Goal: Information Seeking & Learning: Learn about a topic

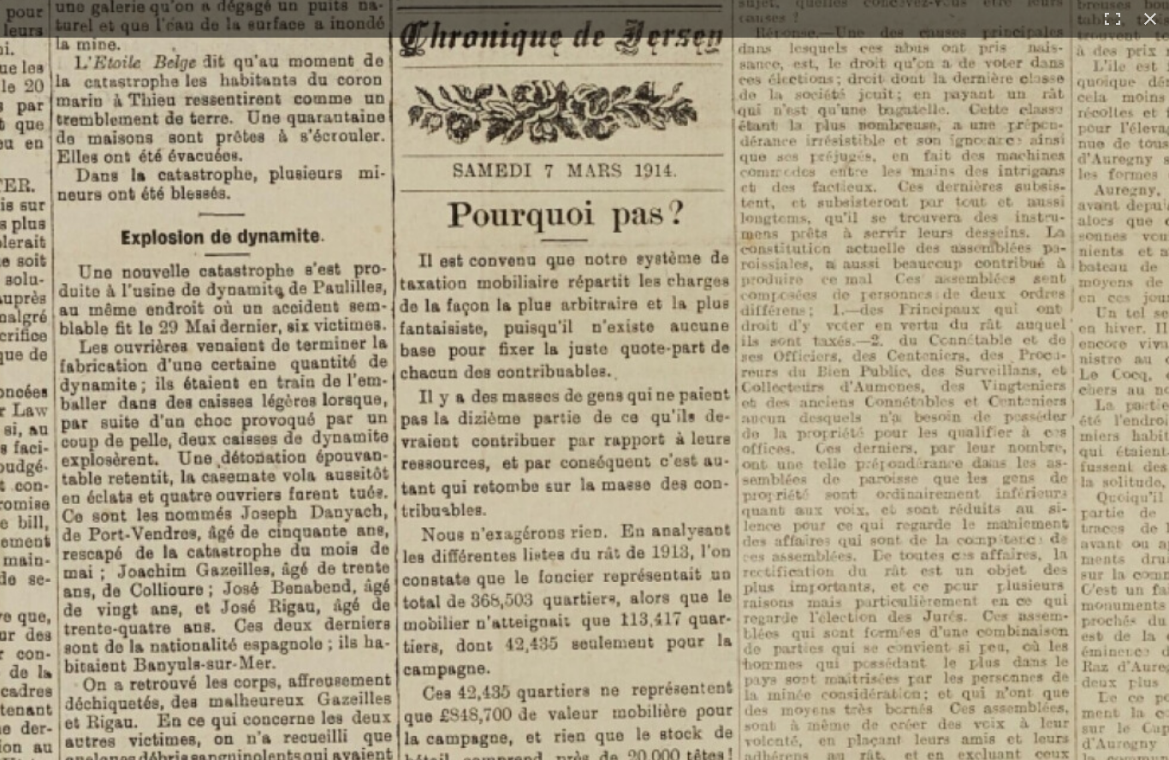
scroll to position [210, 0]
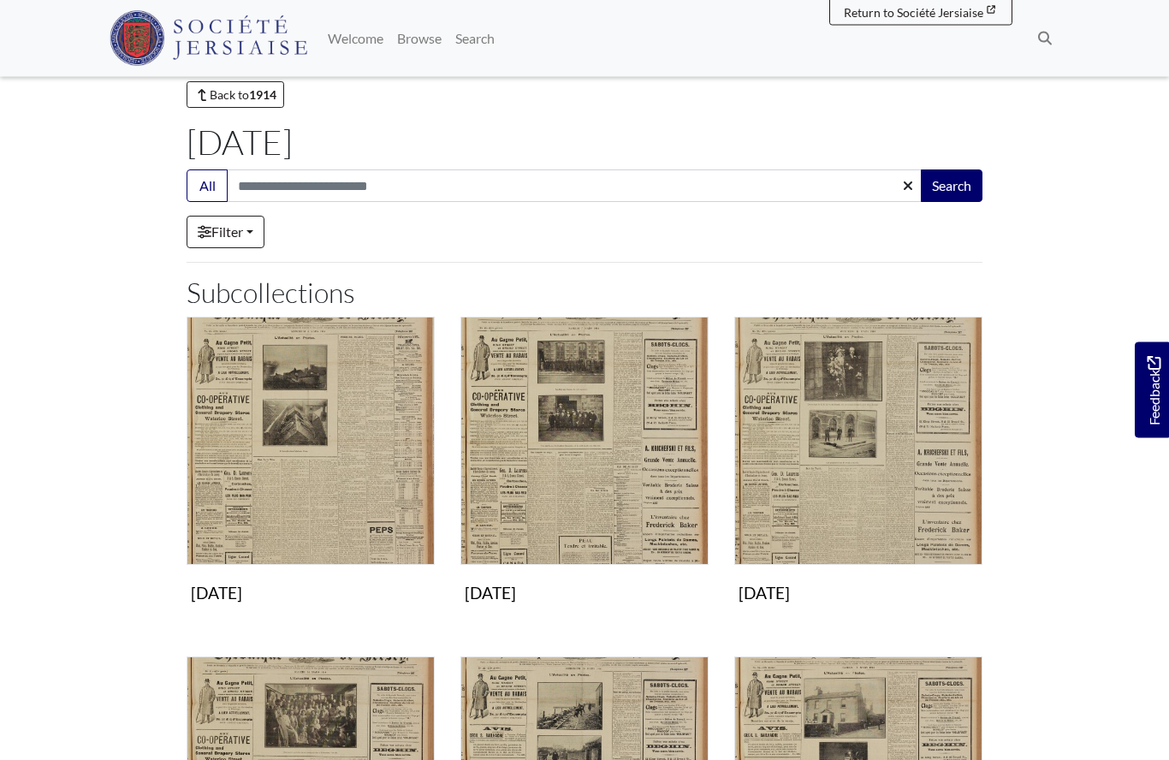
scroll to position [78, 0]
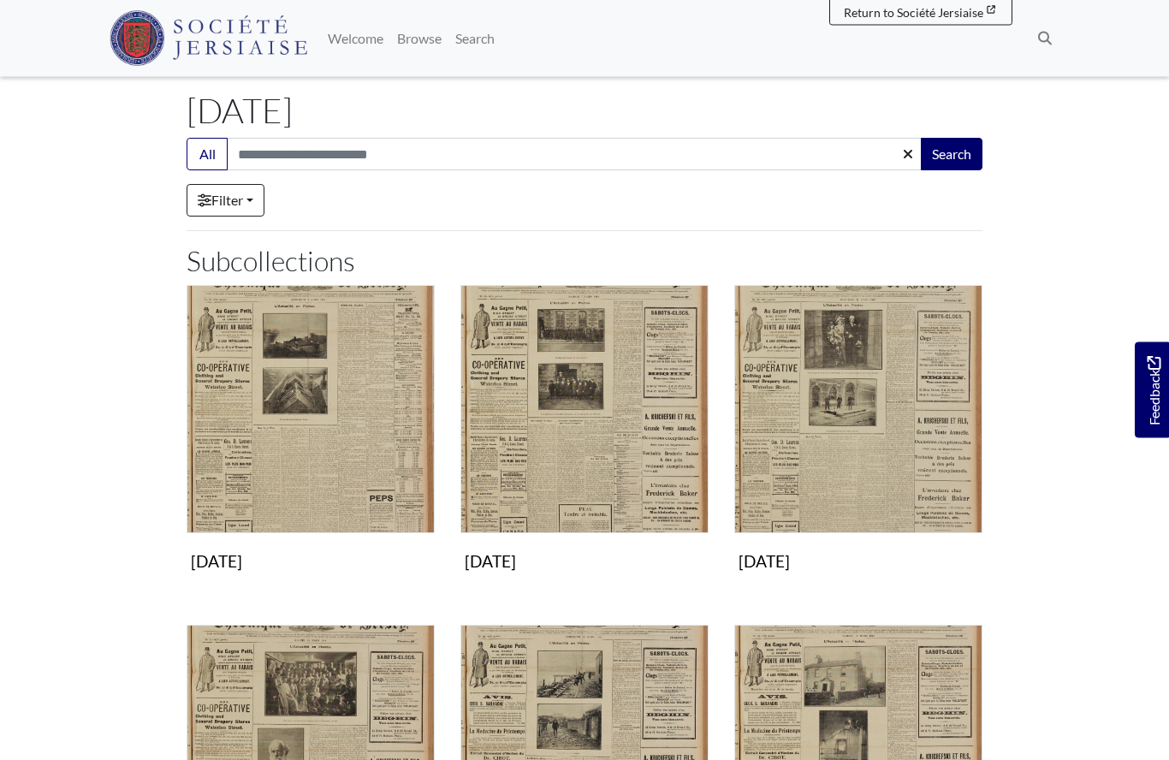
click at [834, 478] on img "Subcollection" at bounding box center [858, 410] width 248 height 248
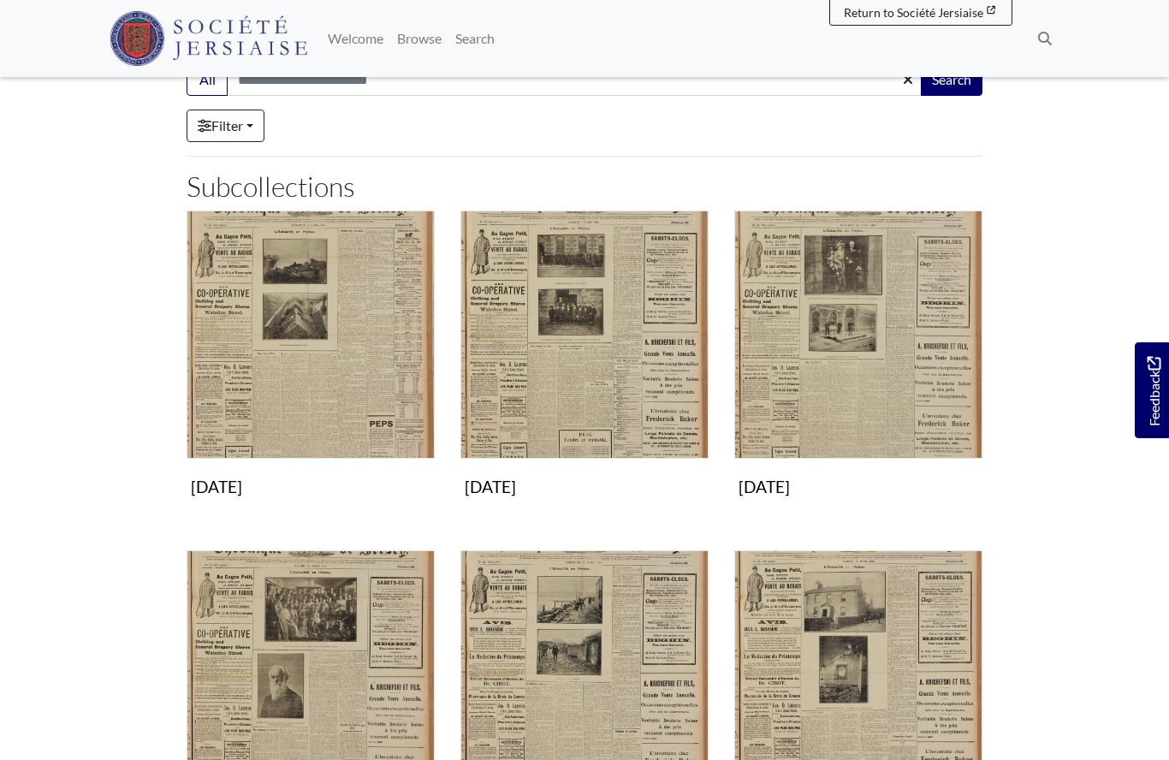
click at [576, 389] on img "Subcollection" at bounding box center [584, 335] width 248 height 248
click at [303, 371] on img "Subcollection" at bounding box center [311, 335] width 248 height 248
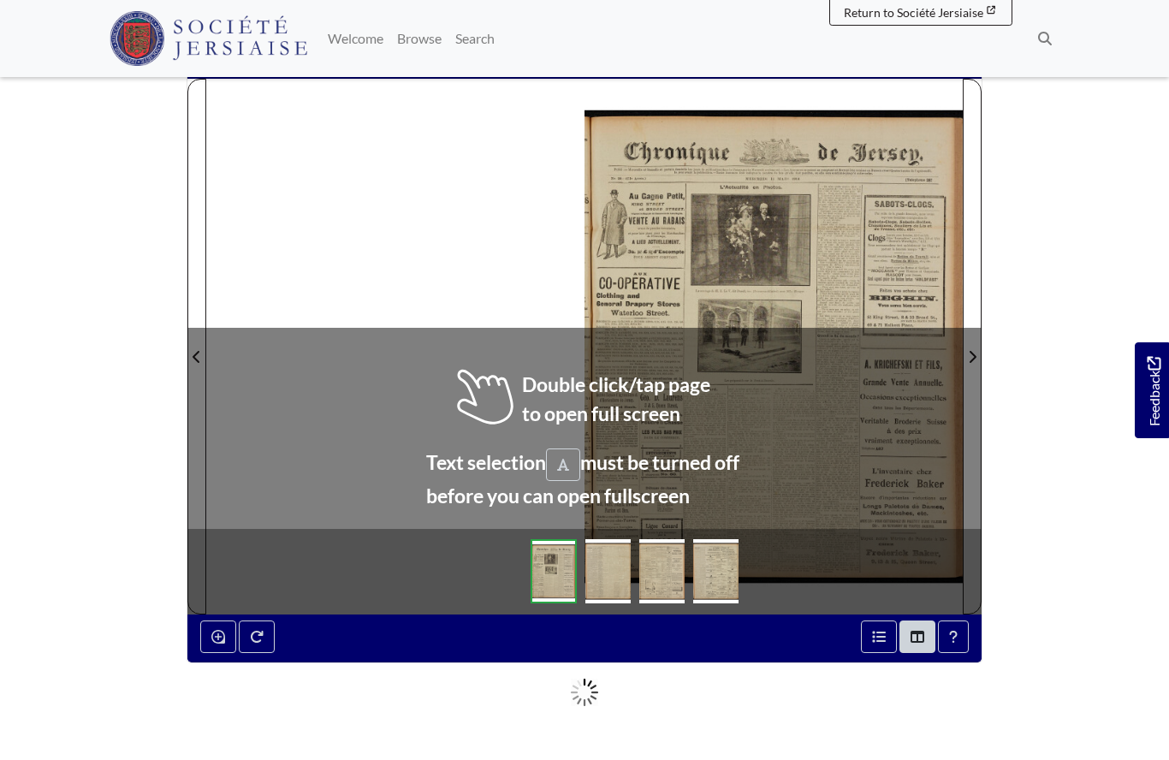
scroll to position [186, 0]
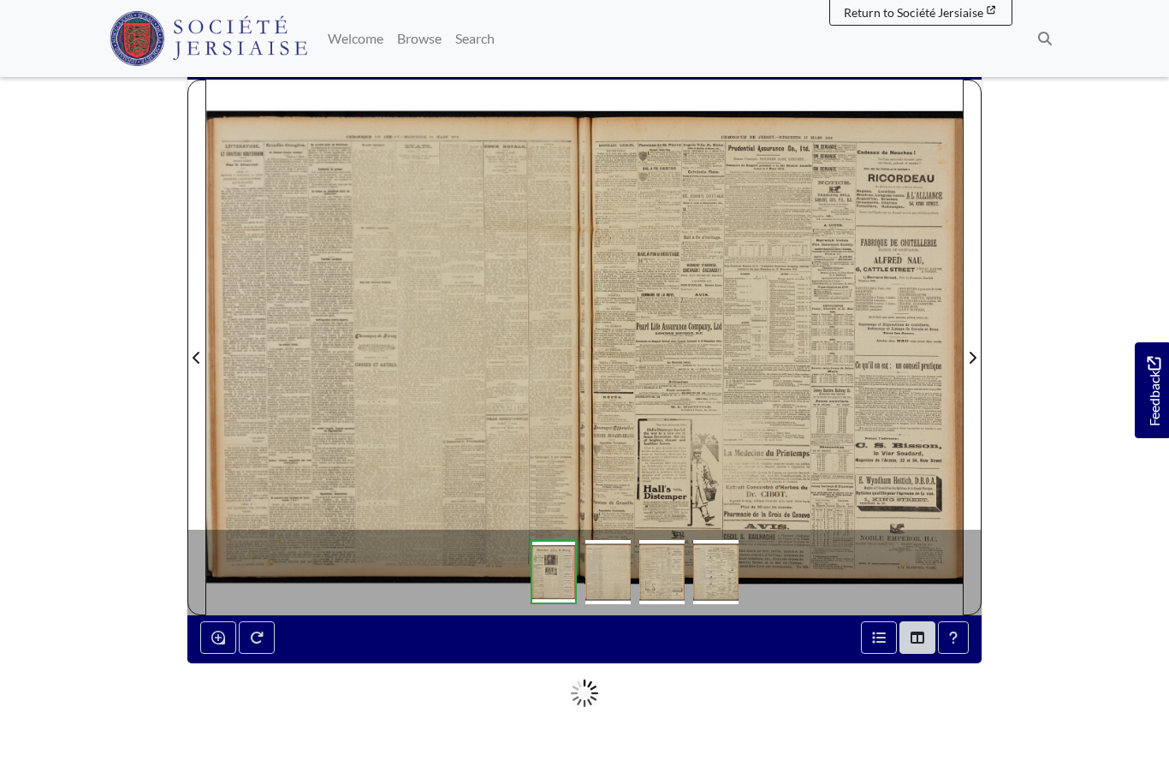
scroll to position [260, 0]
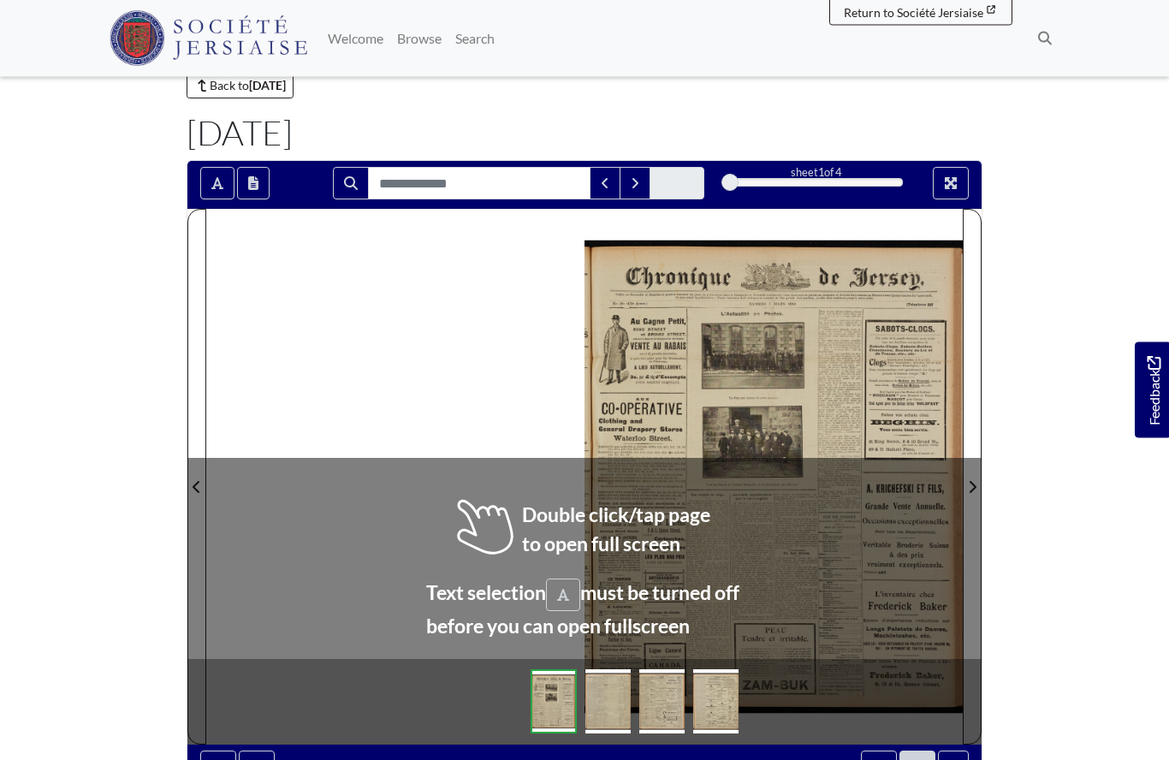
scroll to position [56, 0]
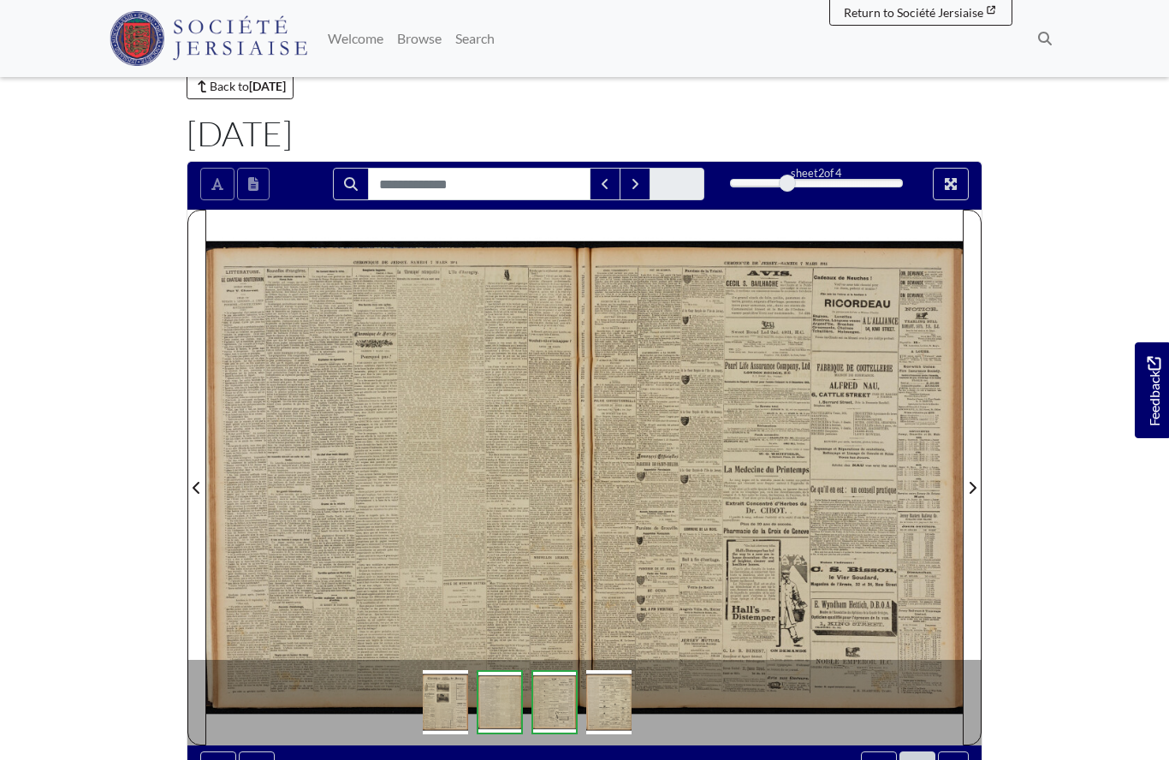
scroll to position [130, 0]
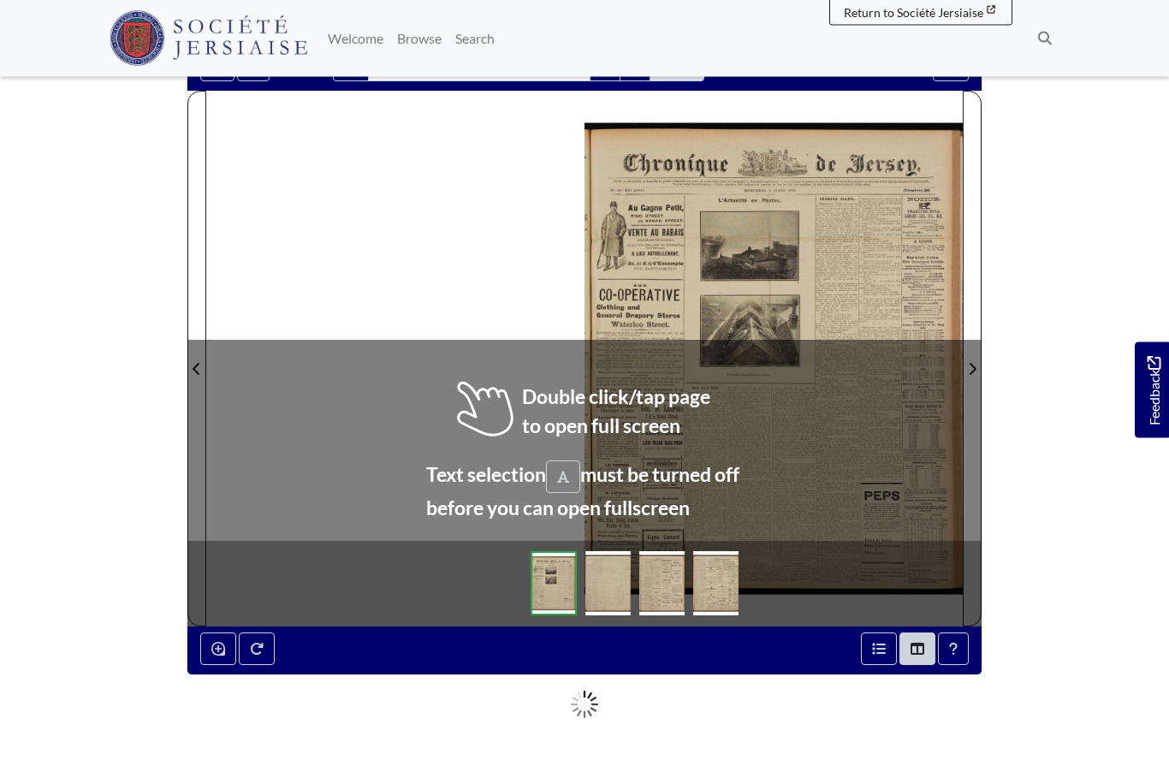
scroll to position [175, 0]
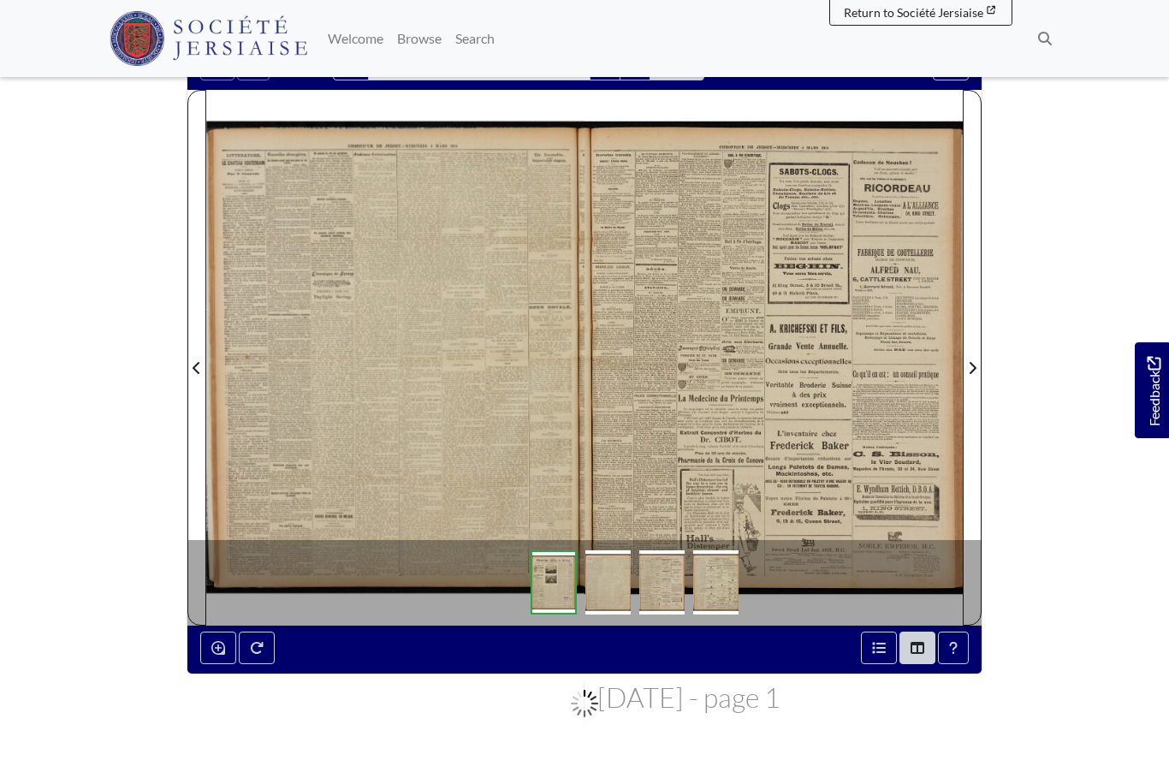
scroll to position [250, 0]
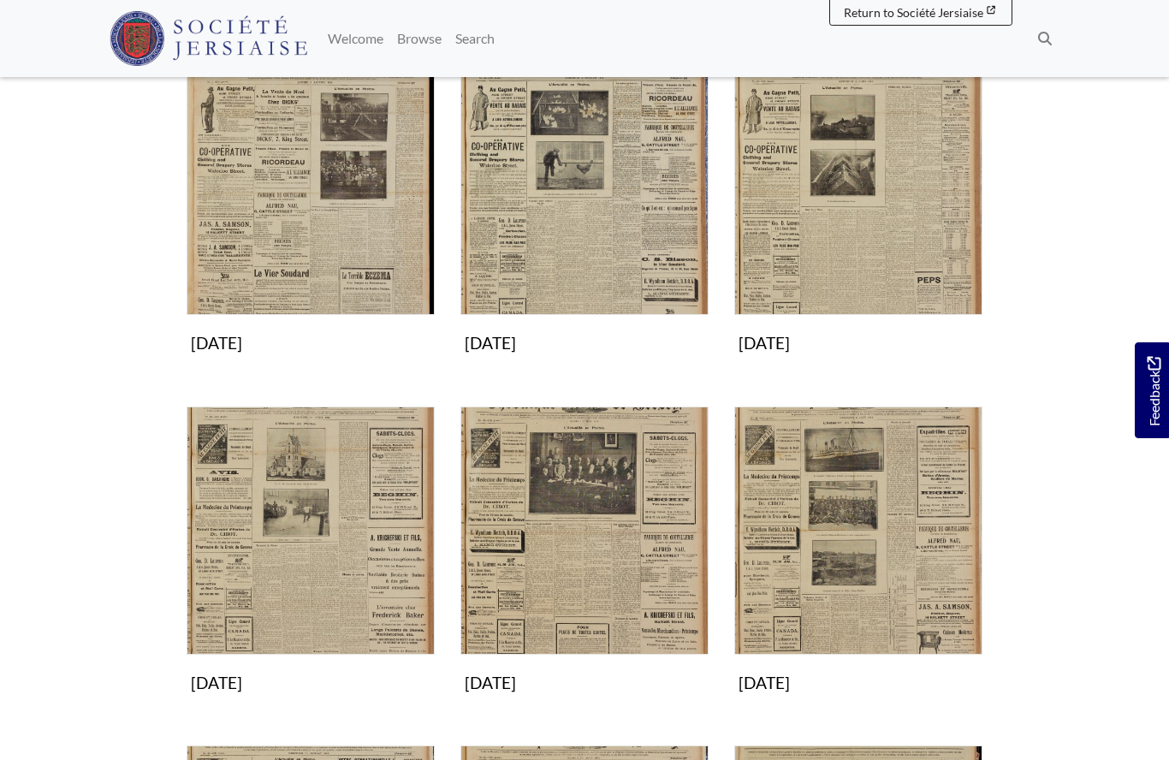
scroll to position [298, 0]
click at [616, 225] on img "Subcollection" at bounding box center [584, 190] width 248 height 248
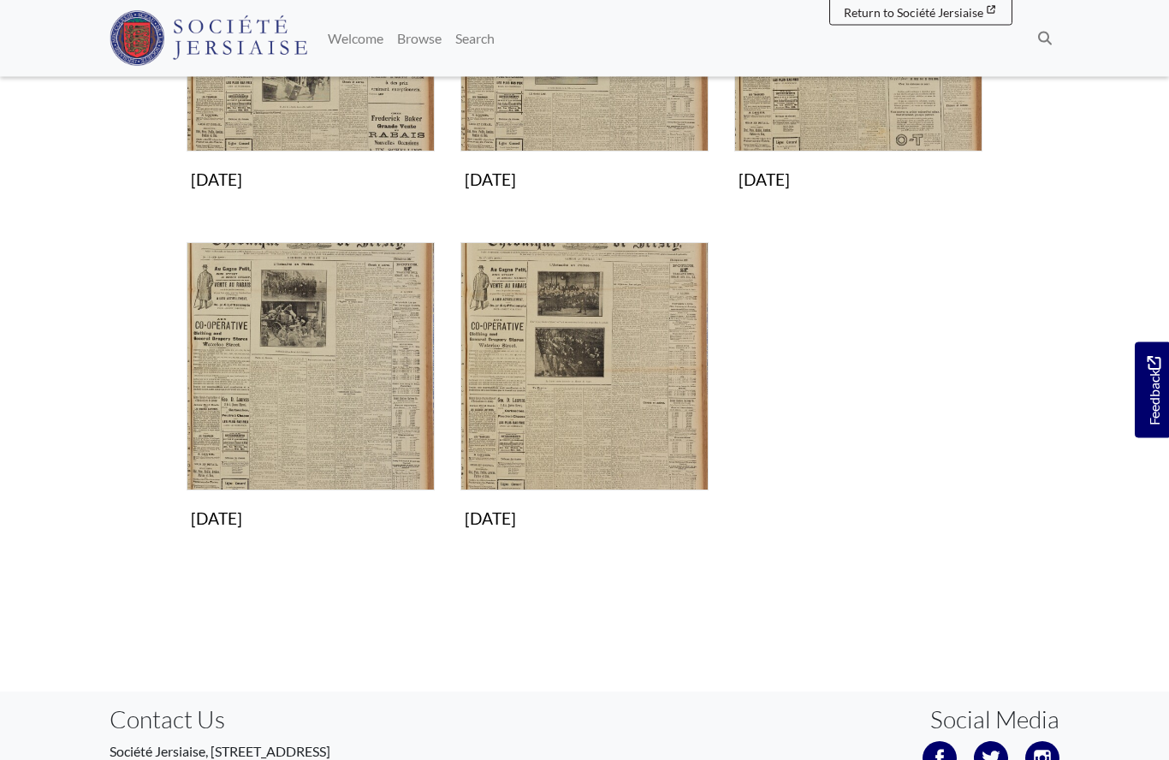
scroll to position [800, 0]
click at [562, 435] on img "Subcollection" at bounding box center [584, 366] width 248 height 248
click at [259, 387] on img "Subcollection" at bounding box center [311, 366] width 248 height 248
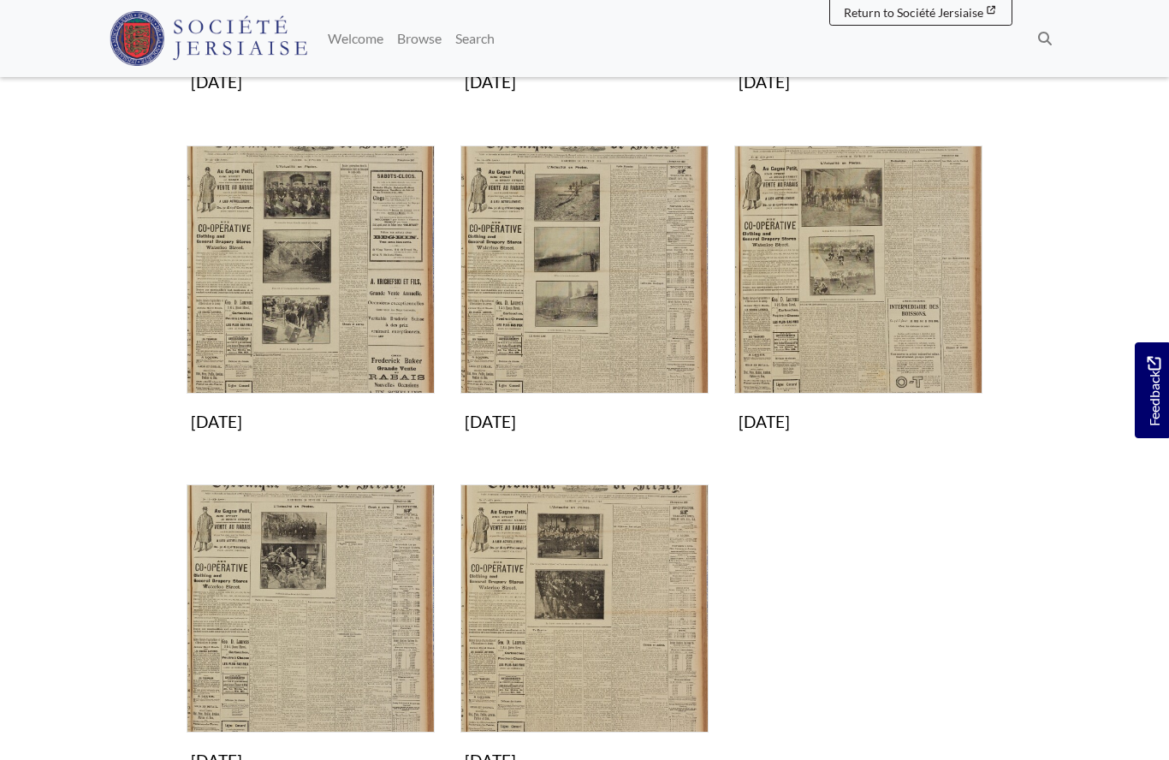
scroll to position [552, 0]
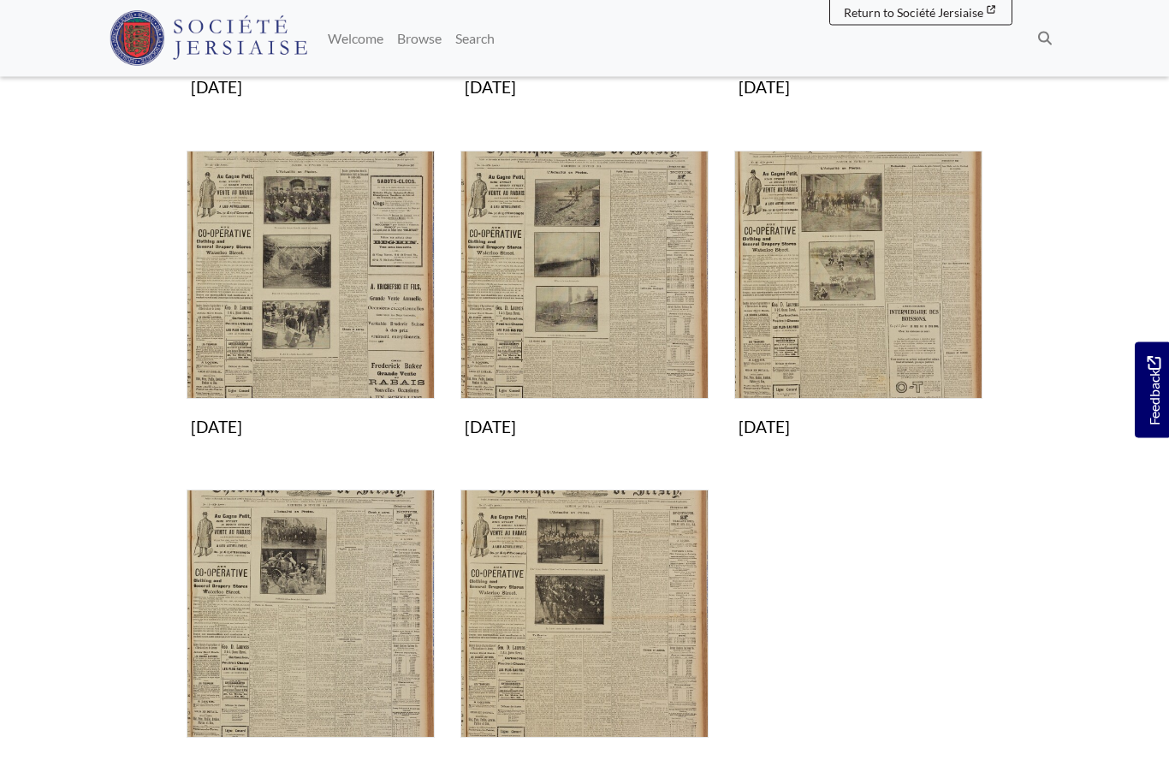
click at [826, 301] on img "Subcollection" at bounding box center [858, 275] width 248 height 248
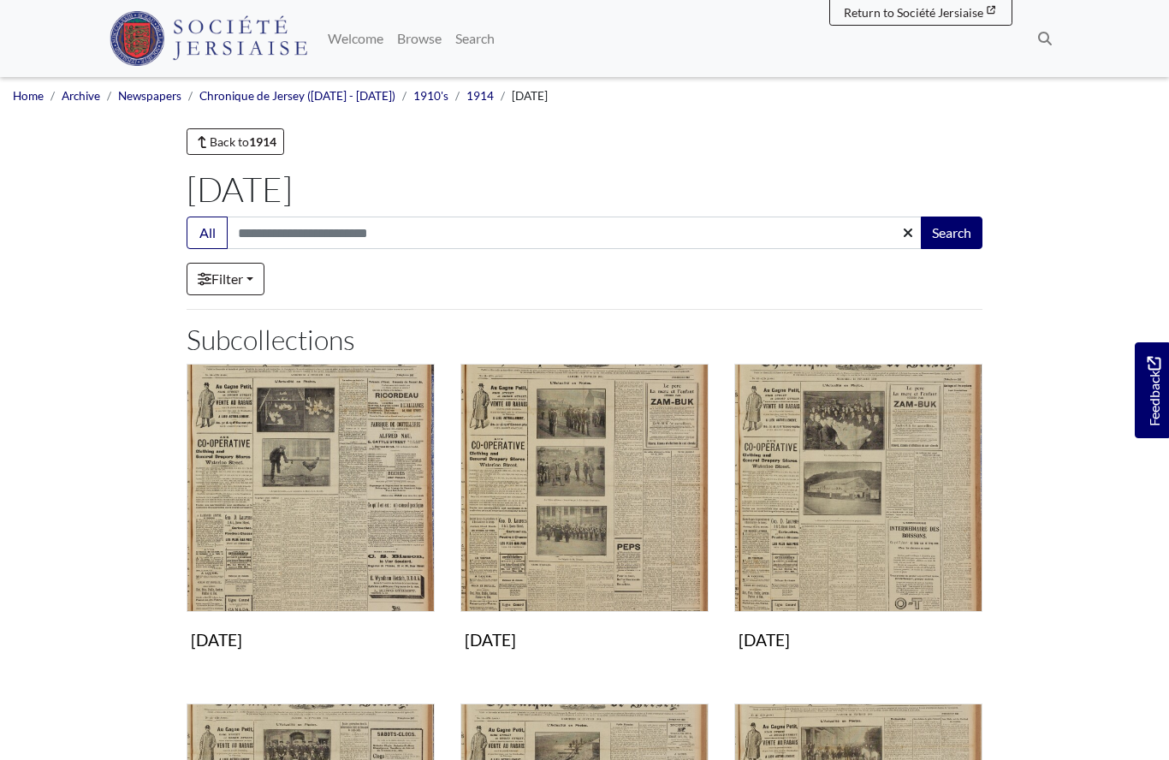
scroll to position [553, 0]
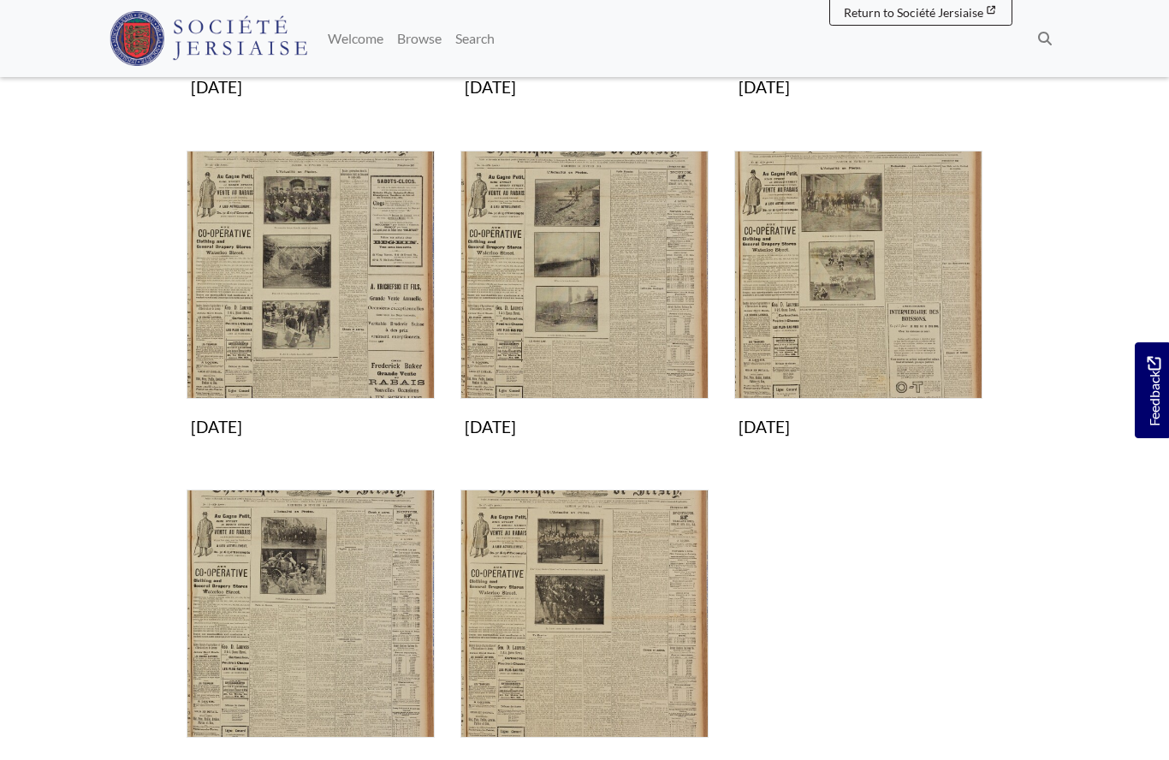
click at [555, 326] on img "Subcollection" at bounding box center [584, 275] width 248 height 248
click at [273, 326] on img "Subcollection" at bounding box center [311, 275] width 248 height 248
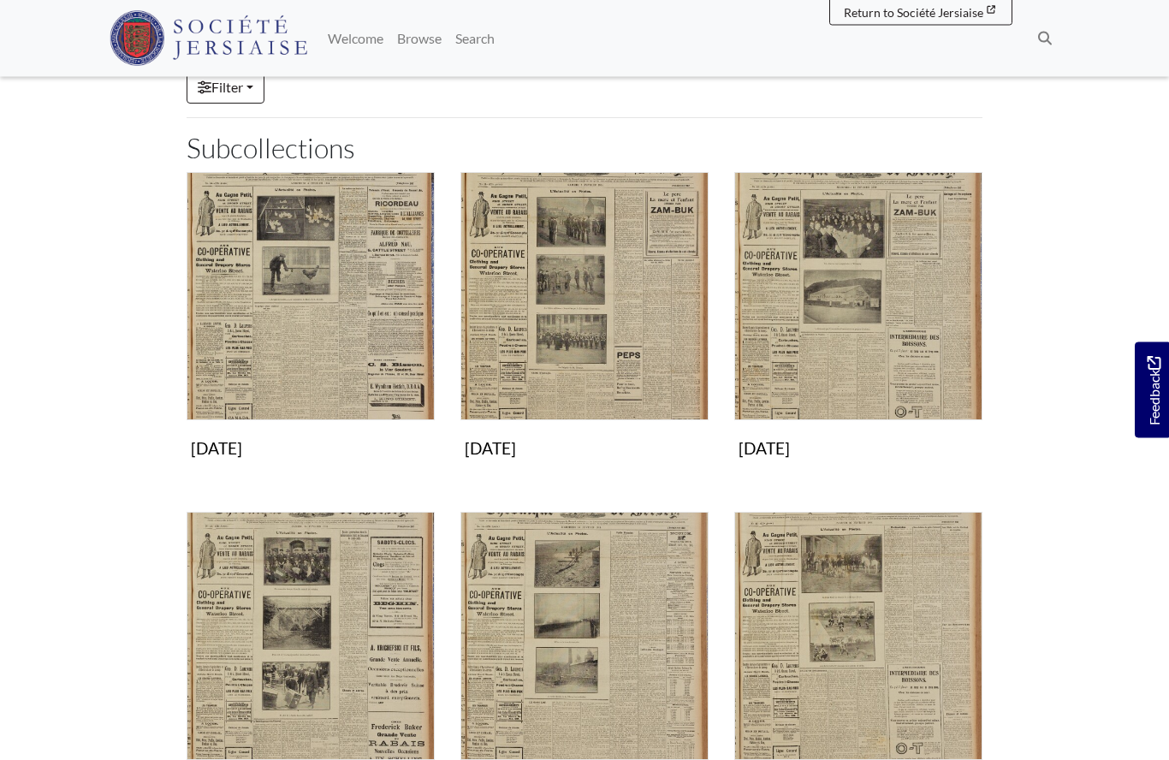
scroll to position [174, 0]
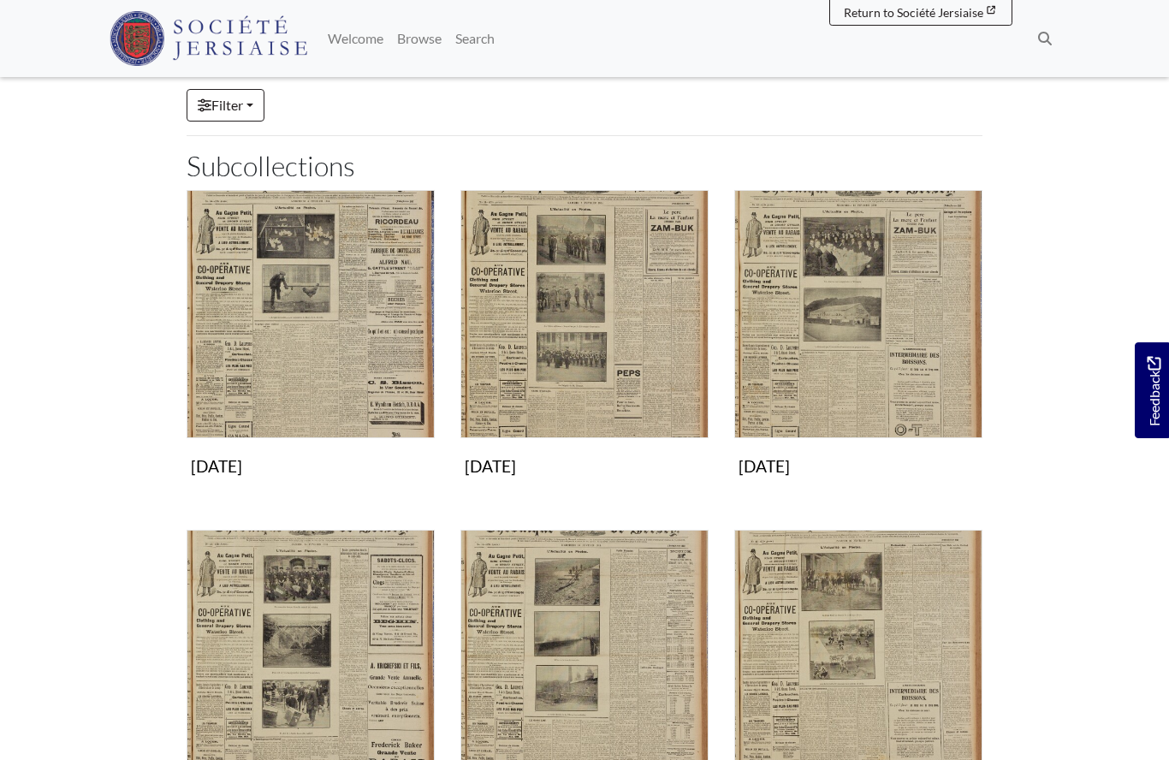
click at [827, 341] on img "Subcollection" at bounding box center [858, 314] width 248 height 248
click at [273, 386] on img "Subcollection" at bounding box center [311, 314] width 248 height 248
click at [264, 347] on img "Subcollection" at bounding box center [311, 314] width 248 height 248
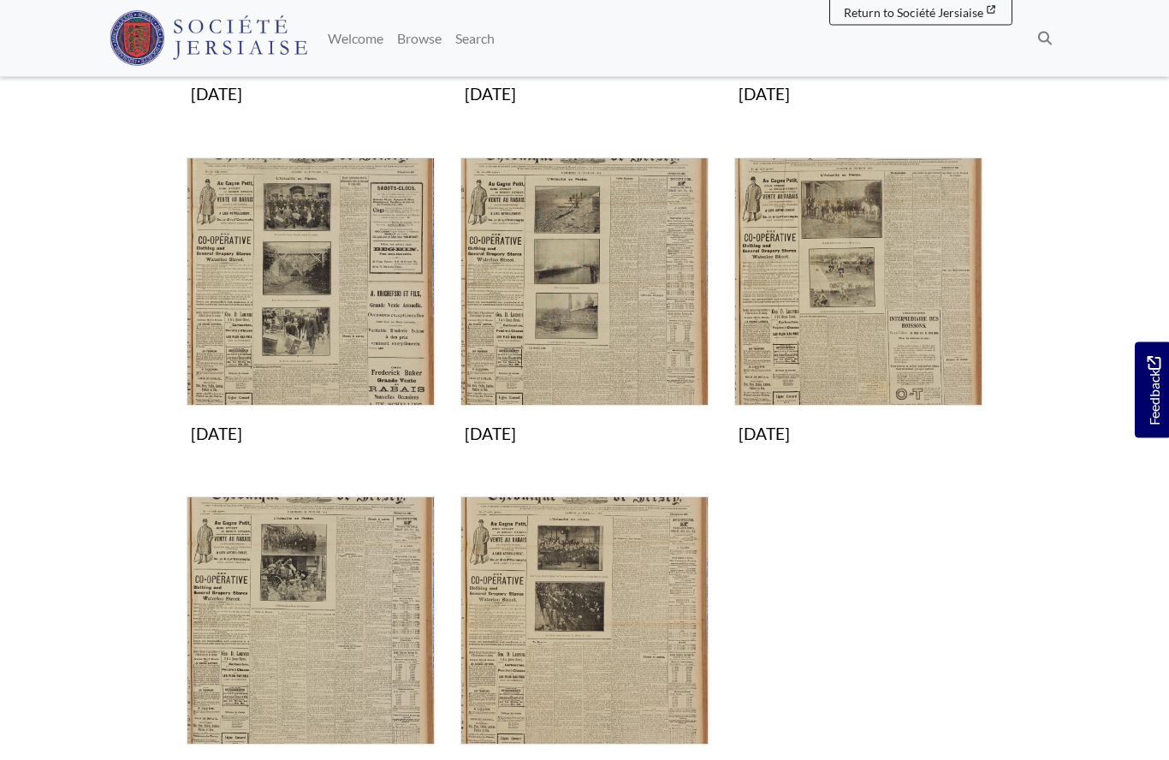
scroll to position [546, 0]
click at [835, 337] on img "Subcollection" at bounding box center [858, 281] width 248 height 248
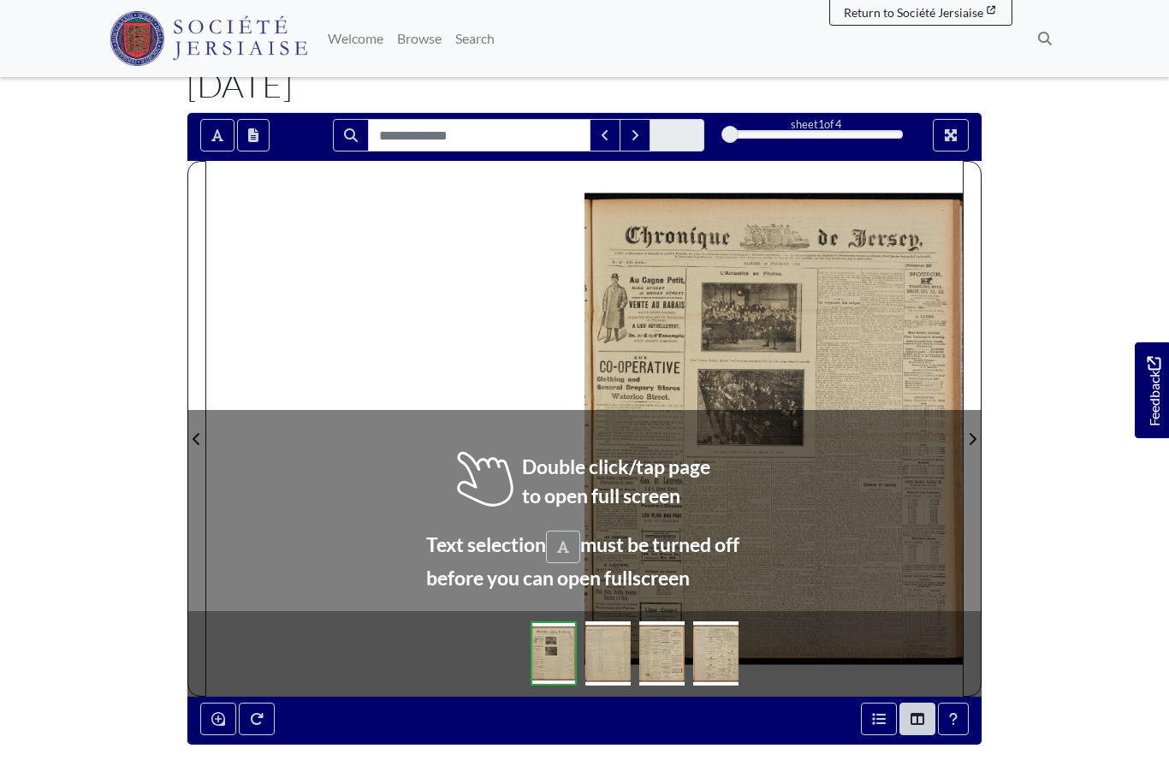
scroll to position [132, 0]
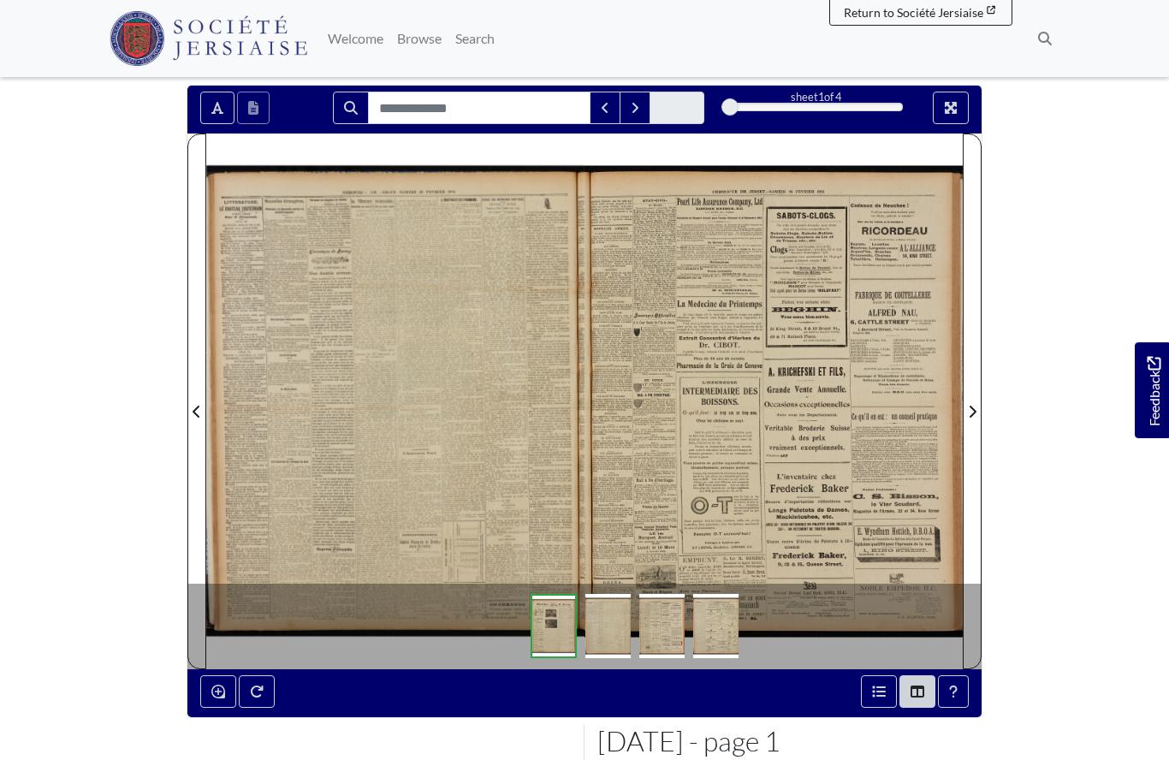
scroll to position [206, 0]
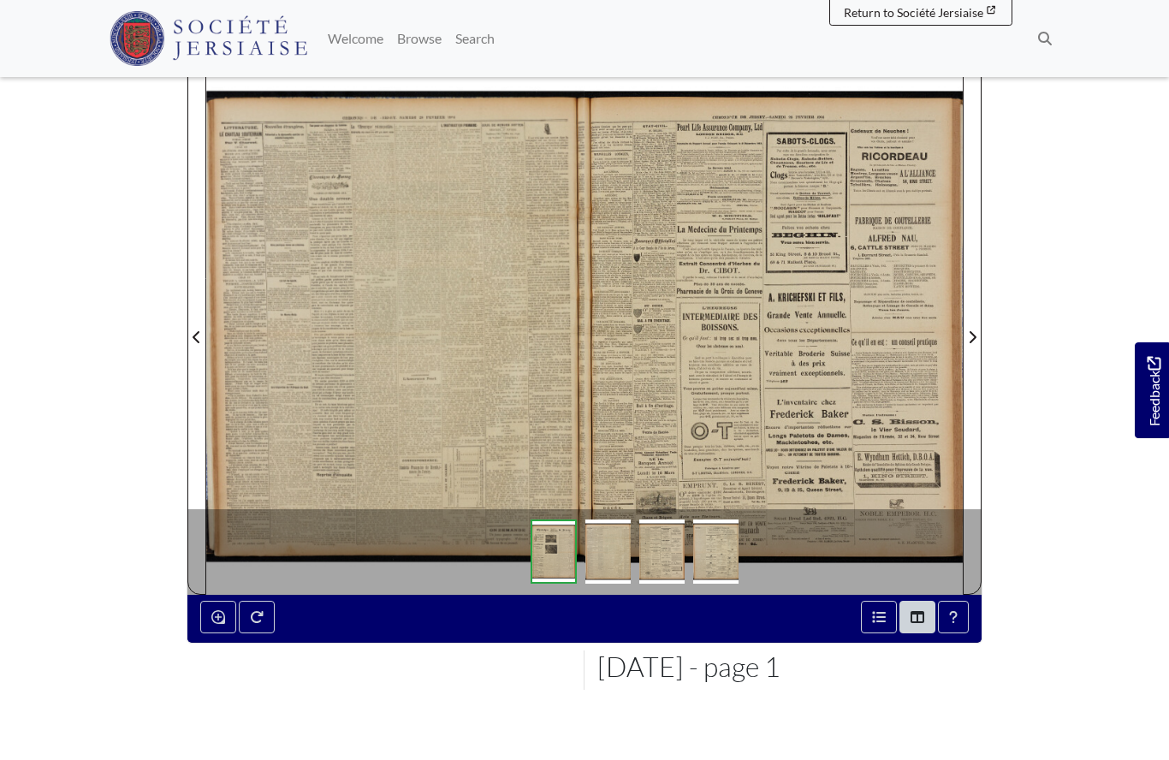
click at [435, 378] on div at bounding box center [395, 326] width 378 height 535
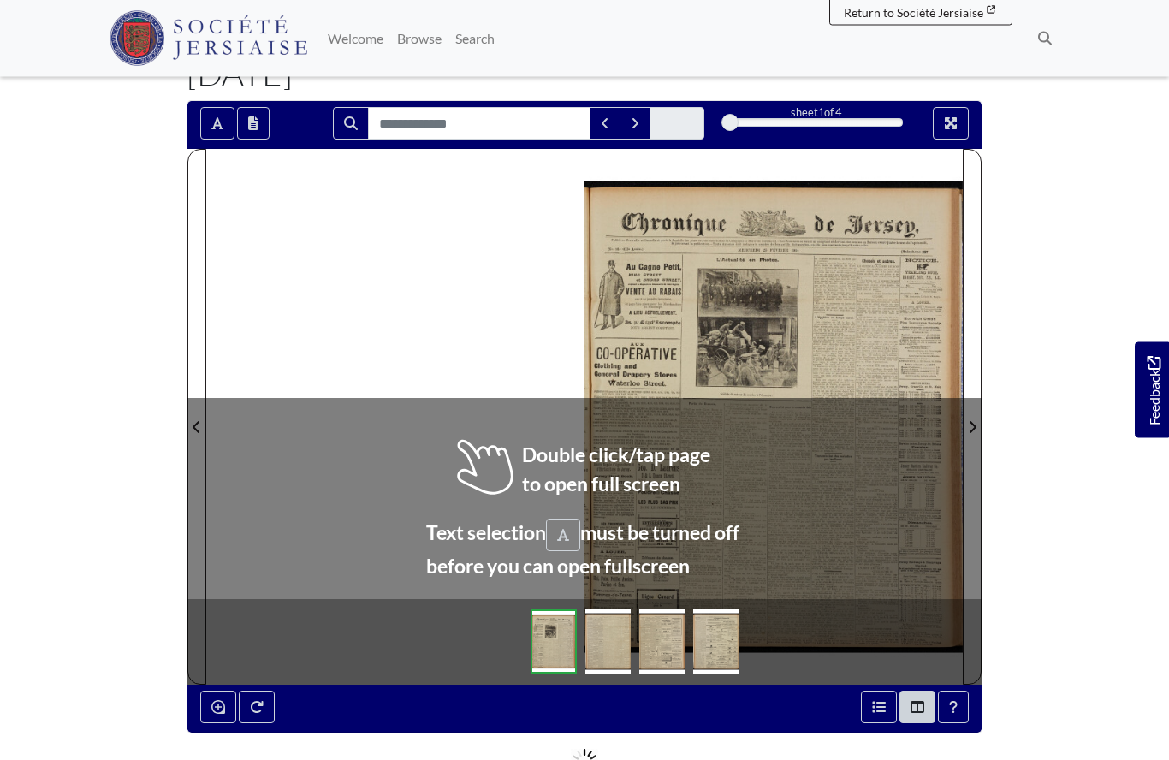
scroll to position [116, 0]
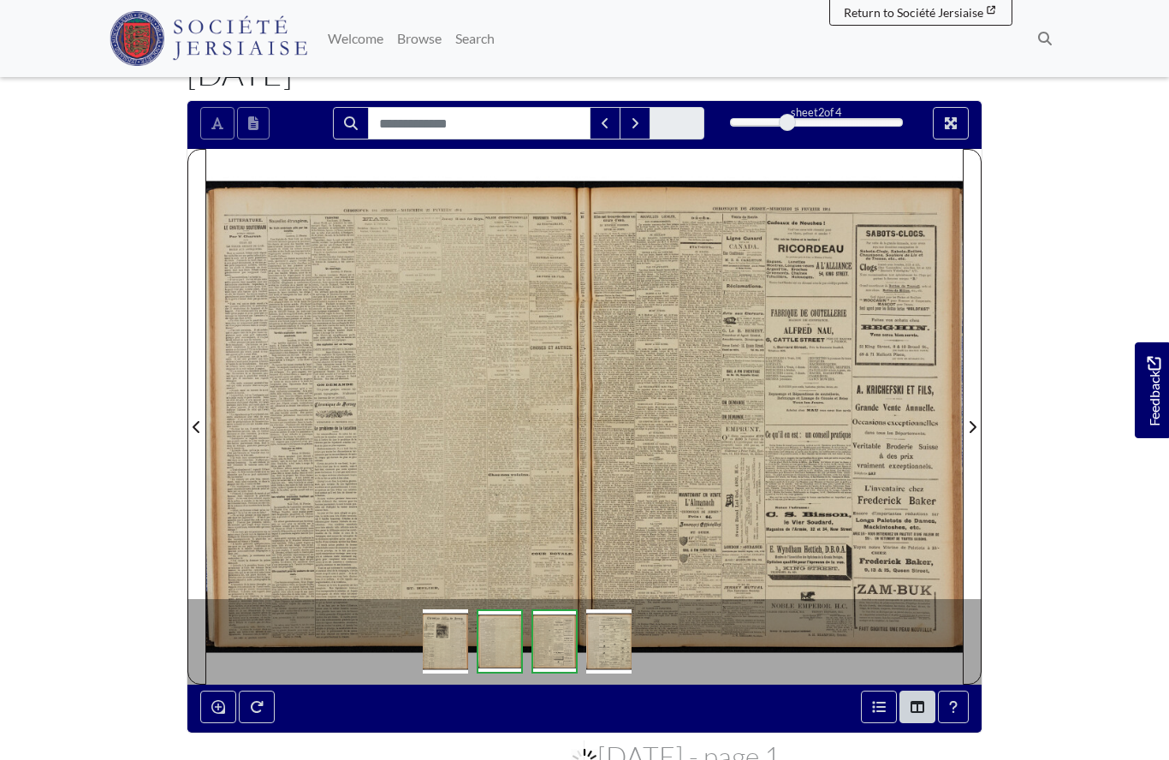
scroll to position [191, 0]
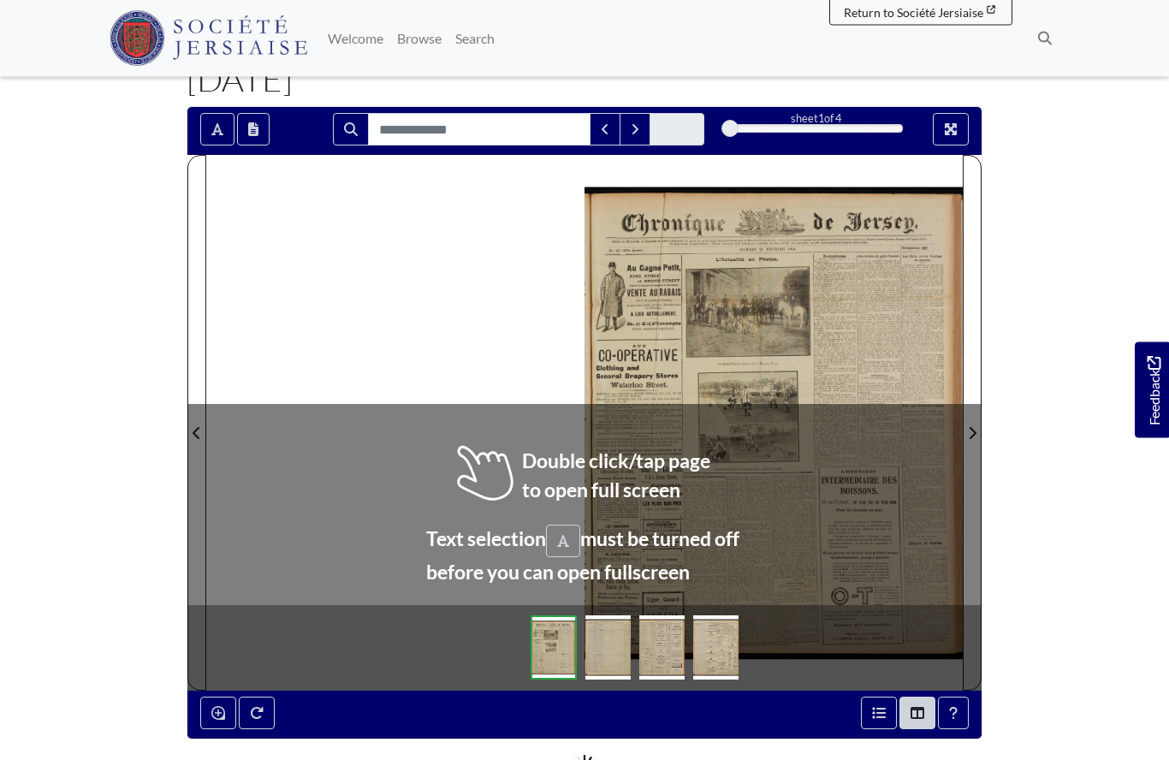
scroll to position [110, 0]
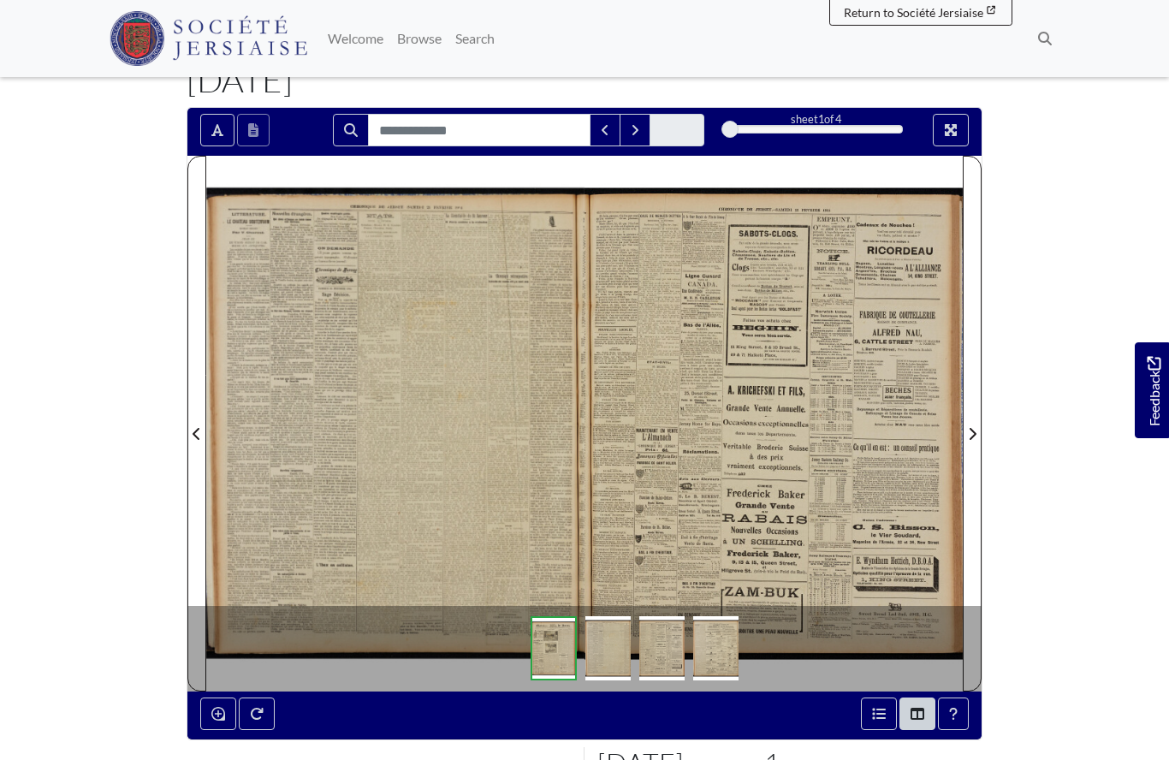
scroll to position [184, 0]
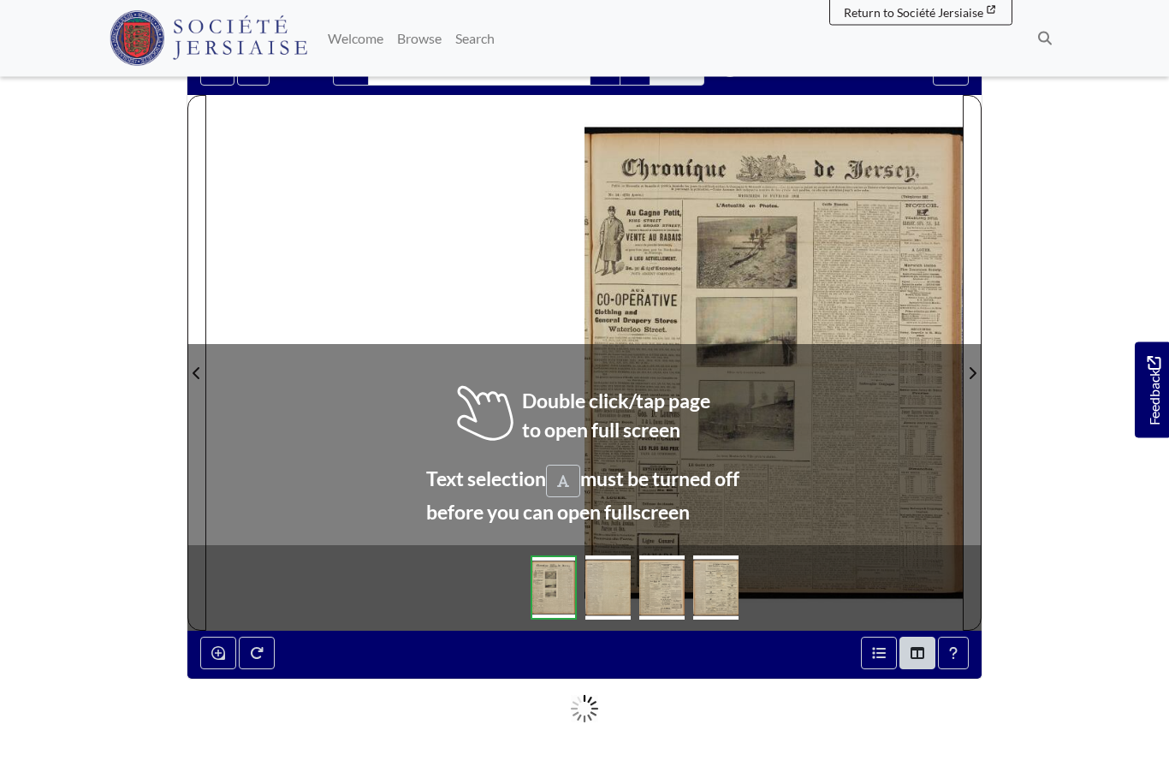
scroll to position [169, 0]
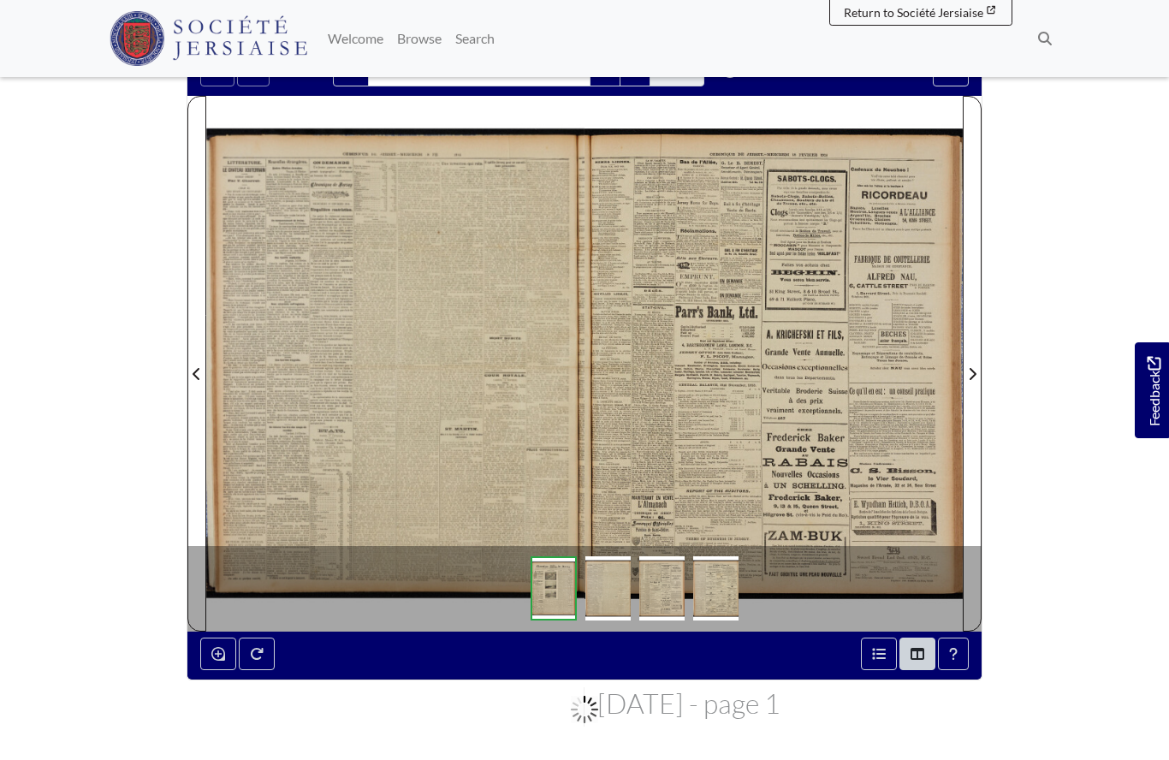
scroll to position [244, 0]
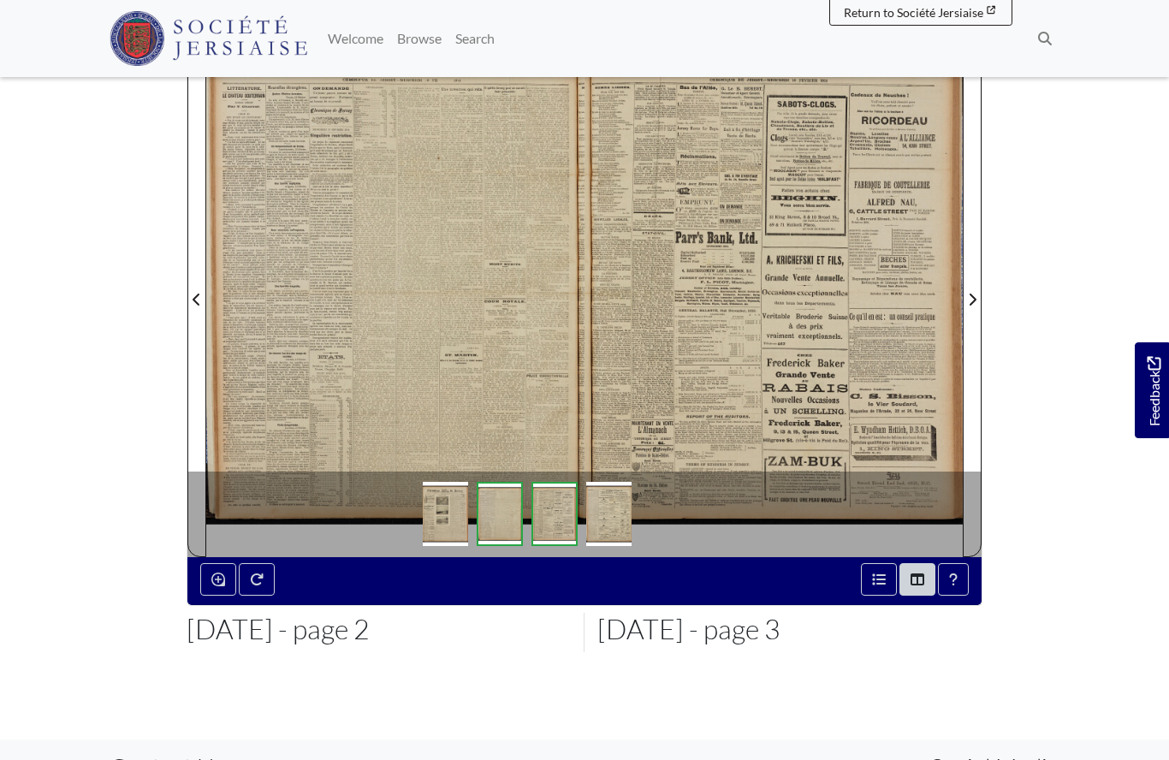
click at [412, 333] on div at bounding box center [395, 288] width 378 height 535
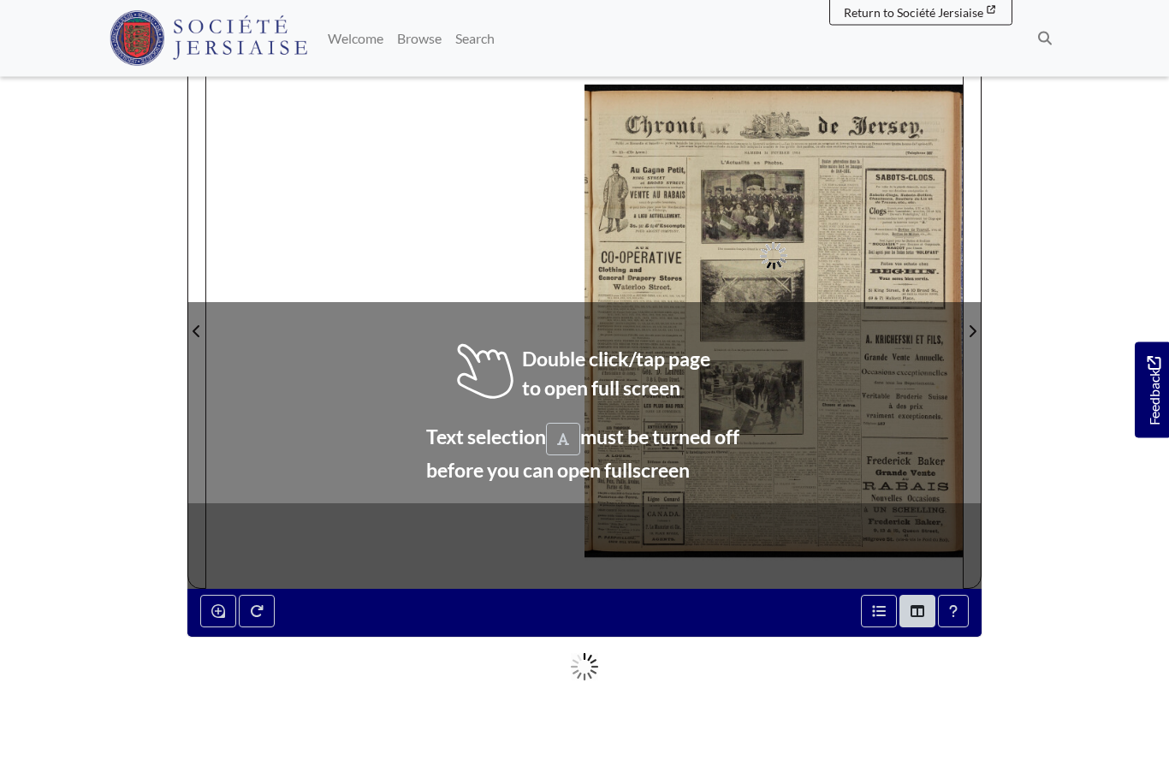
scroll to position [211, 0]
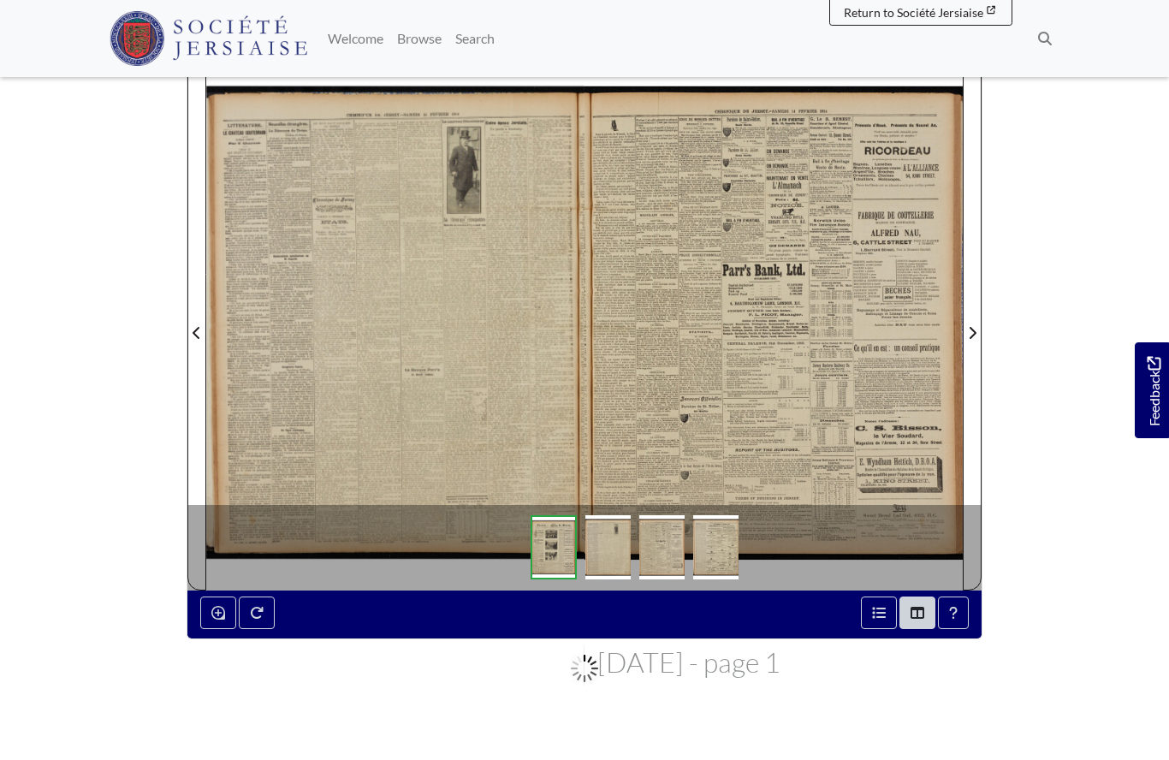
scroll to position [285, 0]
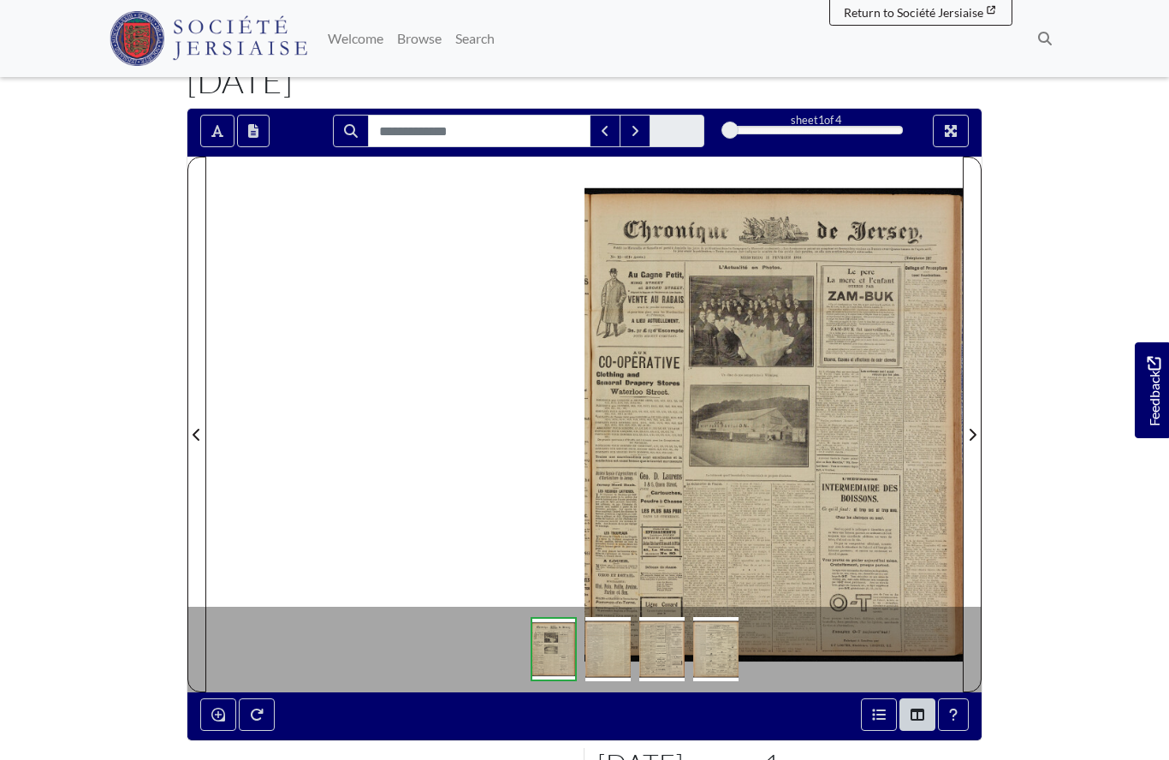
scroll to position [108, 0]
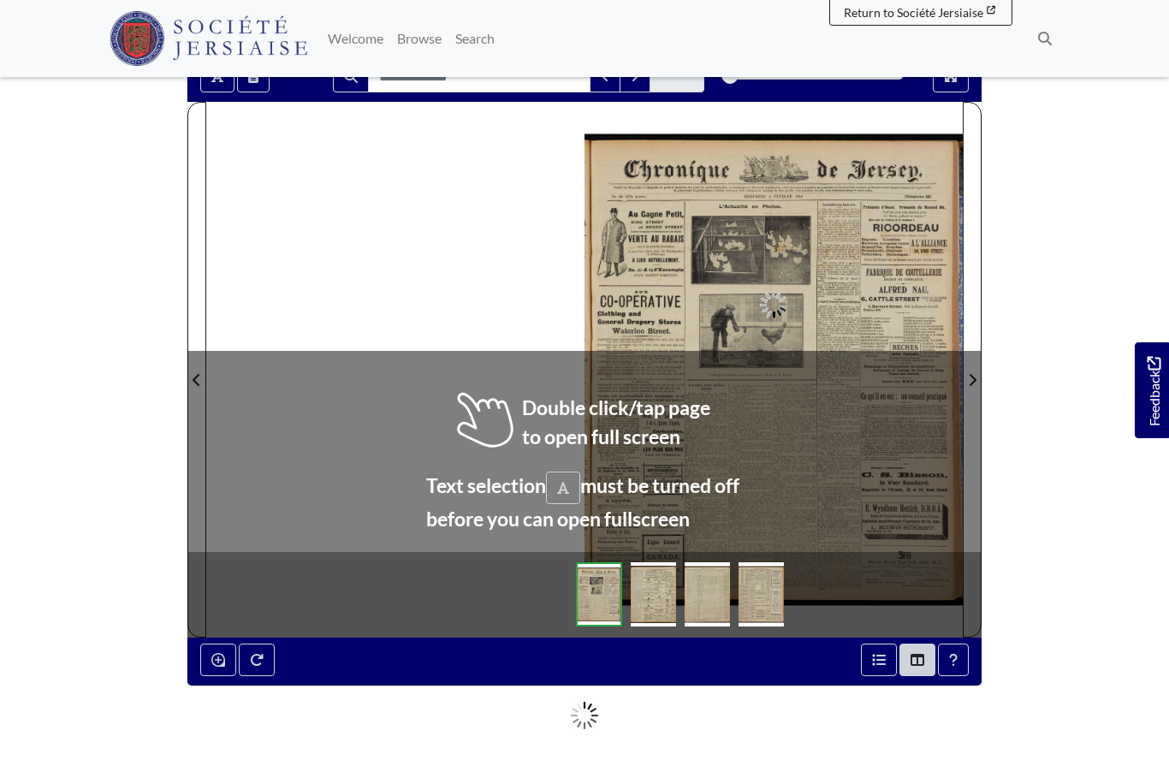
scroll to position [278, 0]
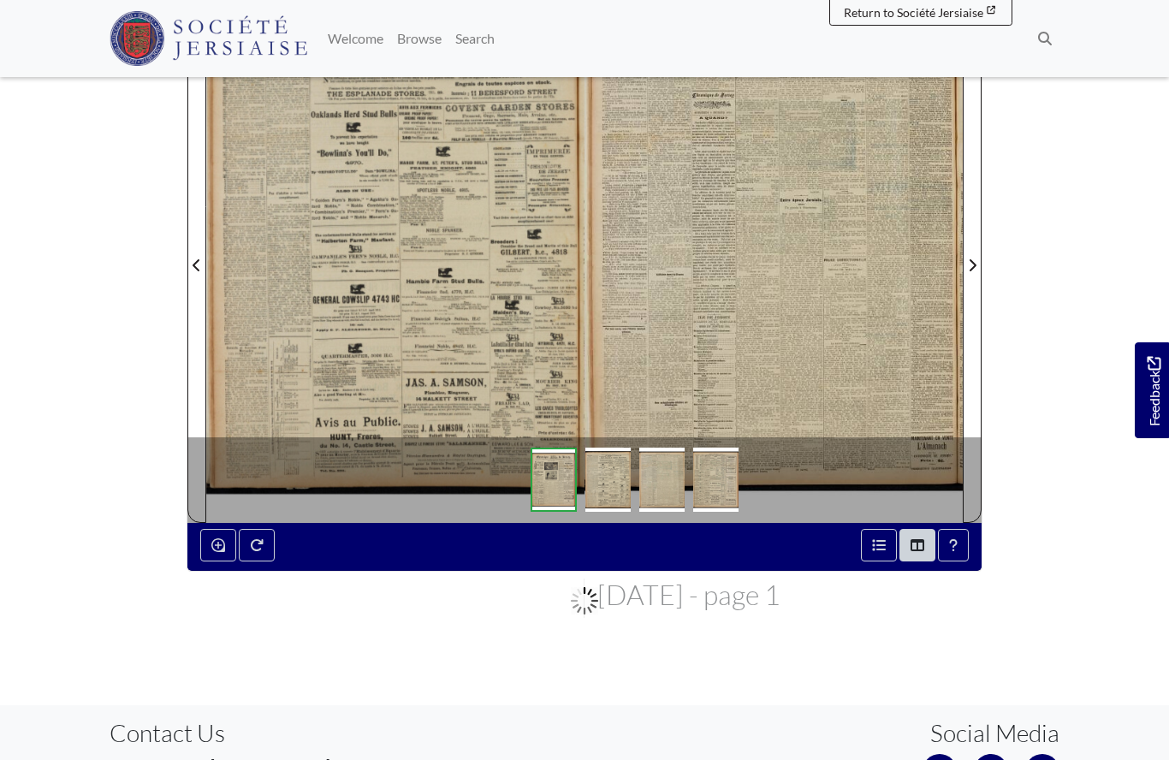
scroll to position [353, 0]
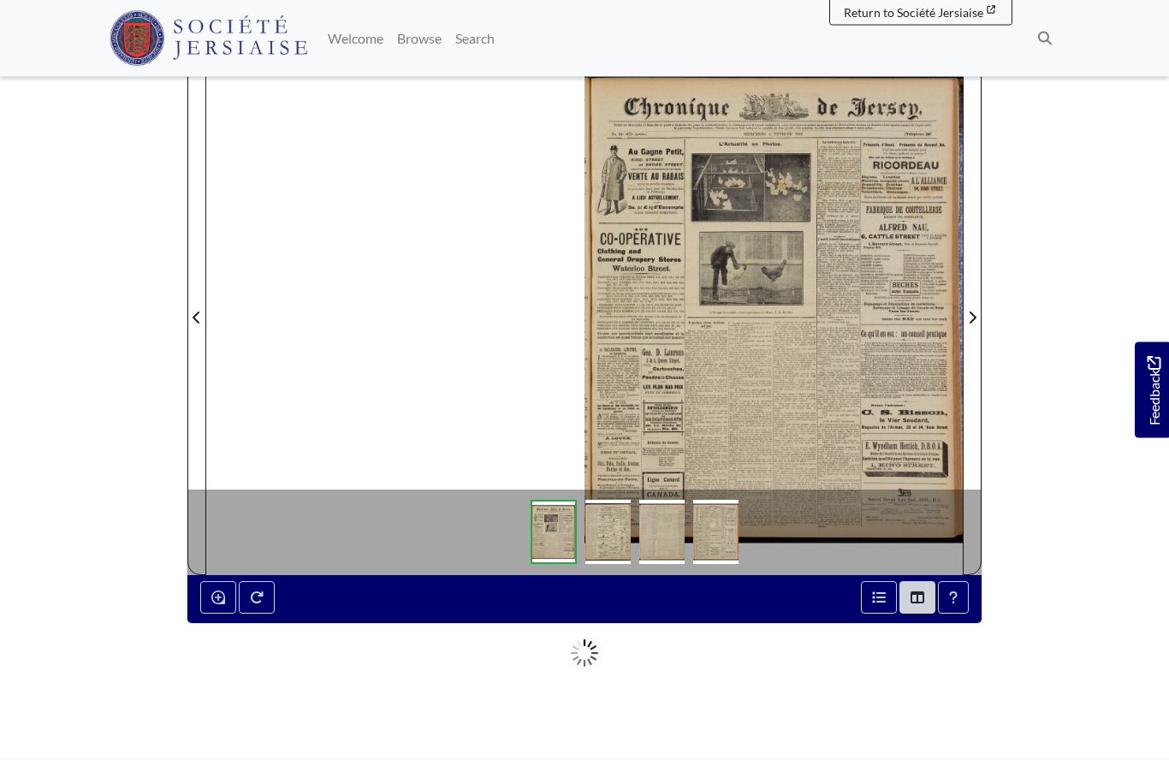
scroll to position [226, 0]
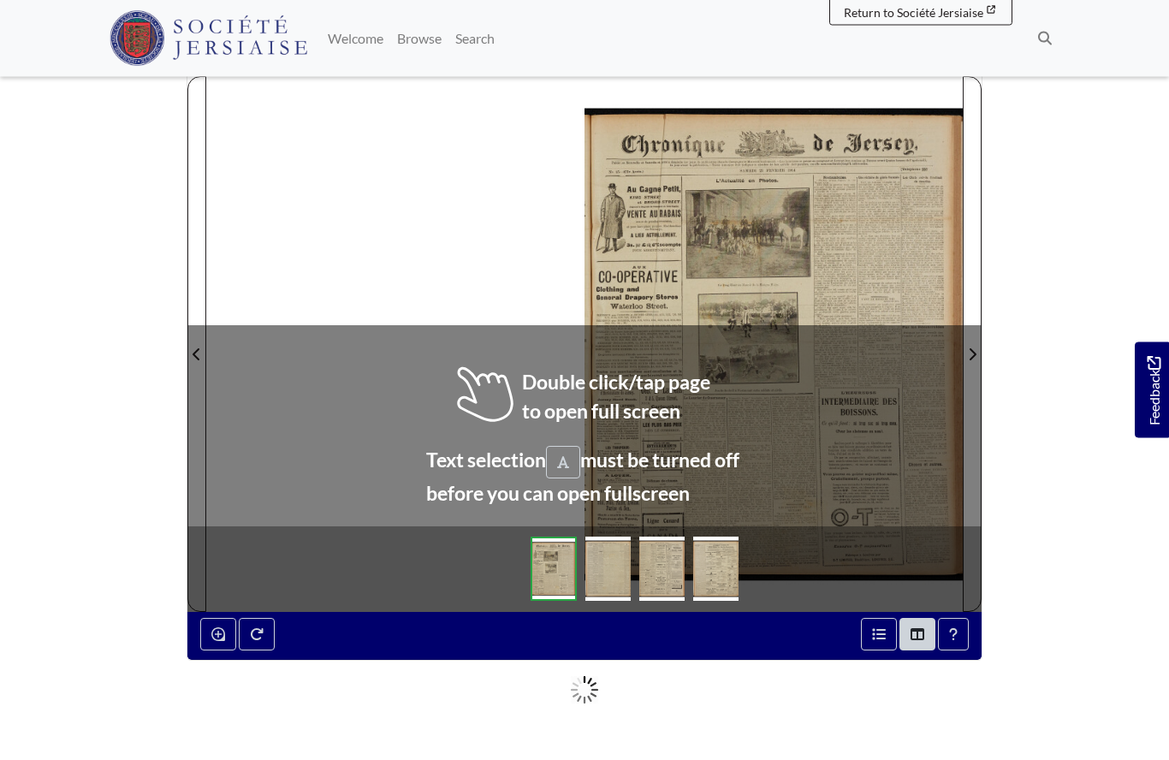
scroll to position [193, 0]
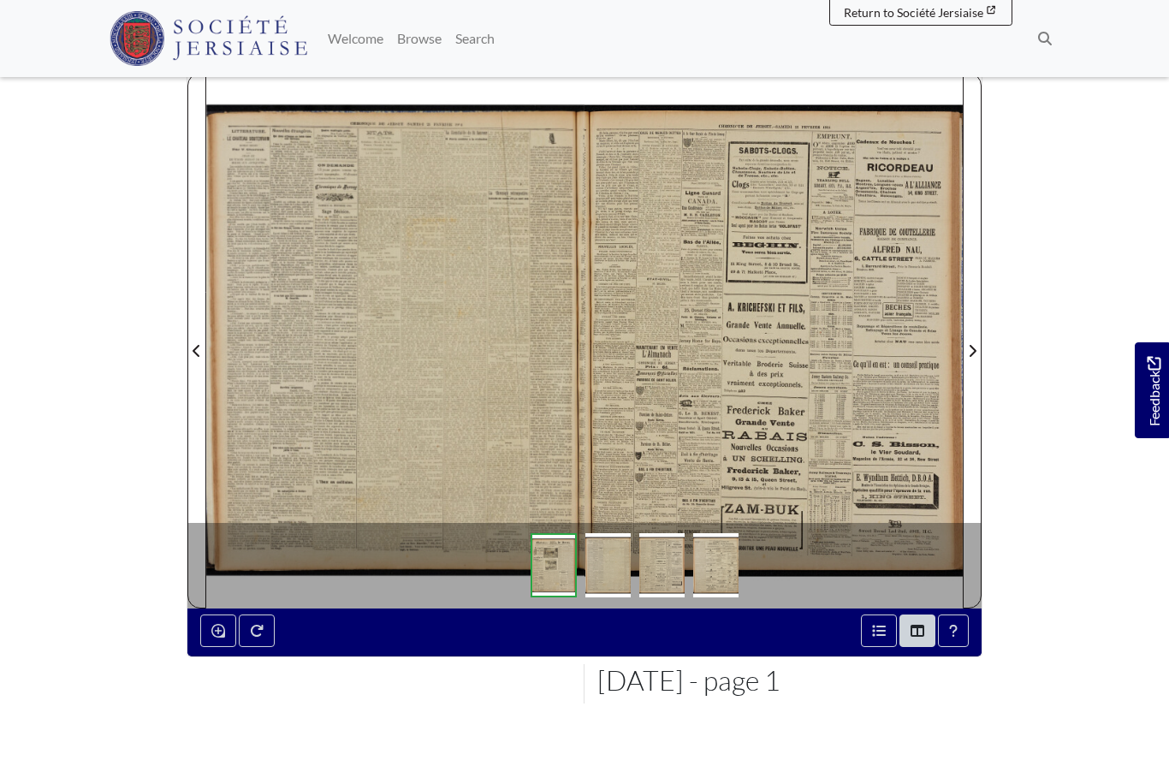
scroll to position [267, 0]
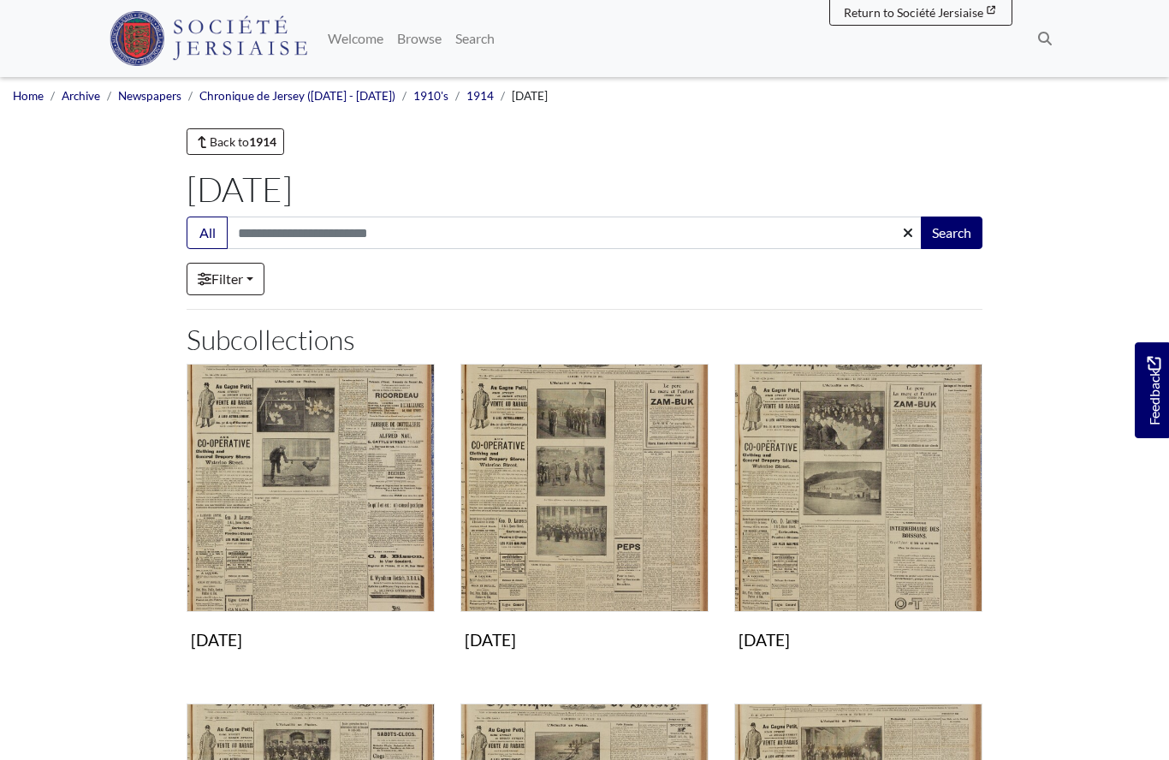
scroll to position [621, 0]
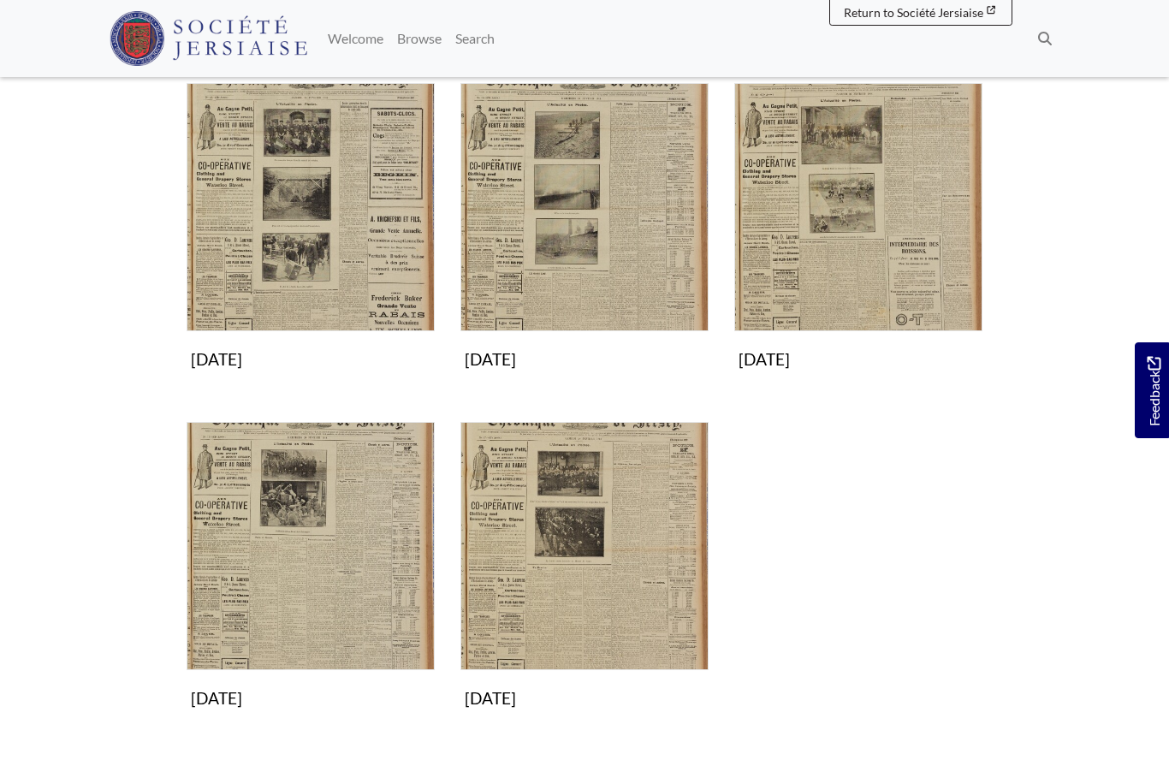
click at [279, 589] on img "Subcollection" at bounding box center [311, 546] width 248 height 248
click at [571, 617] on img "Subcollection" at bounding box center [584, 546] width 248 height 248
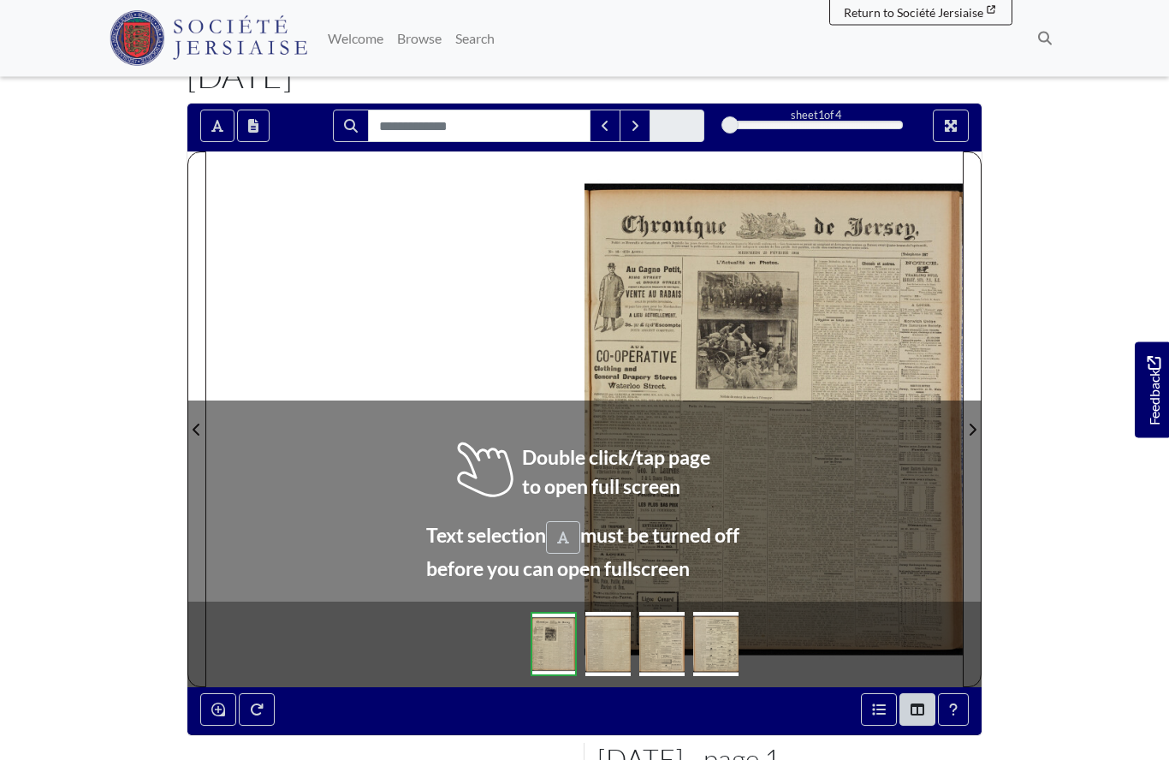
scroll to position [114, 0]
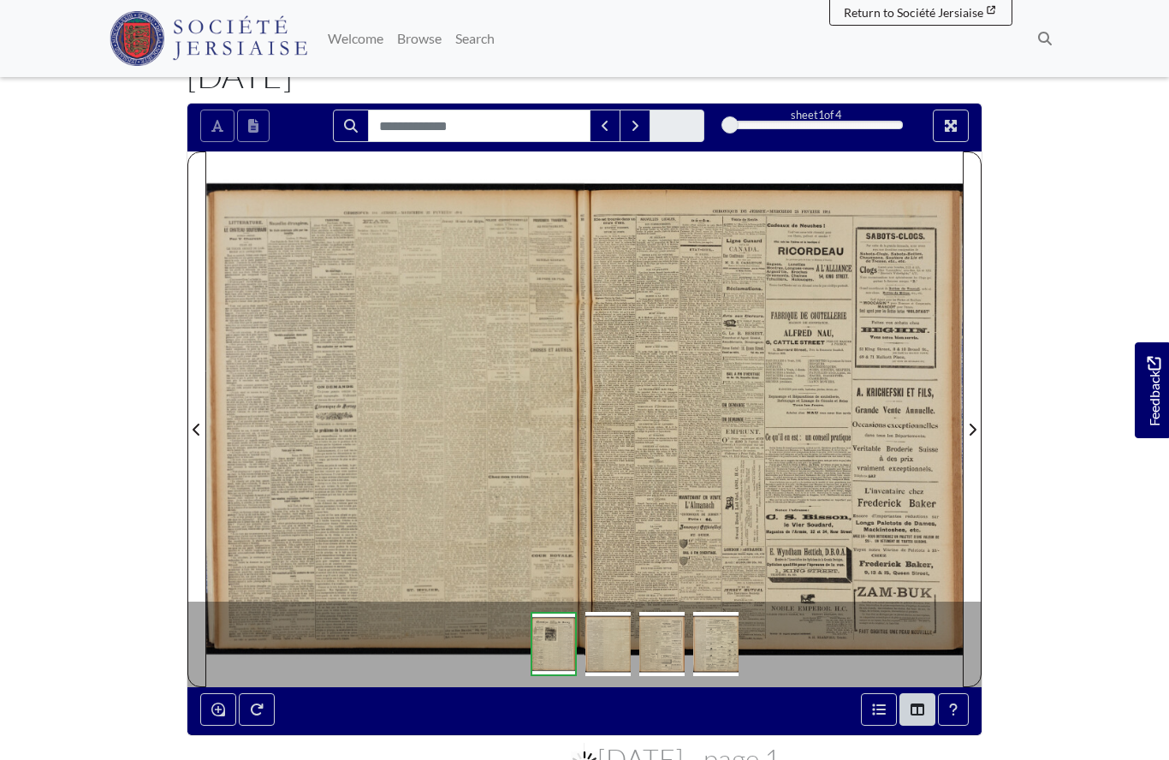
scroll to position [188, 0]
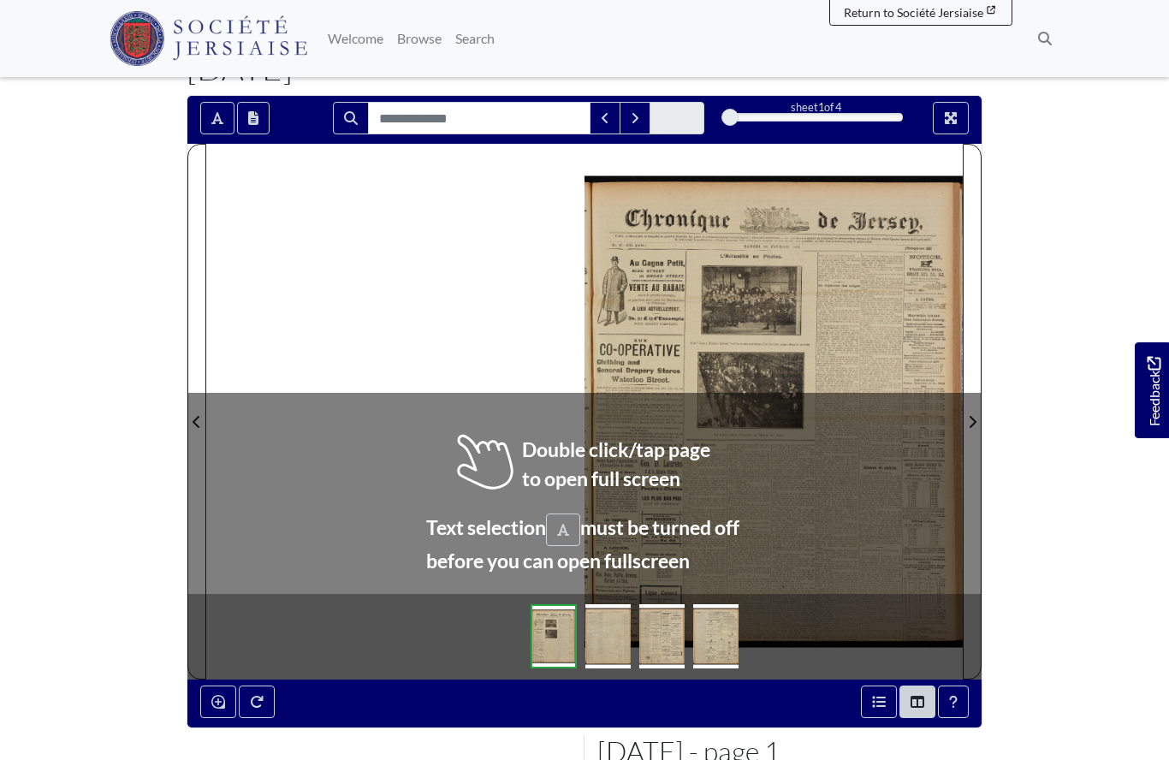
scroll to position [121, 0]
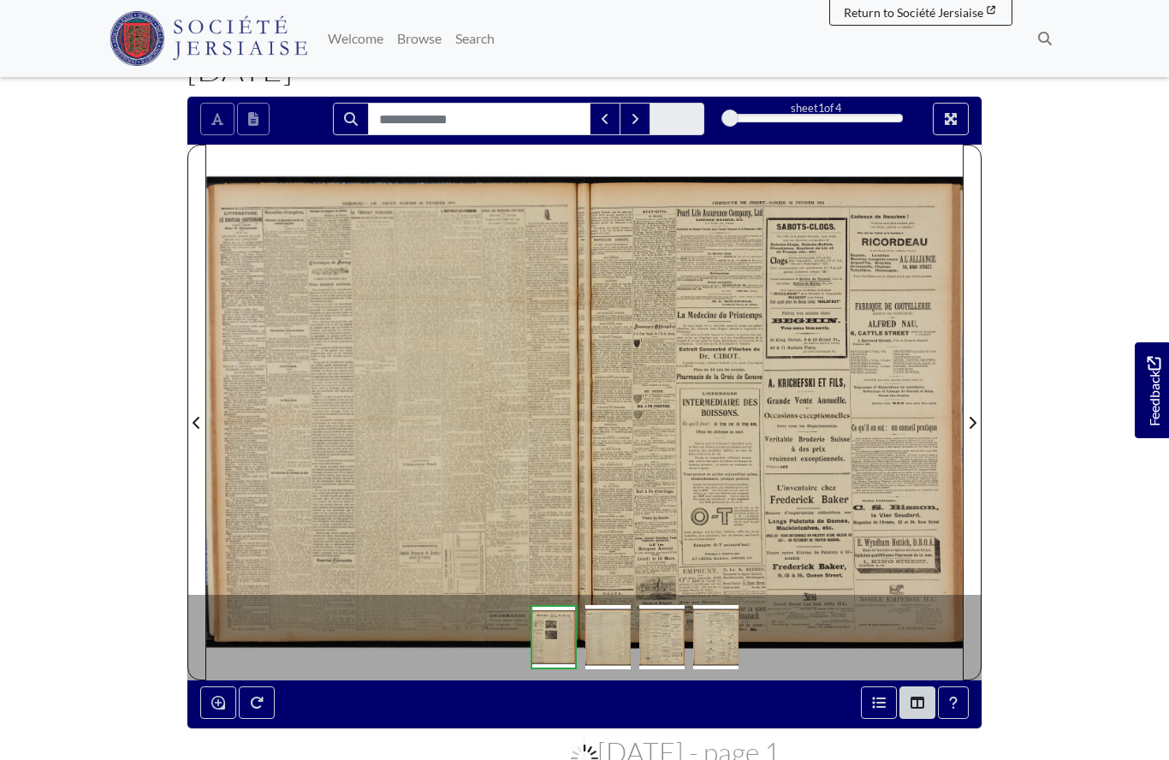
scroll to position [195, 0]
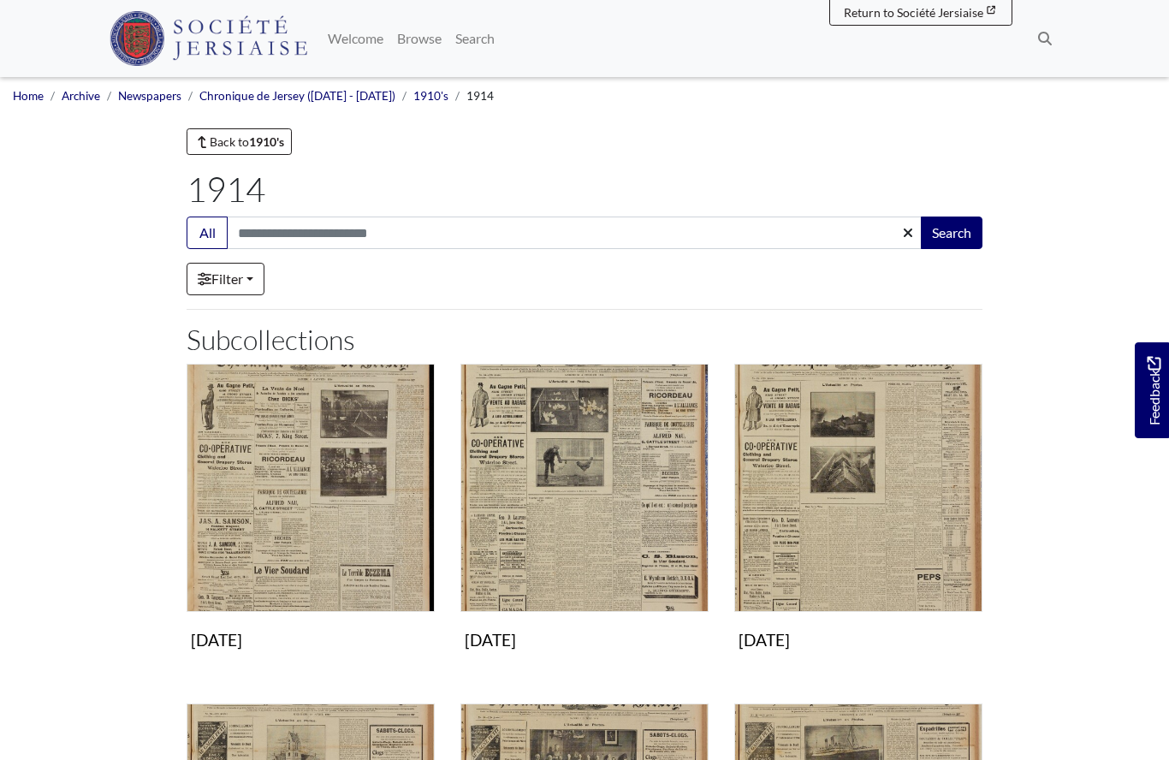
scroll to position [298, 0]
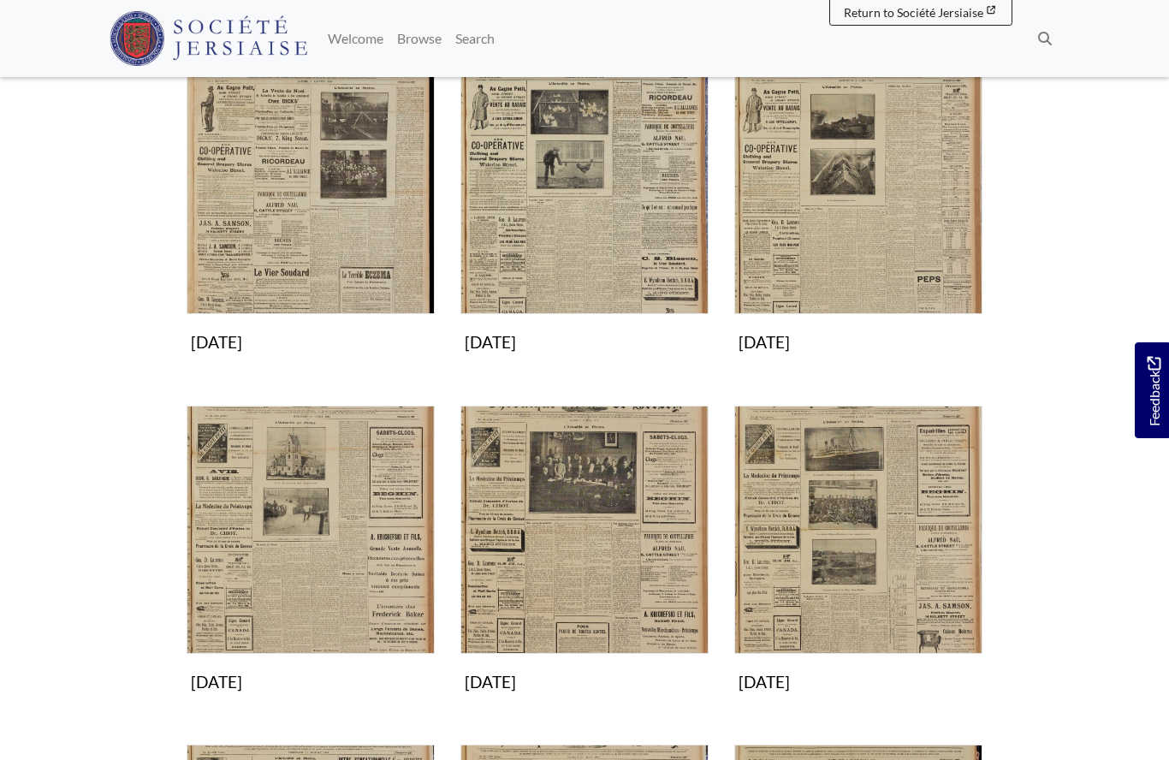
click at [789, 212] on img "Subcollection" at bounding box center [858, 190] width 248 height 248
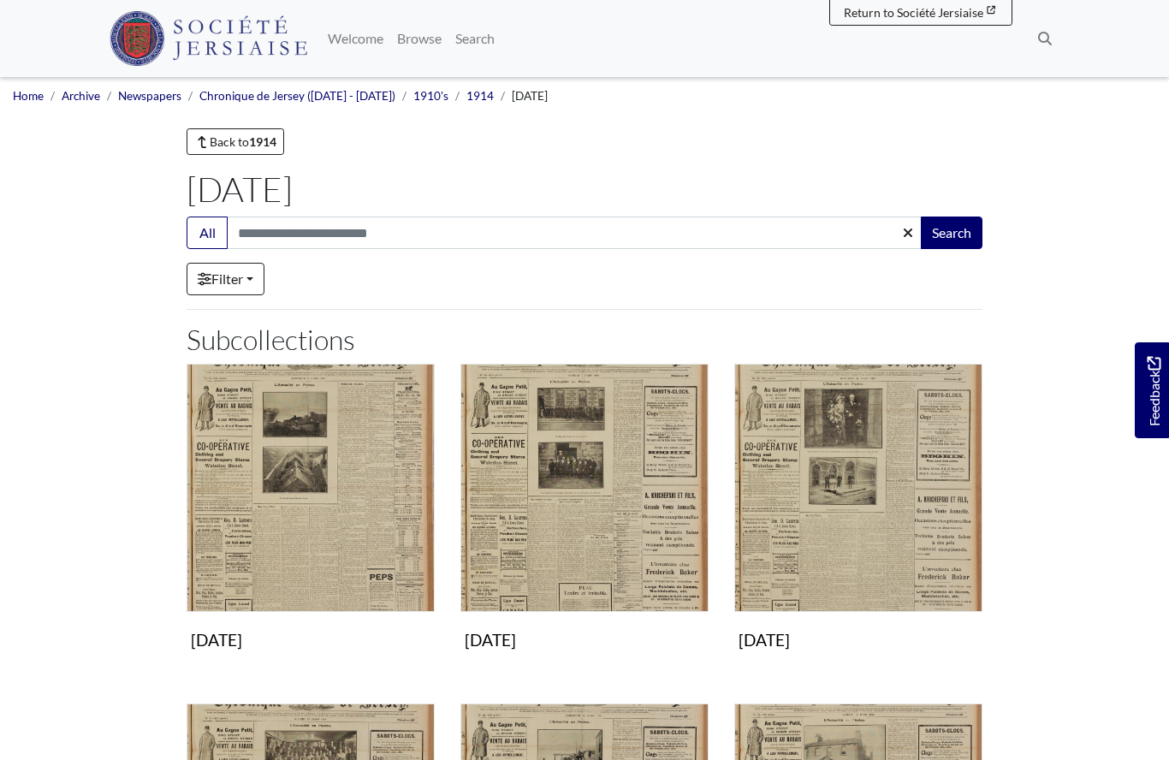
click at [324, 506] on img "Subcollection" at bounding box center [311, 488] width 248 height 248
click at [591, 504] on img "Subcollection" at bounding box center [584, 488] width 248 height 248
click at [837, 523] on img "Subcollection" at bounding box center [858, 488] width 248 height 248
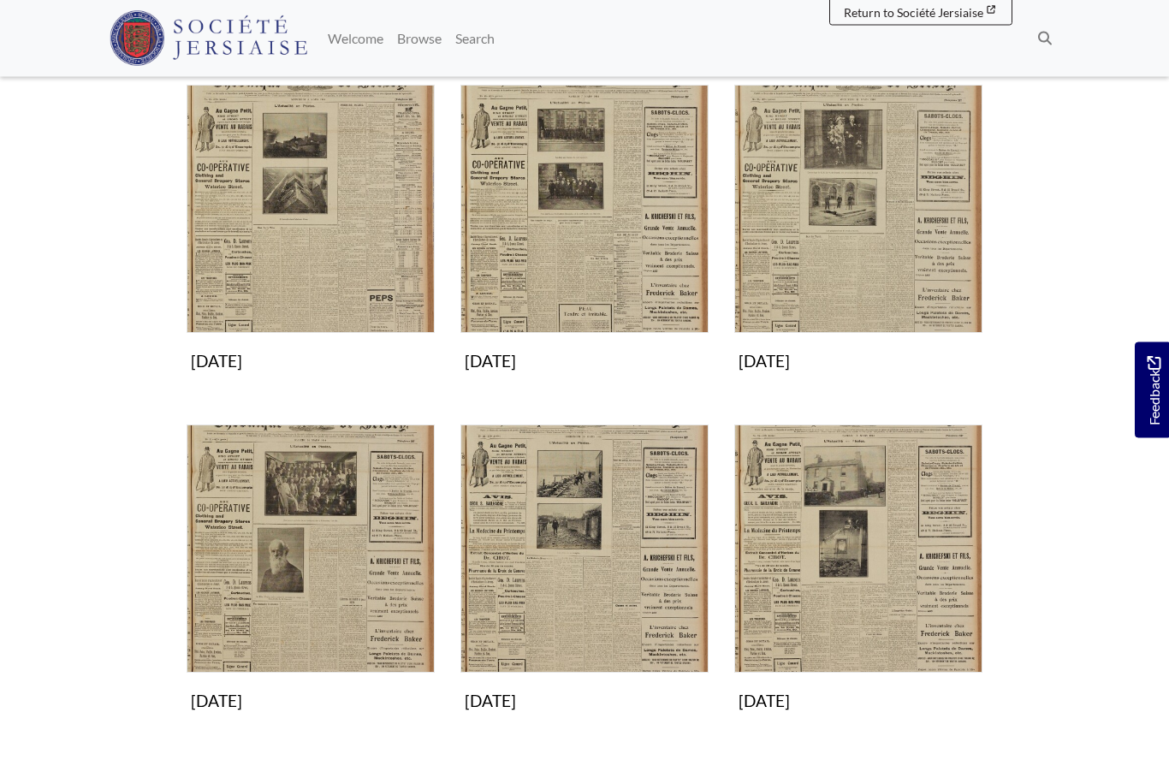
scroll to position [277, 0]
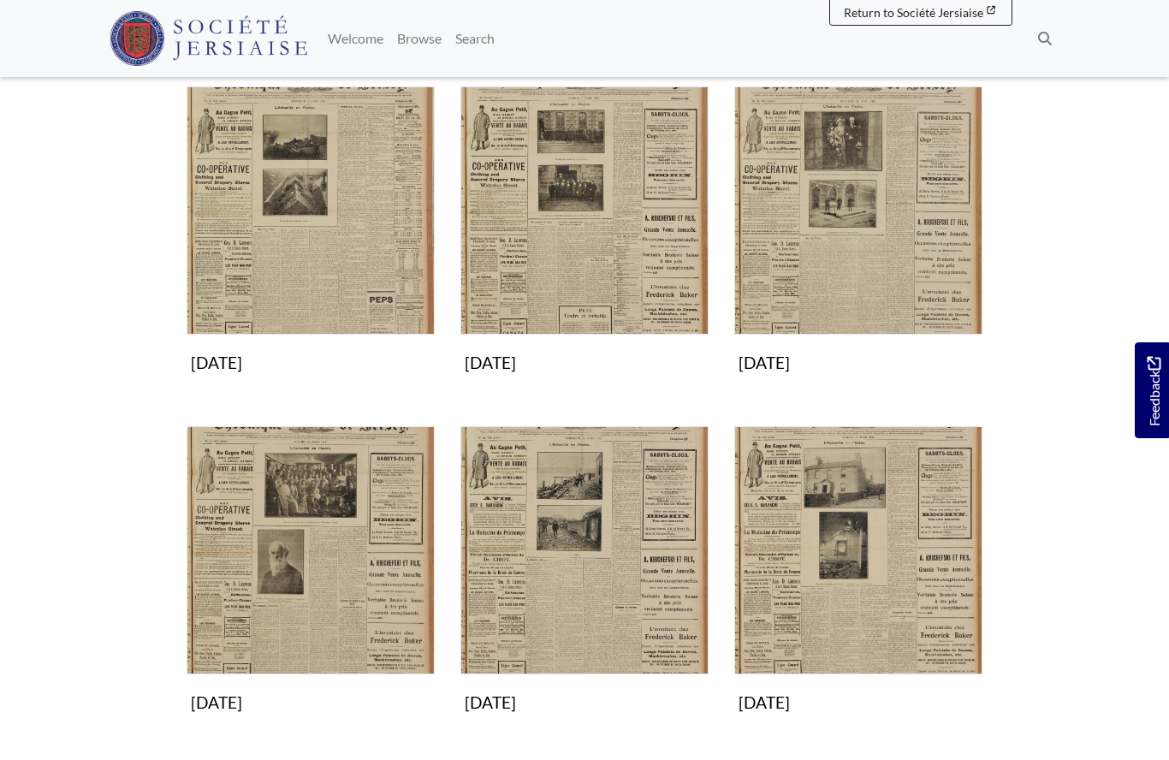
click at [275, 595] on img "Subcollection" at bounding box center [311, 550] width 248 height 248
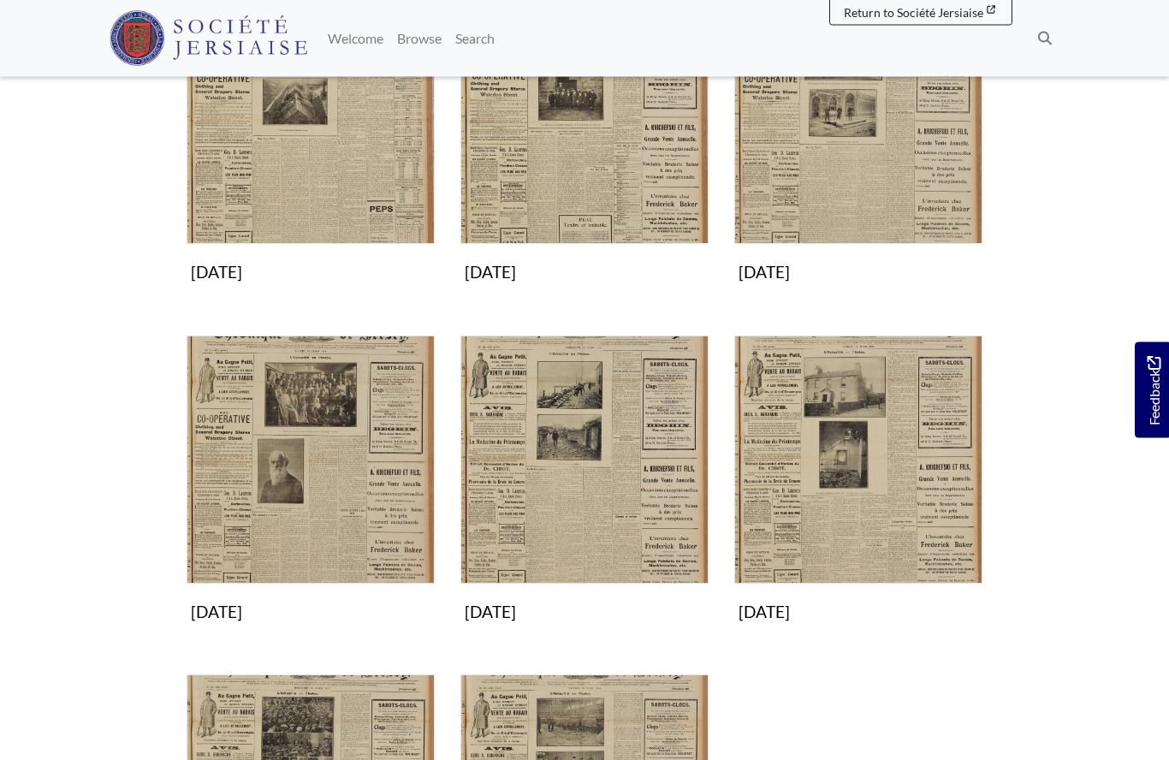
scroll to position [368, 0]
click at [543, 505] on img "Subcollection" at bounding box center [584, 460] width 248 height 248
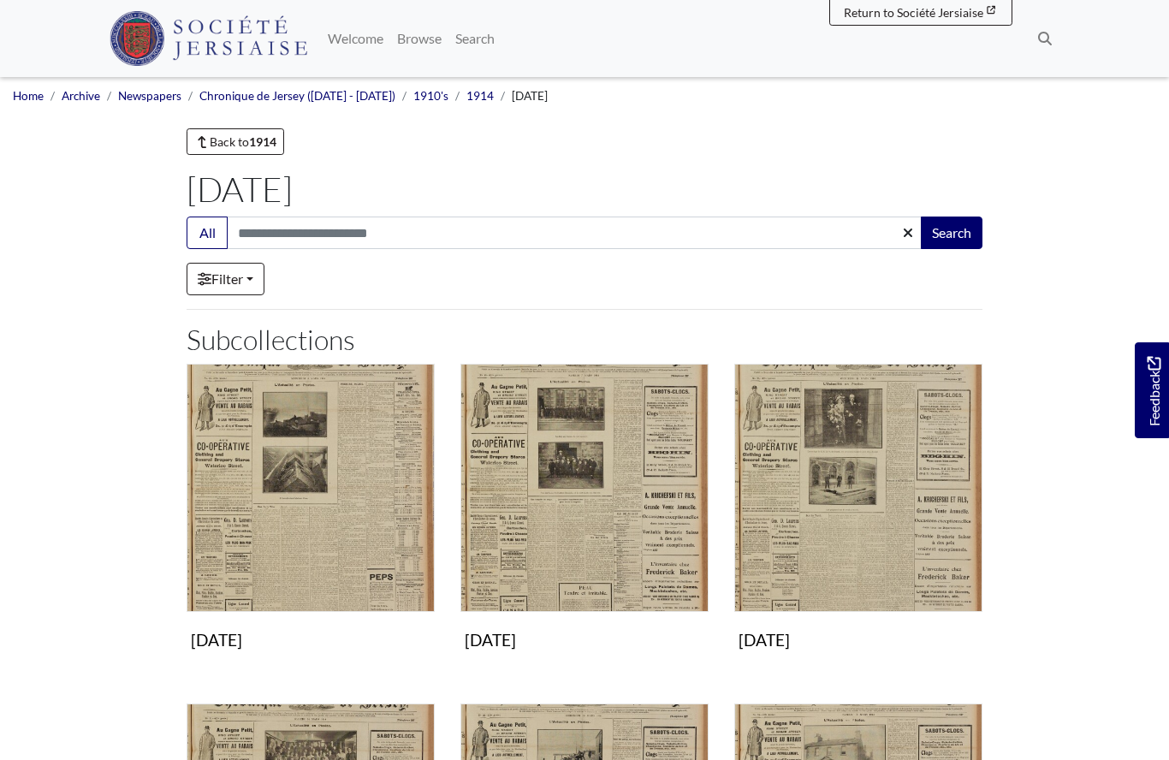
scroll to position [443, 0]
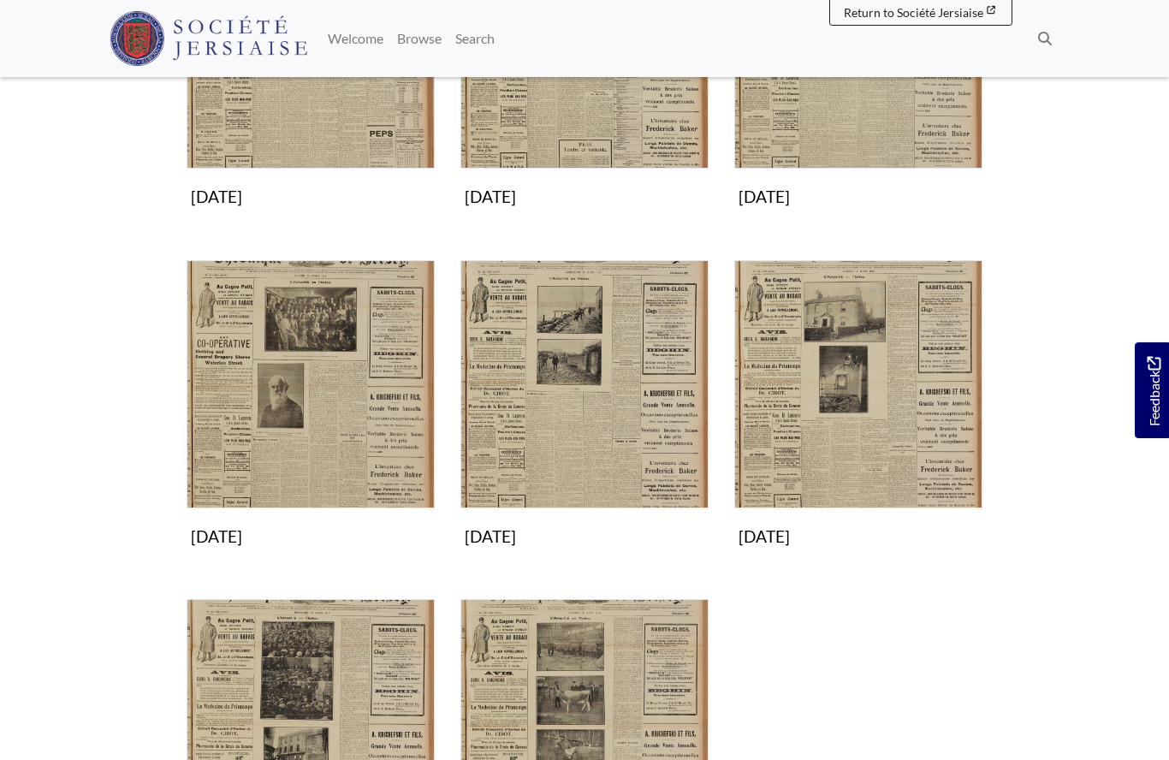
click at [804, 422] on img "Subcollection" at bounding box center [858, 384] width 248 height 248
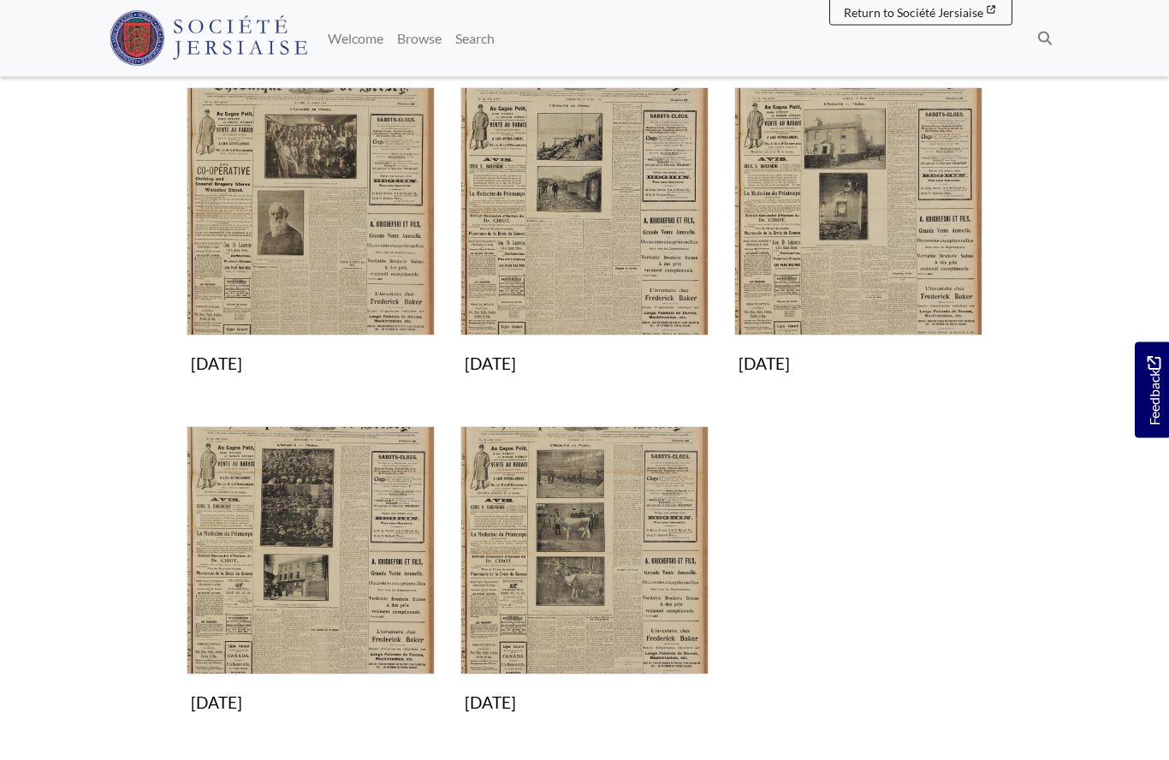
scroll to position [616, 0]
click at [246, 595] on img "Subcollection" at bounding box center [311, 550] width 248 height 248
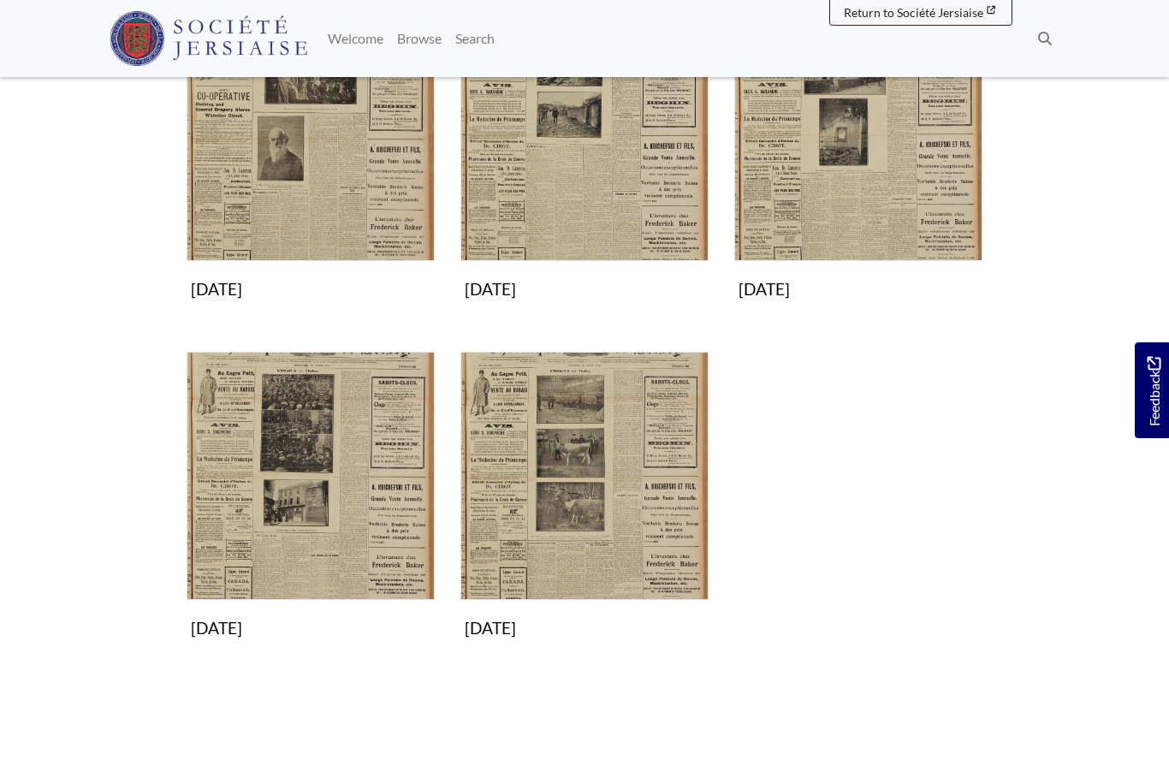
click at [561, 527] on img "Subcollection" at bounding box center [584, 476] width 248 height 248
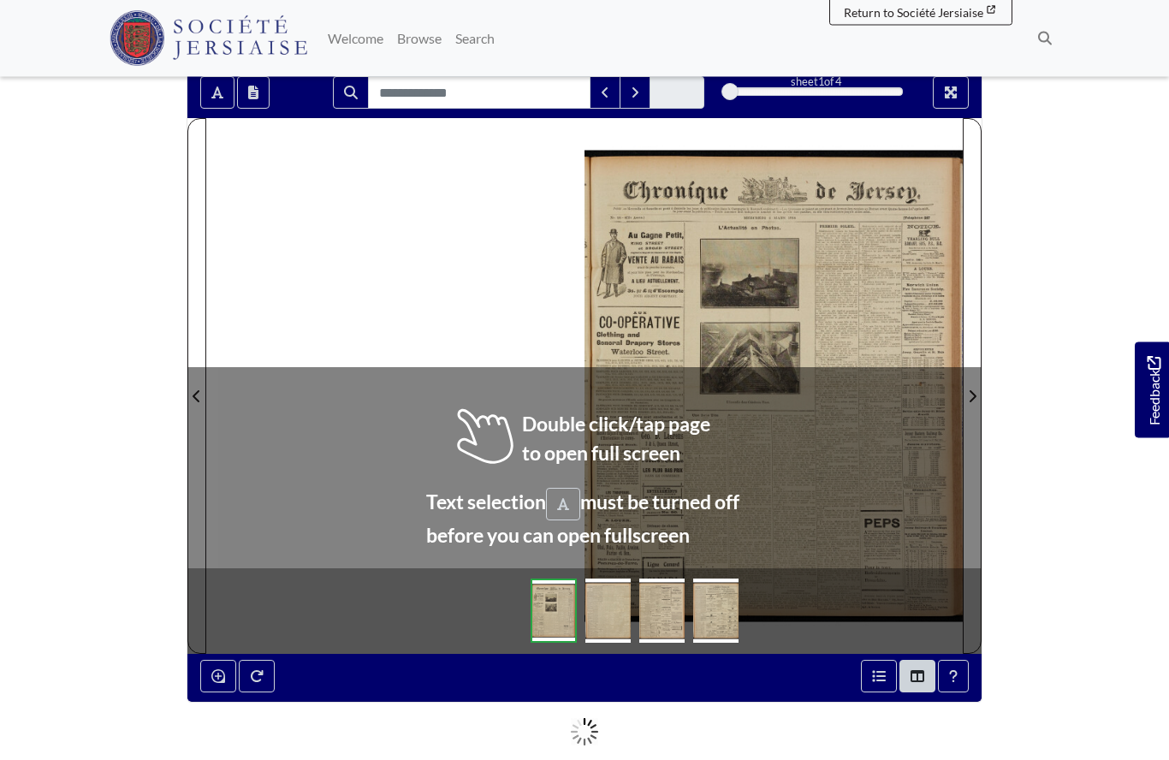
scroll to position [147, 0]
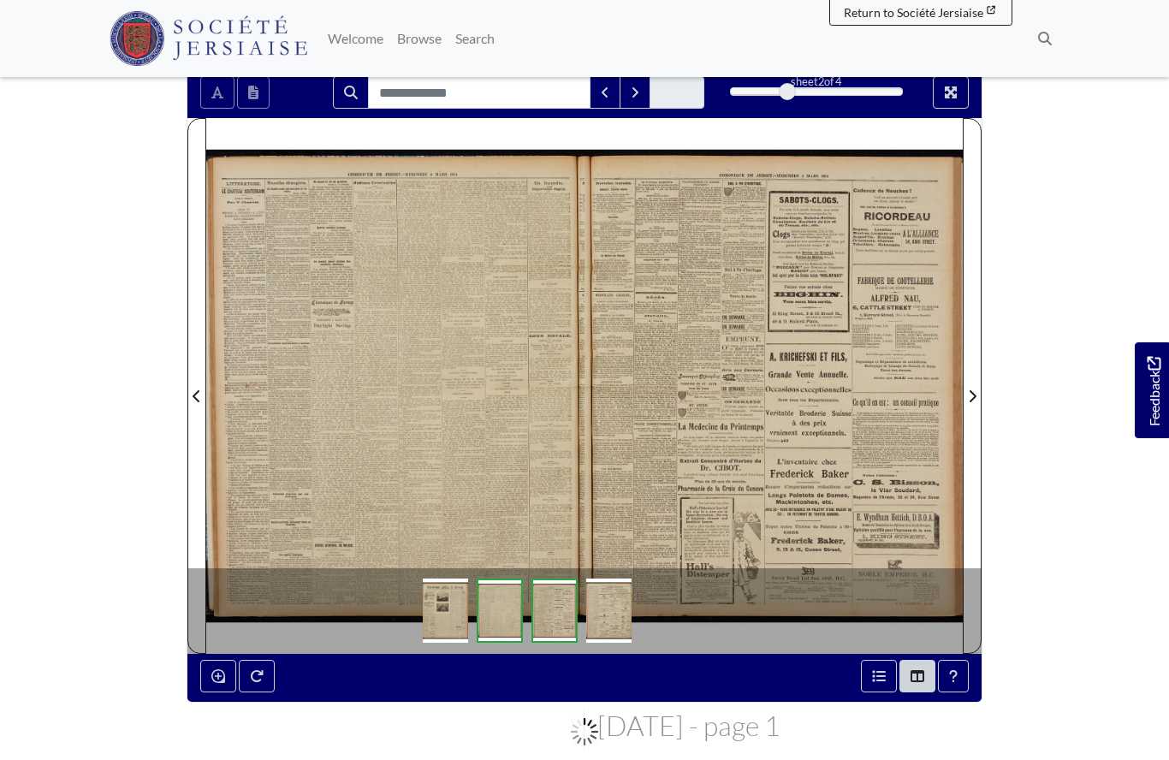
scroll to position [222, 0]
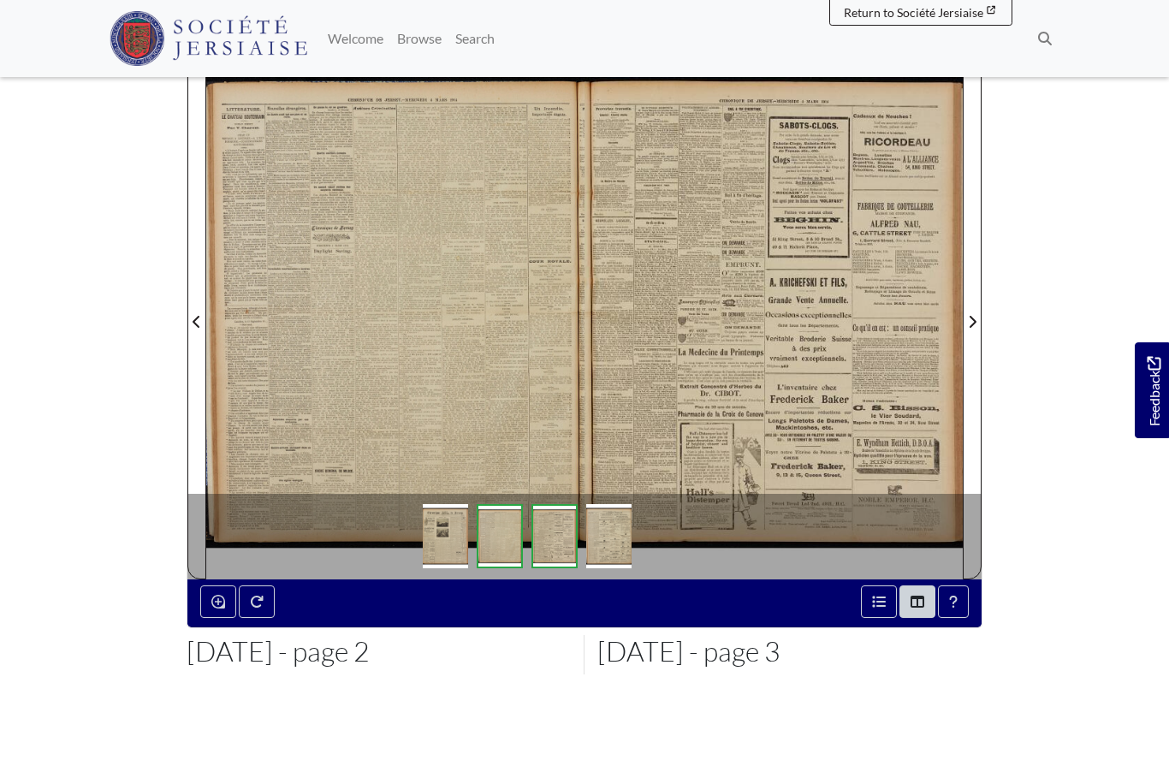
click at [439, 350] on div at bounding box center [395, 311] width 378 height 535
click at [437, 354] on div at bounding box center [395, 311] width 378 height 535
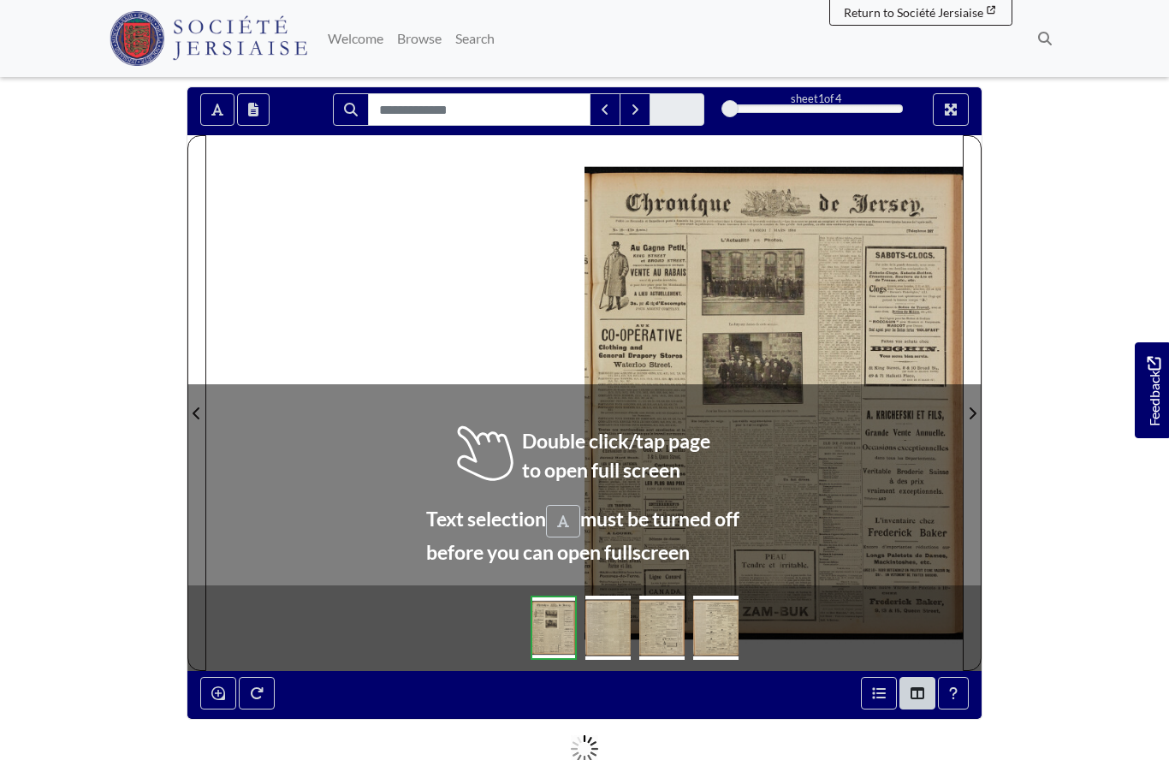
scroll to position [135, 0]
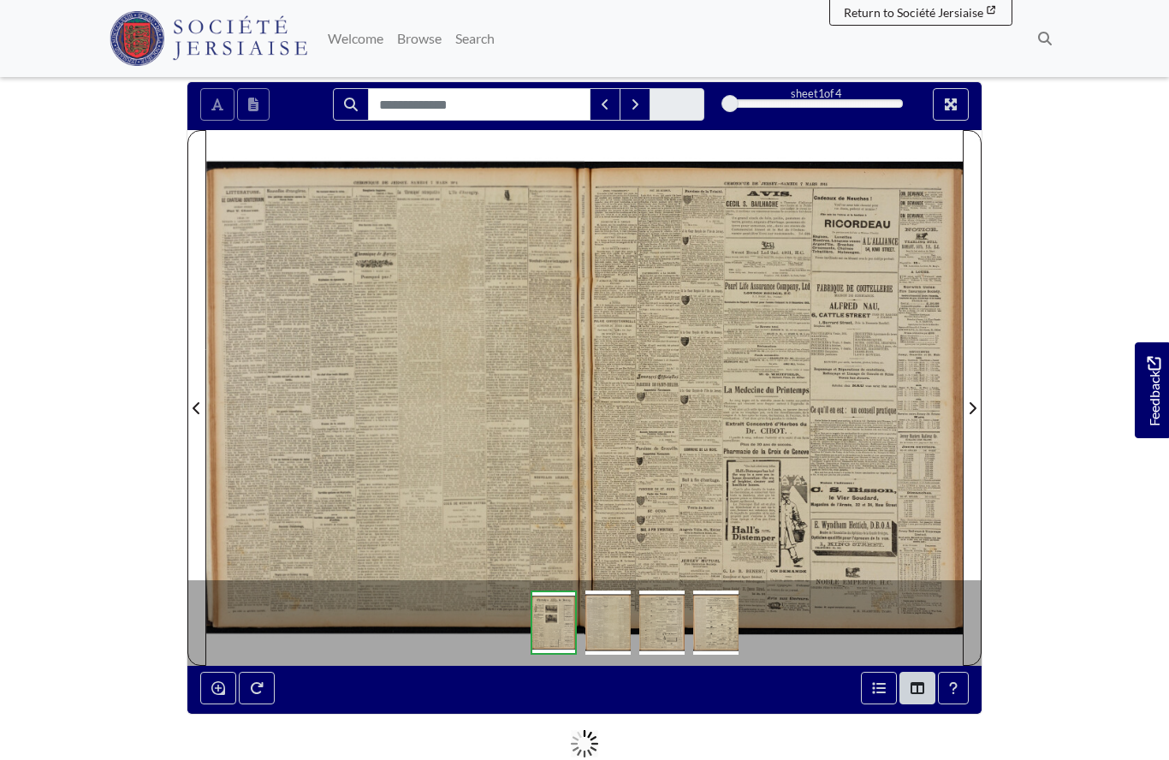
scroll to position [210, 0]
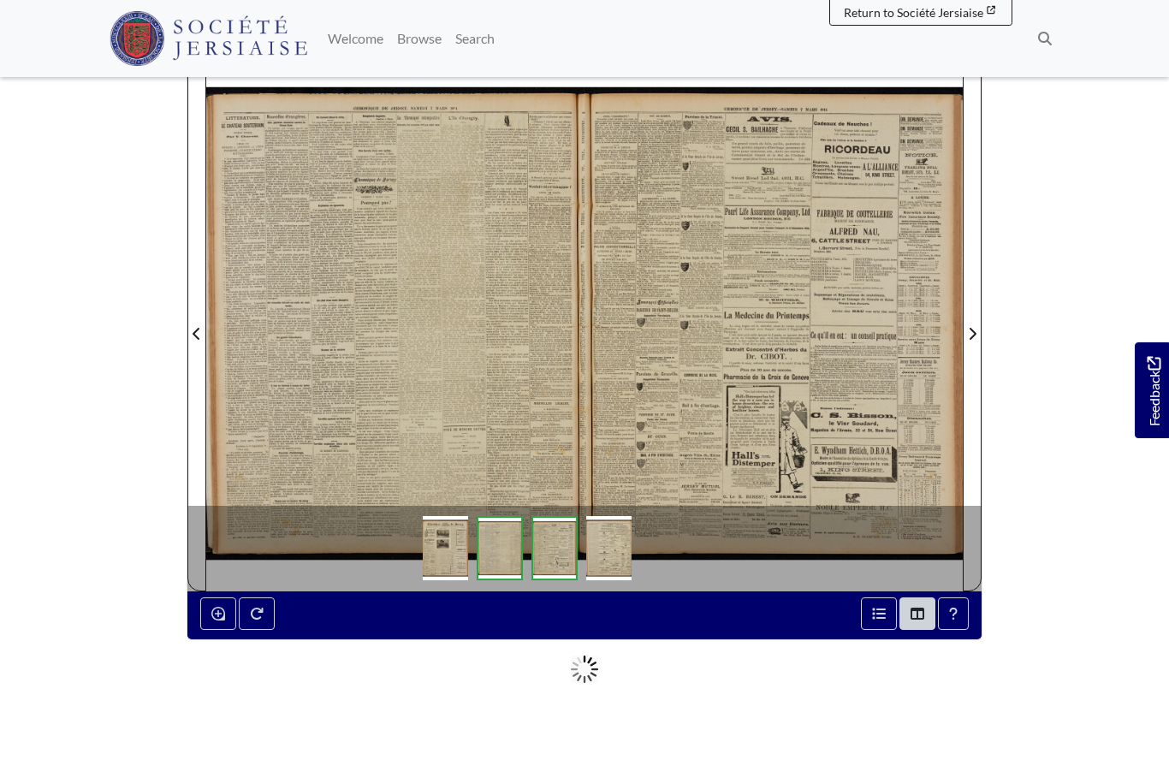
click at [463, 329] on div at bounding box center [395, 323] width 378 height 535
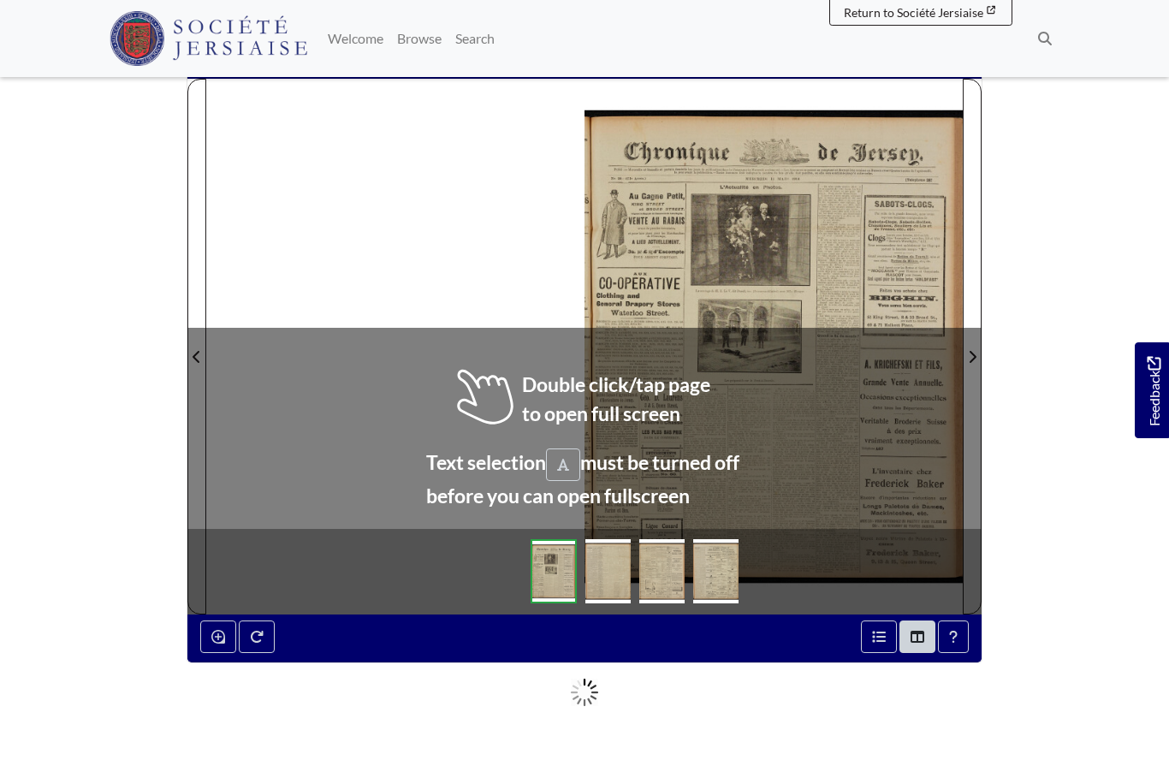
scroll to position [239, 0]
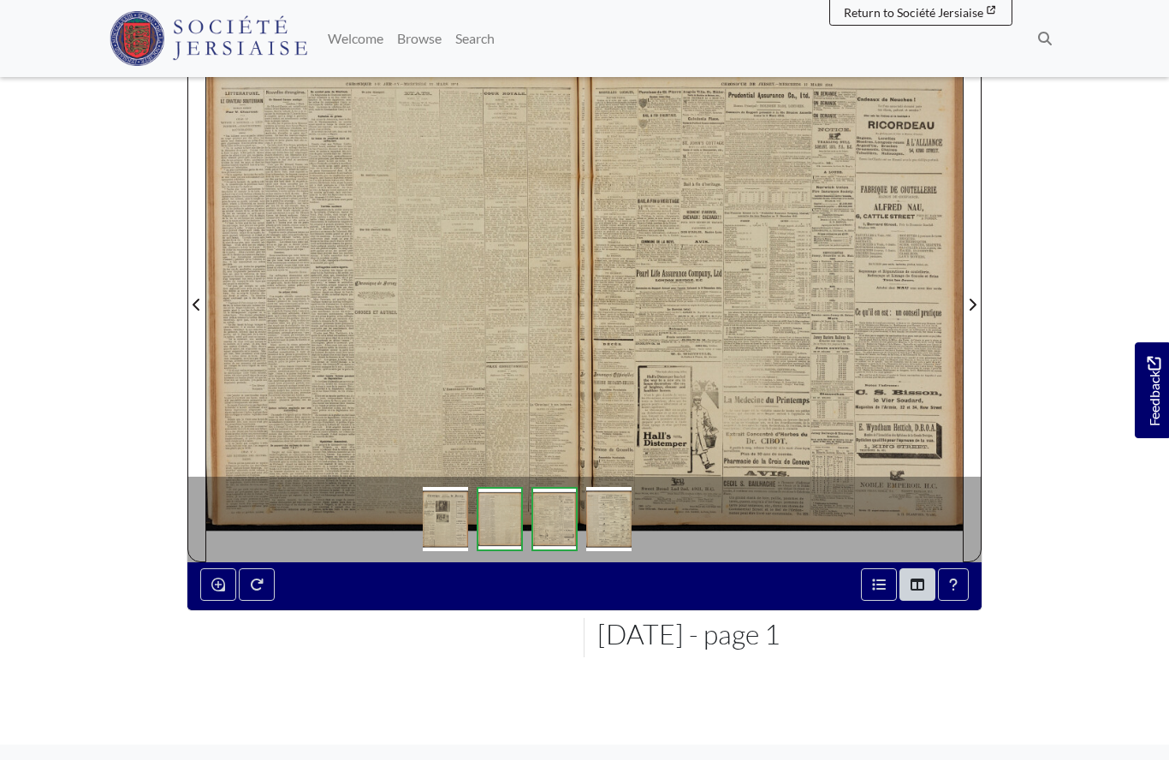
scroll to position [313, 0]
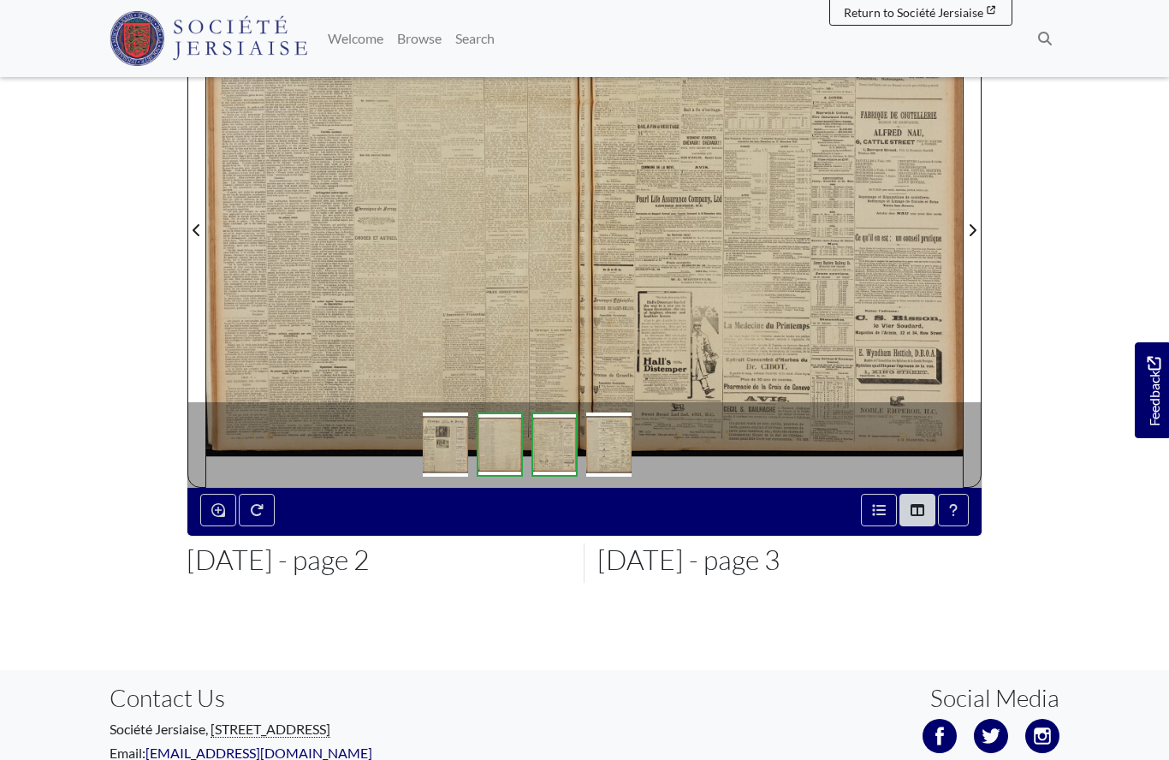
click at [374, 284] on div at bounding box center [395, 219] width 378 height 535
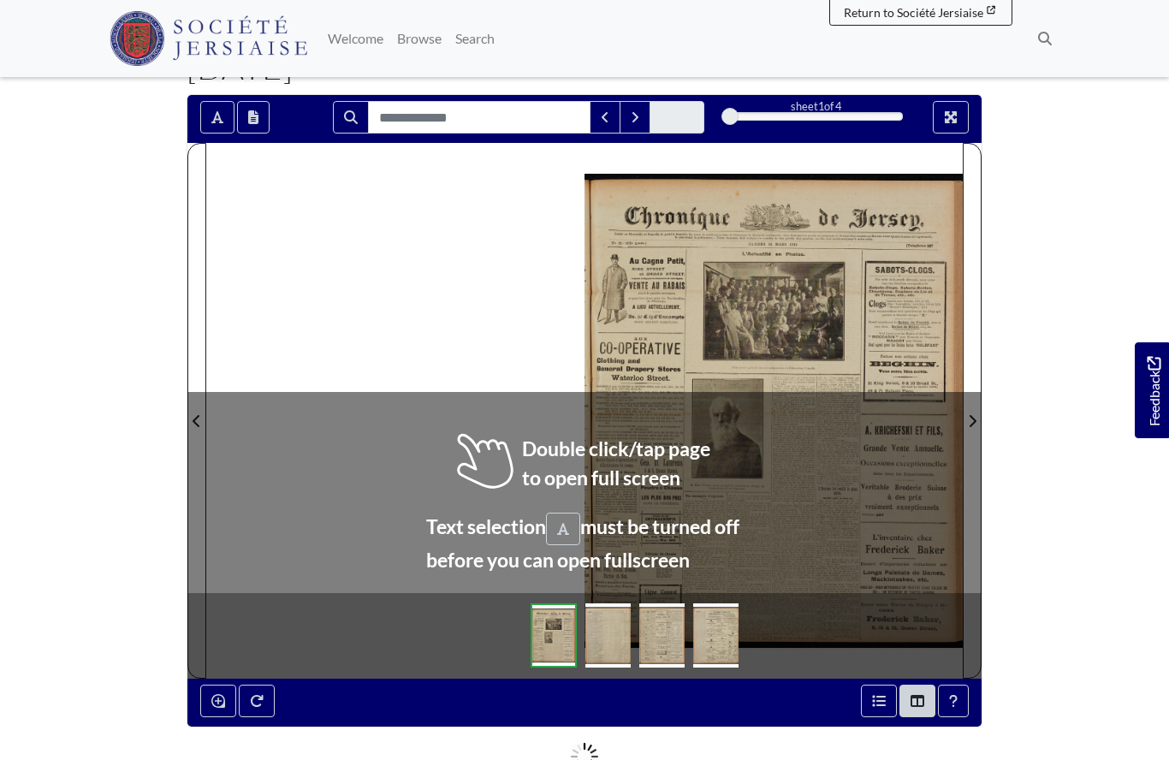
scroll to position [141, 0]
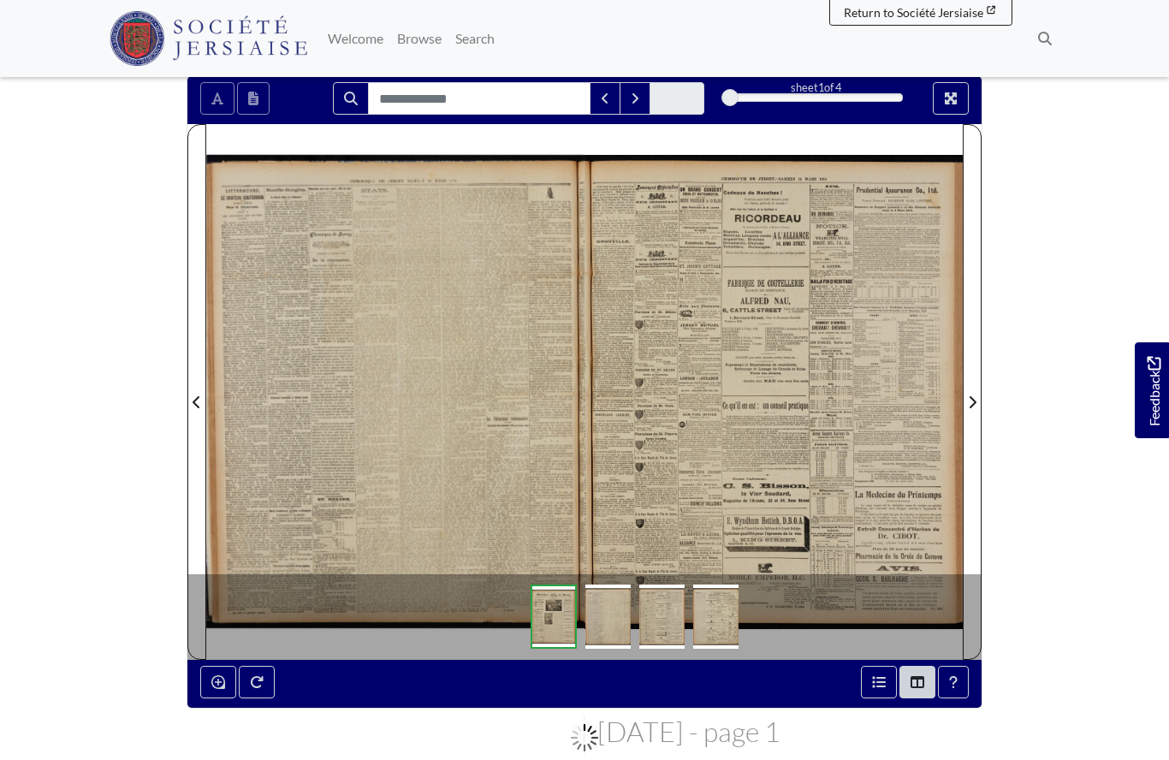
scroll to position [216, 0]
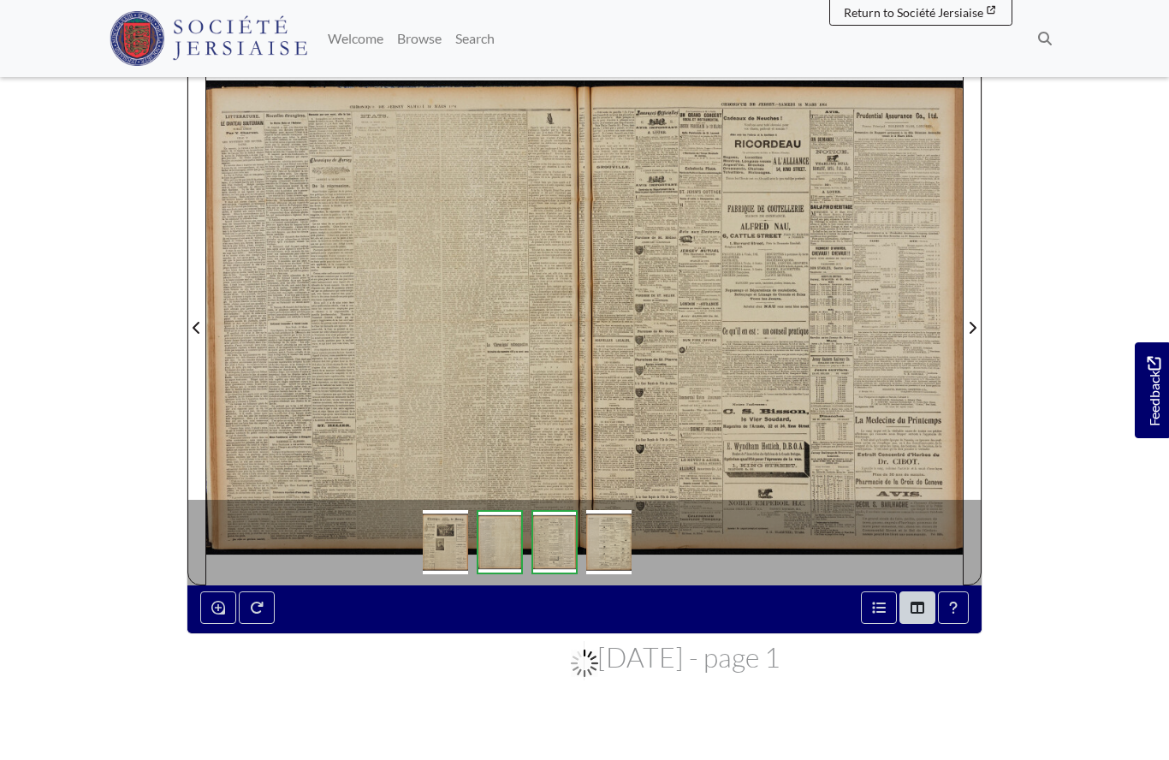
click at [357, 351] on div at bounding box center [395, 317] width 378 height 535
click at [383, 347] on div at bounding box center [395, 317] width 378 height 535
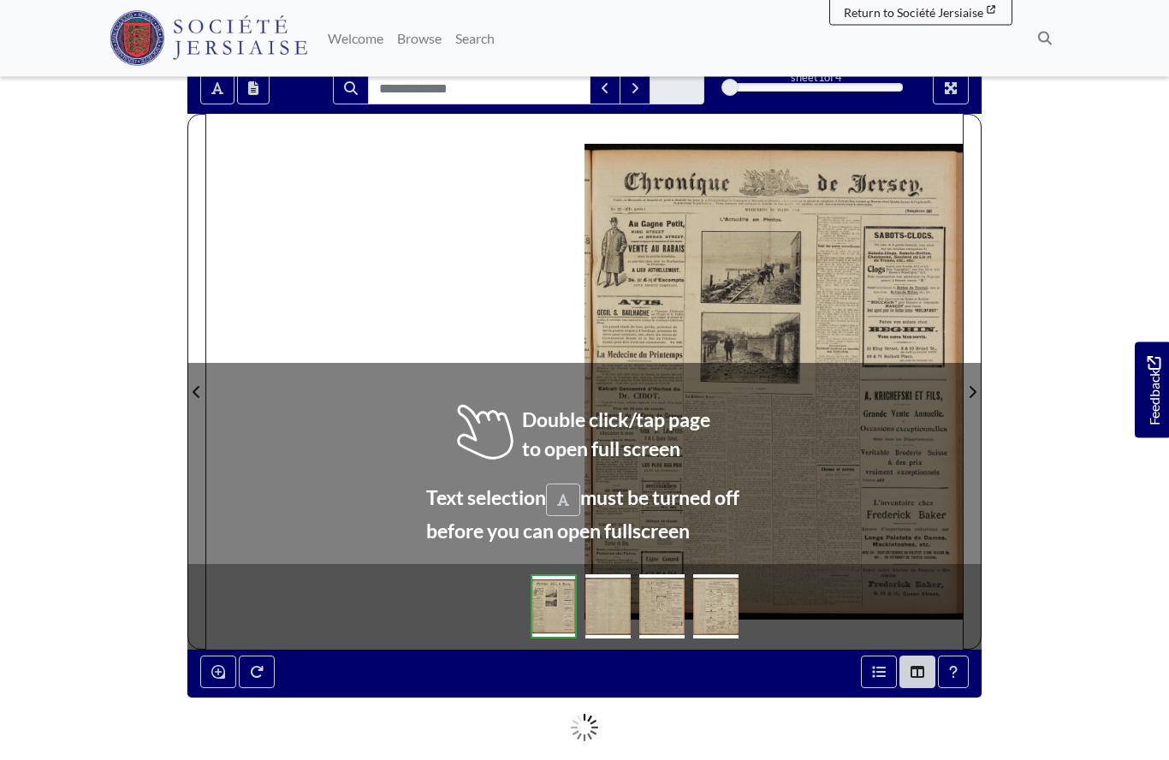
scroll to position [152, 0]
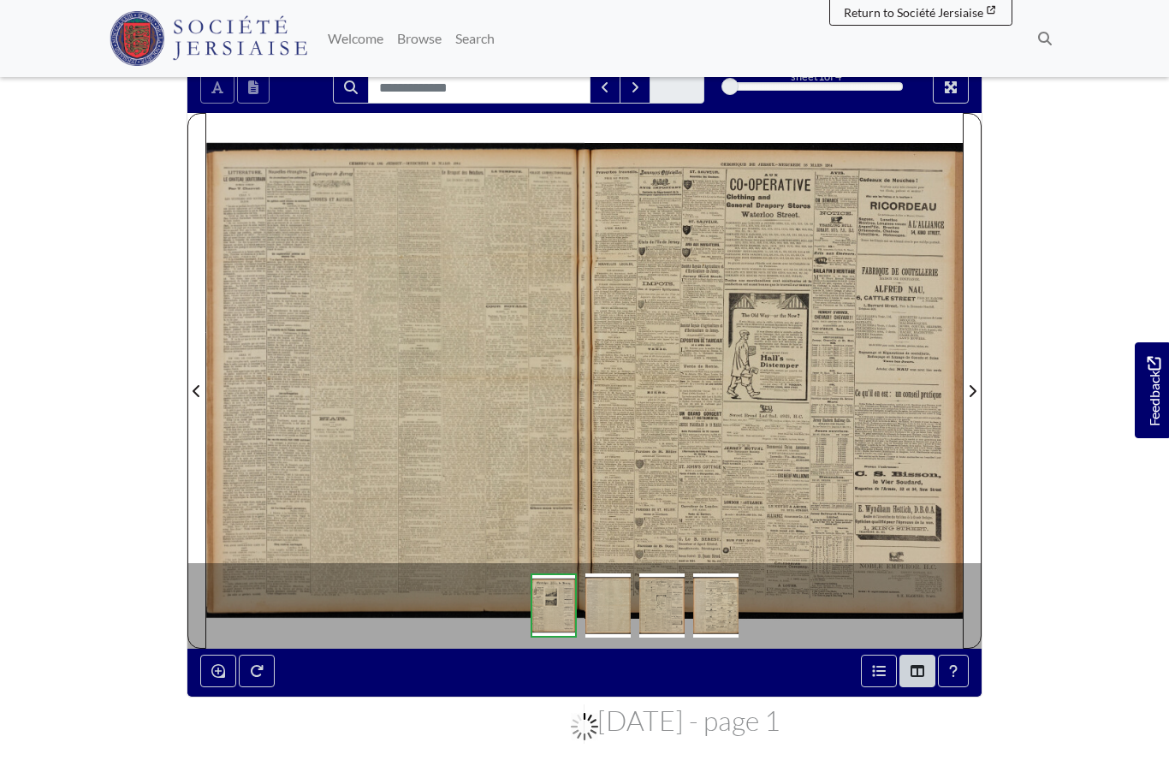
scroll to position [227, 0]
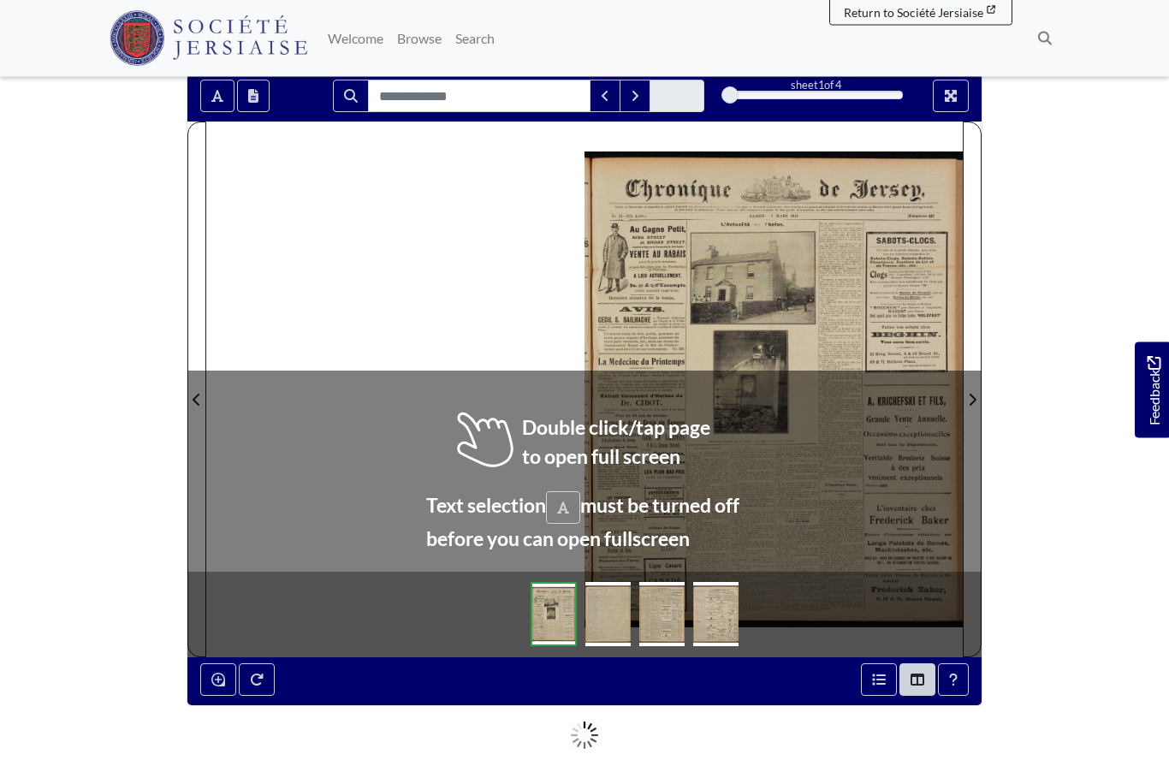
scroll to position [139, 0]
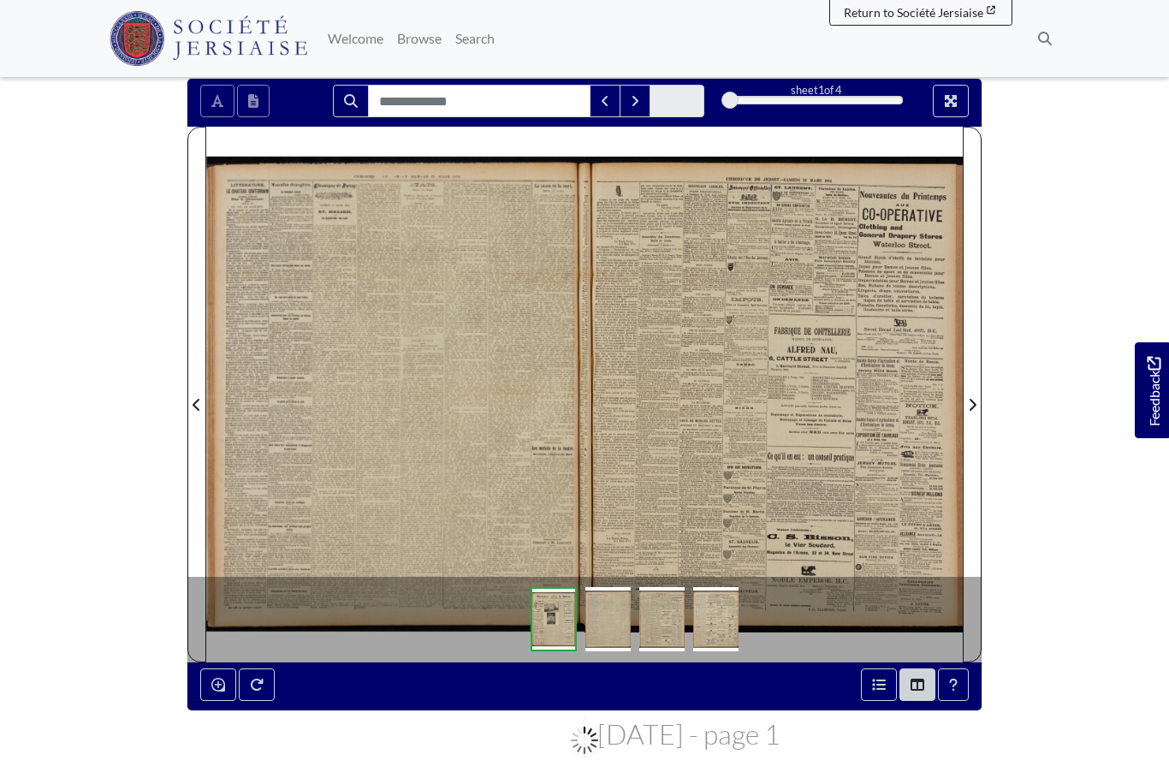
scroll to position [213, 0]
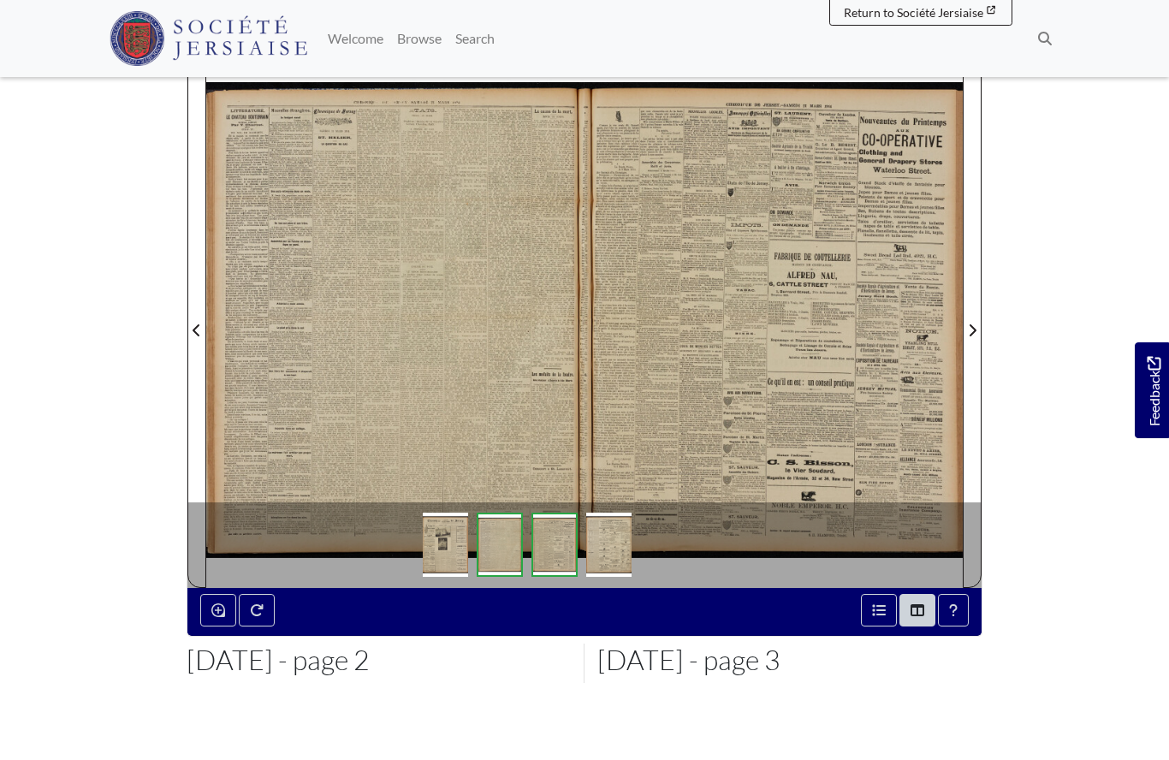
click at [395, 371] on div at bounding box center [395, 319] width 378 height 535
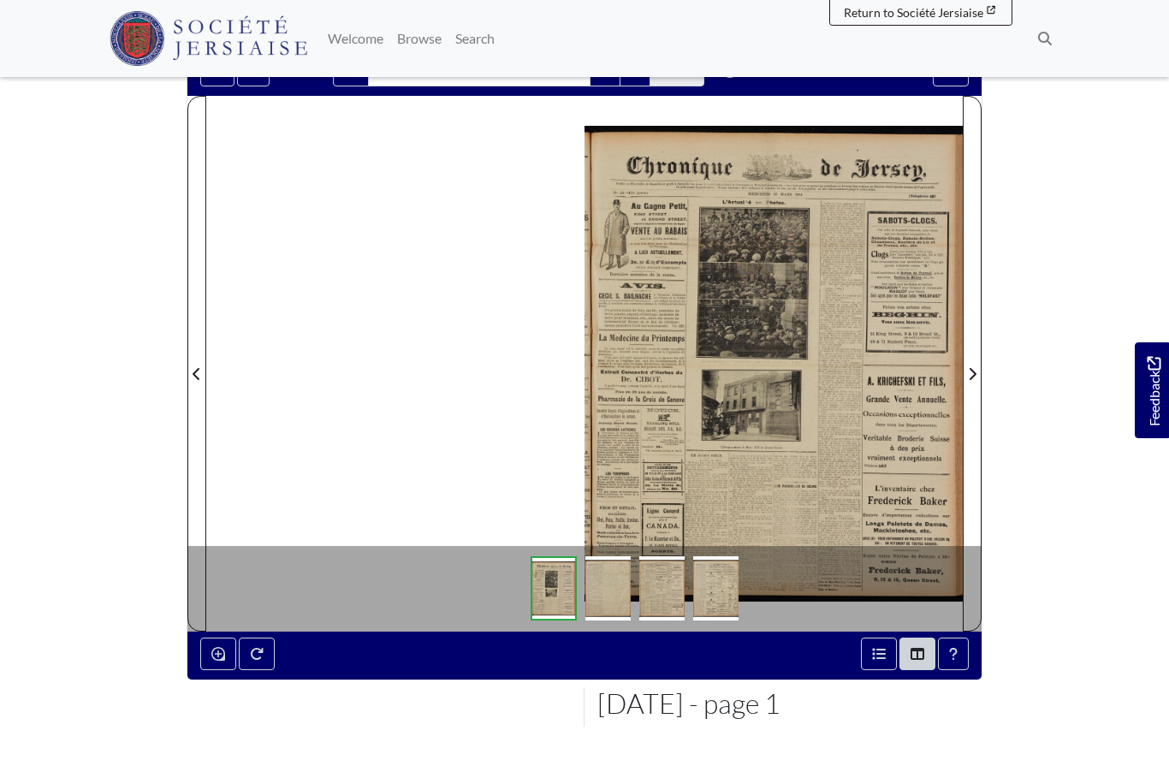
scroll to position [169, 0]
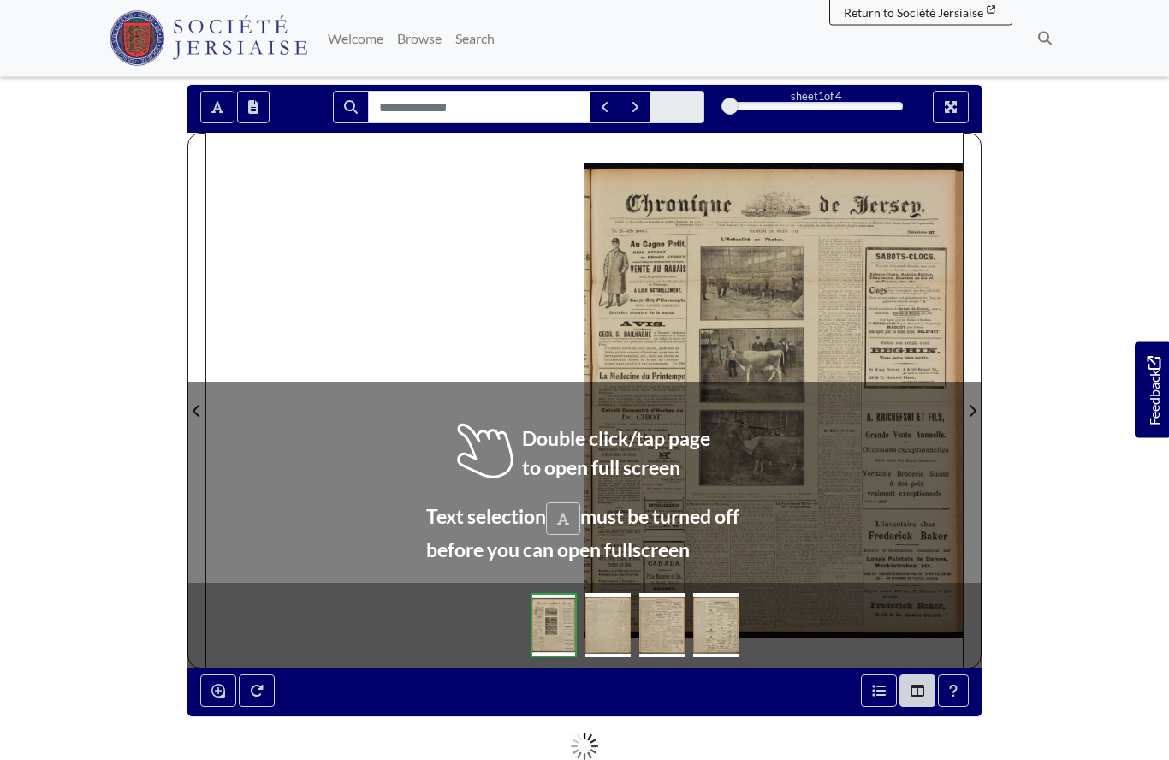
scroll to position [134, 0]
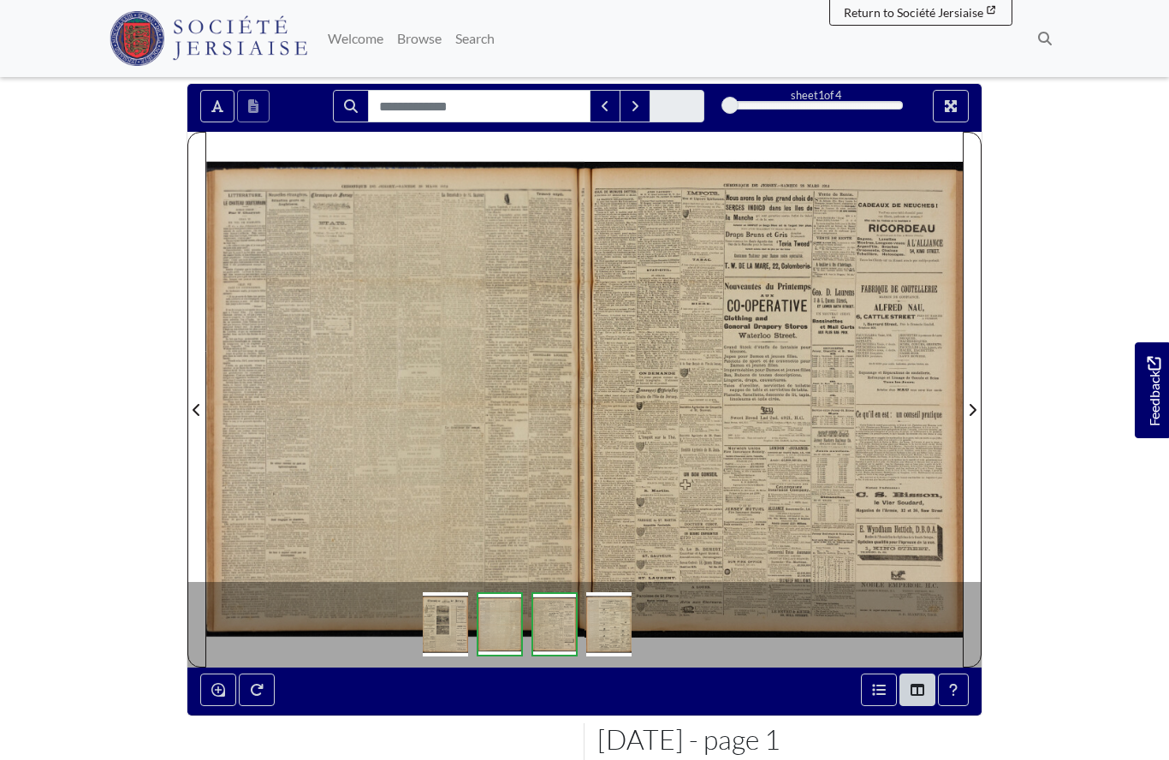
scroll to position [208, 0]
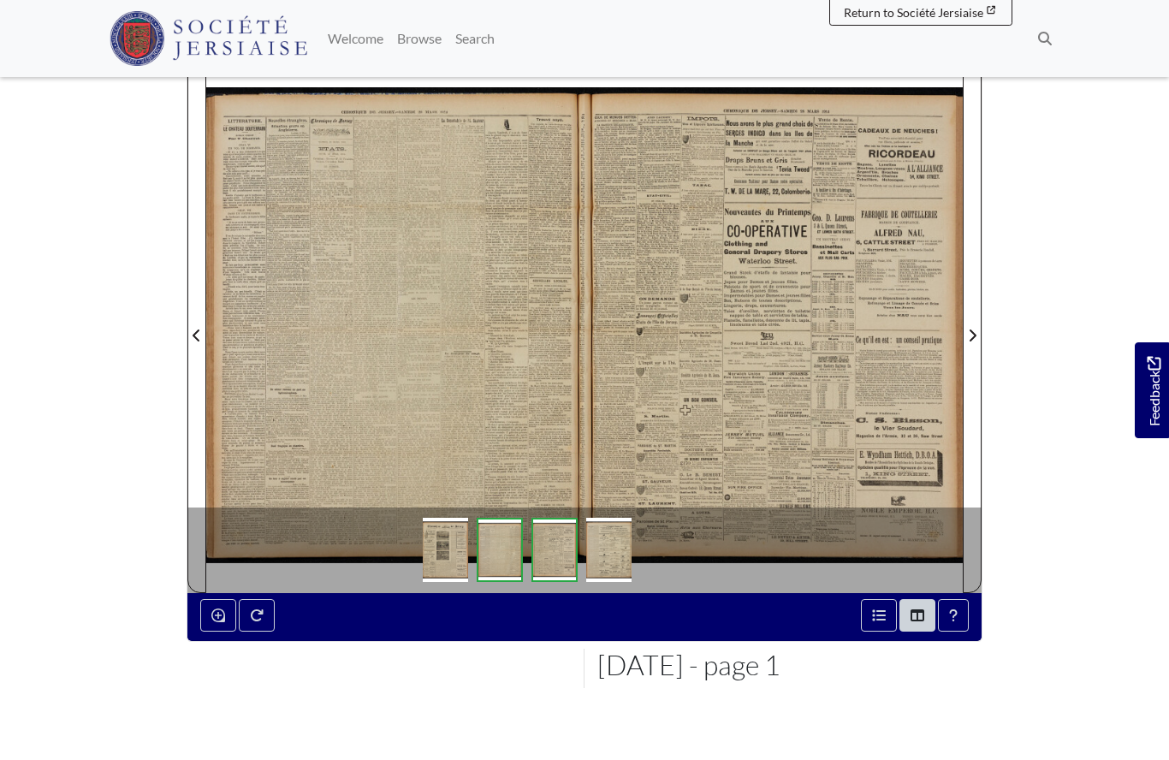
click at [437, 361] on div at bounding box center [395, 324] width 378 height 535
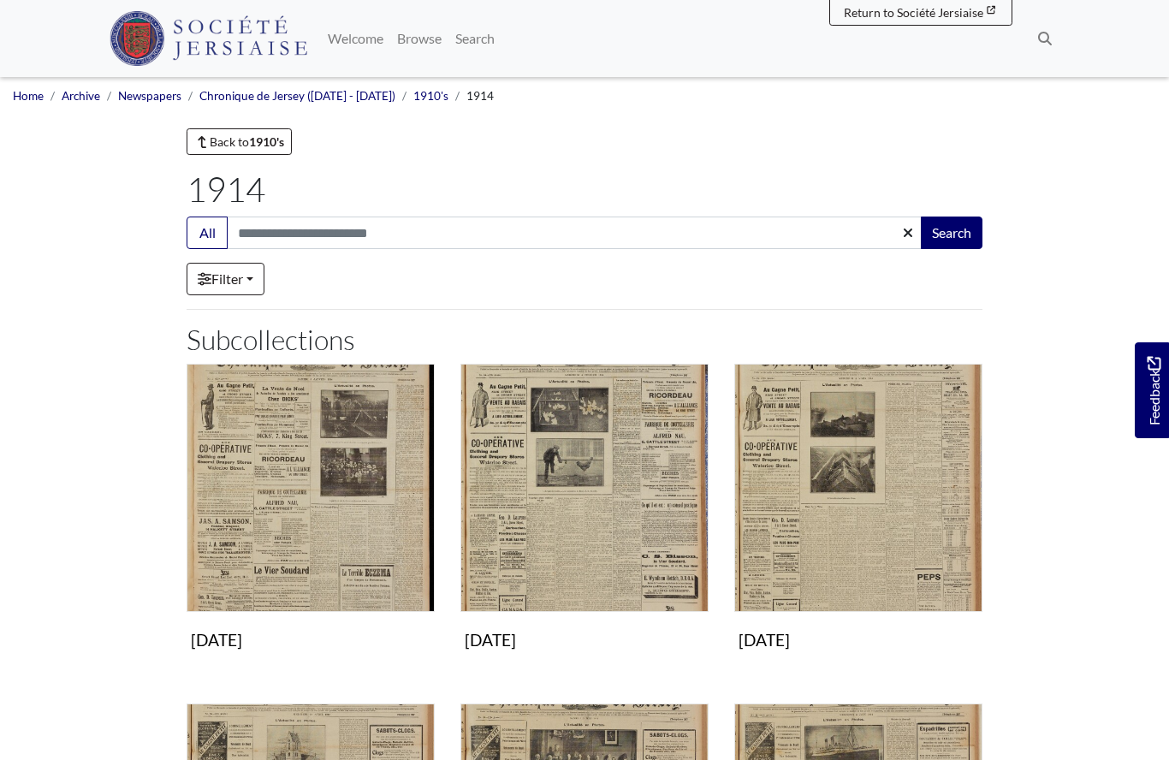
scroll to position [298, 0]
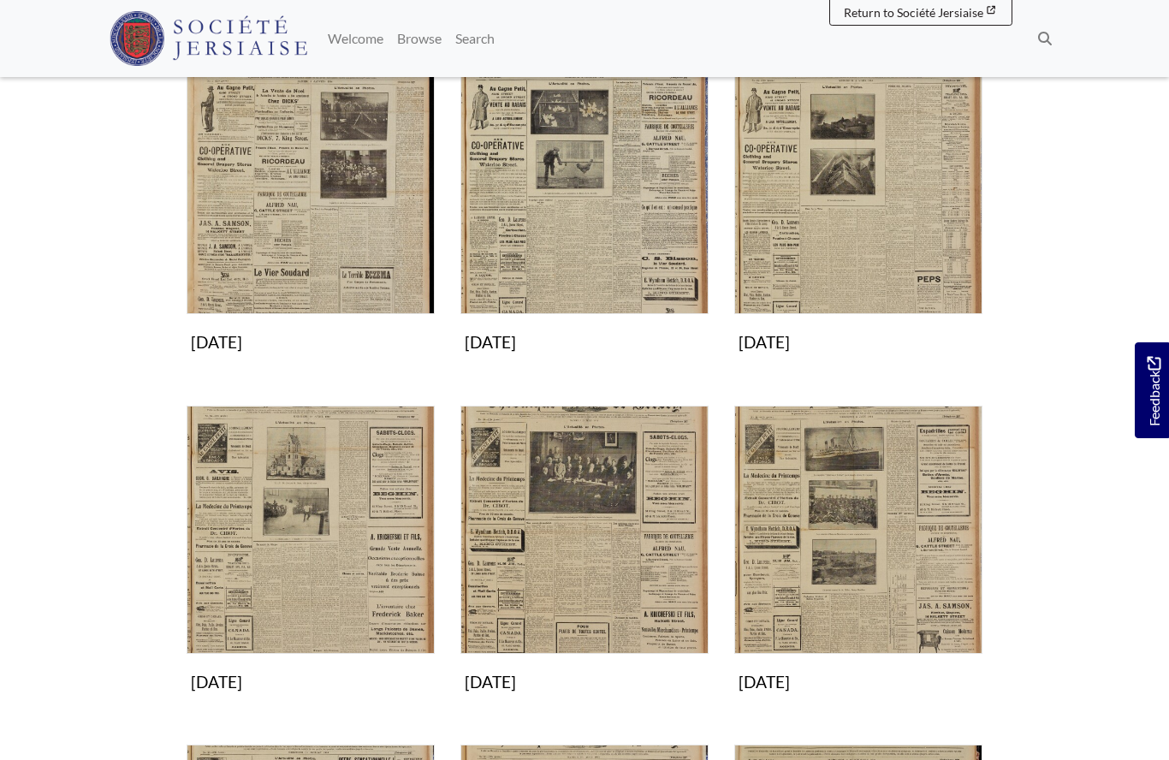
click at [317, 561] on img "Subcollection" at bounding box center [311, 530] width 248 height 248
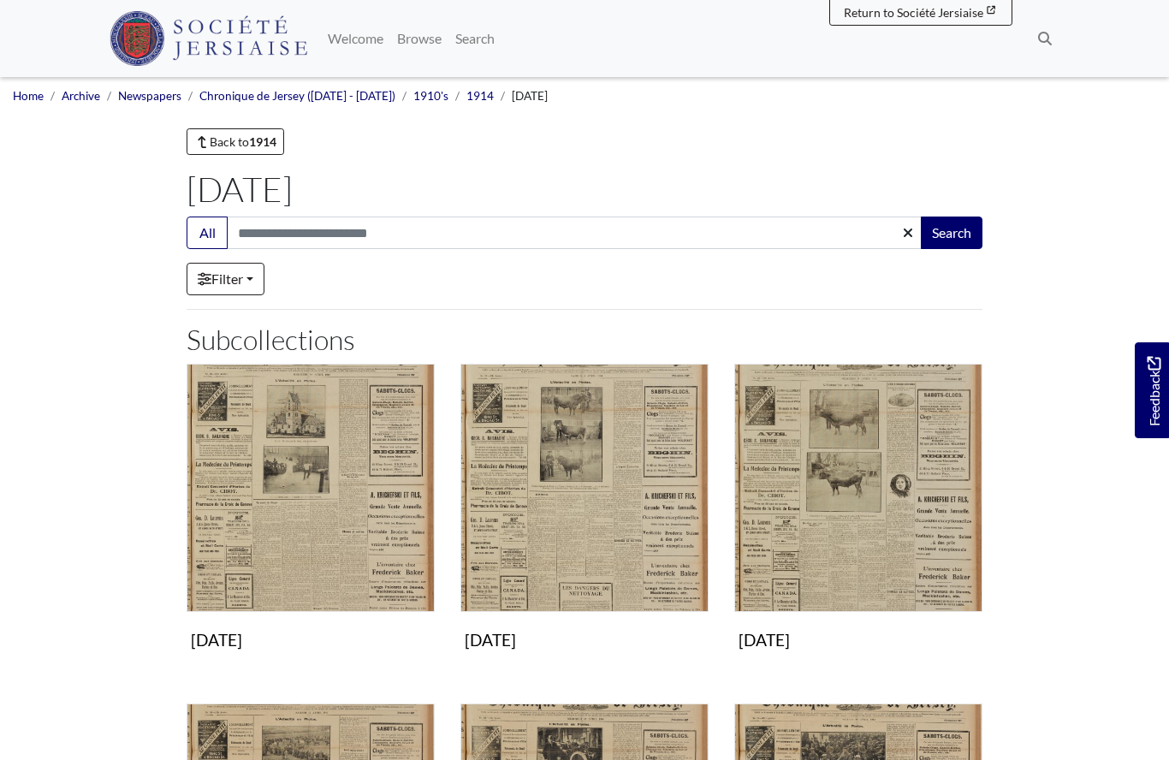
click at [365, 524] on img "Subcollection" at bounding box center [311, 488] width 248 height 248
click at [571, 536] on img "Subcollection" at bounding box center [584, 488] width 248 height 248
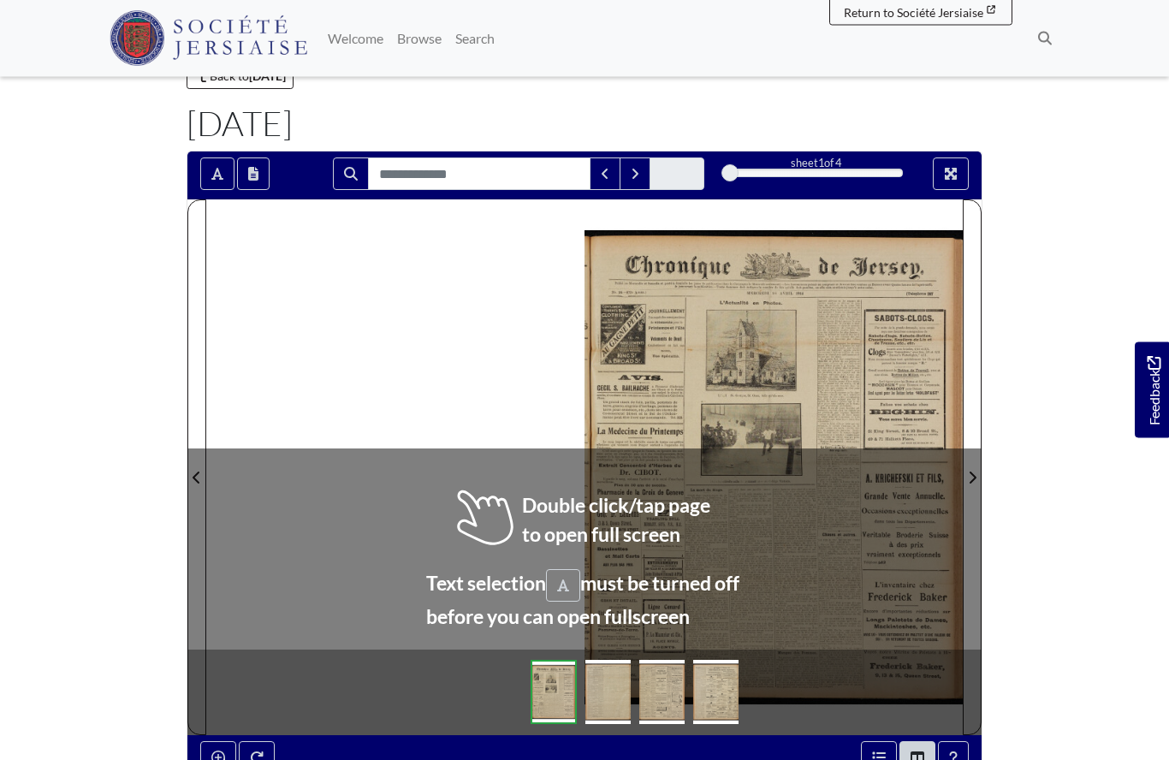
scroll to position [79, 0]
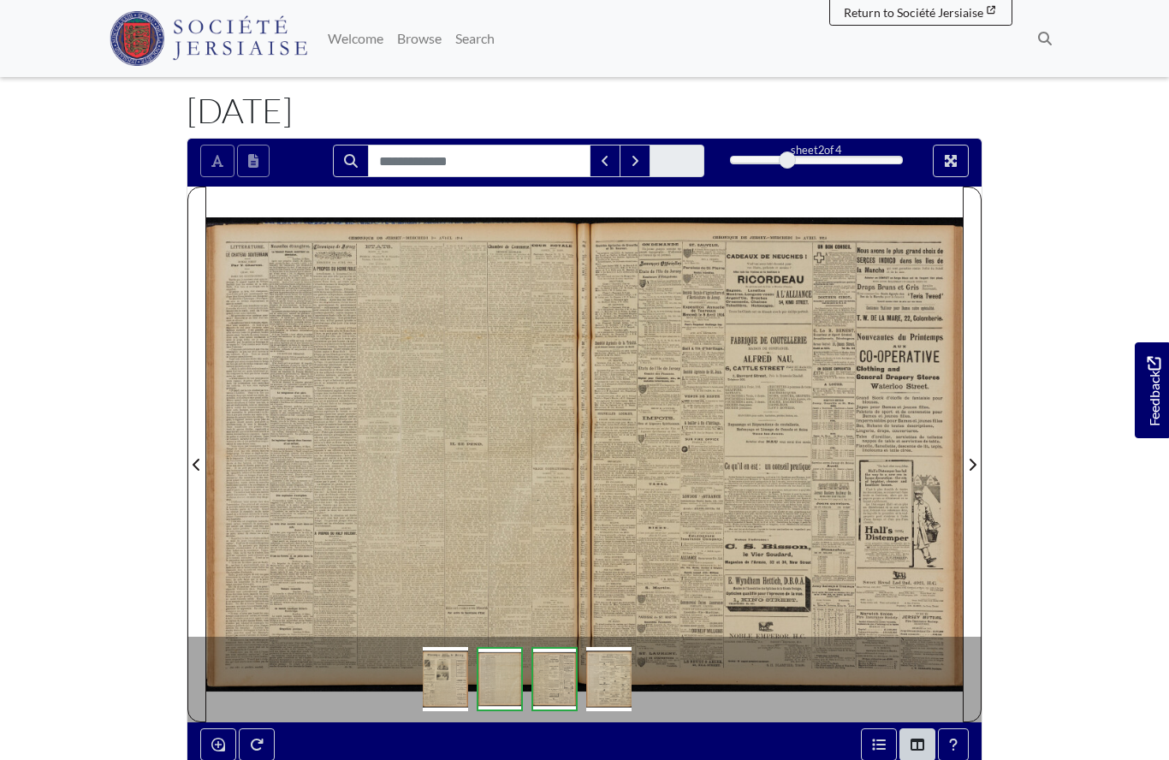
scroll to position [153, 0]
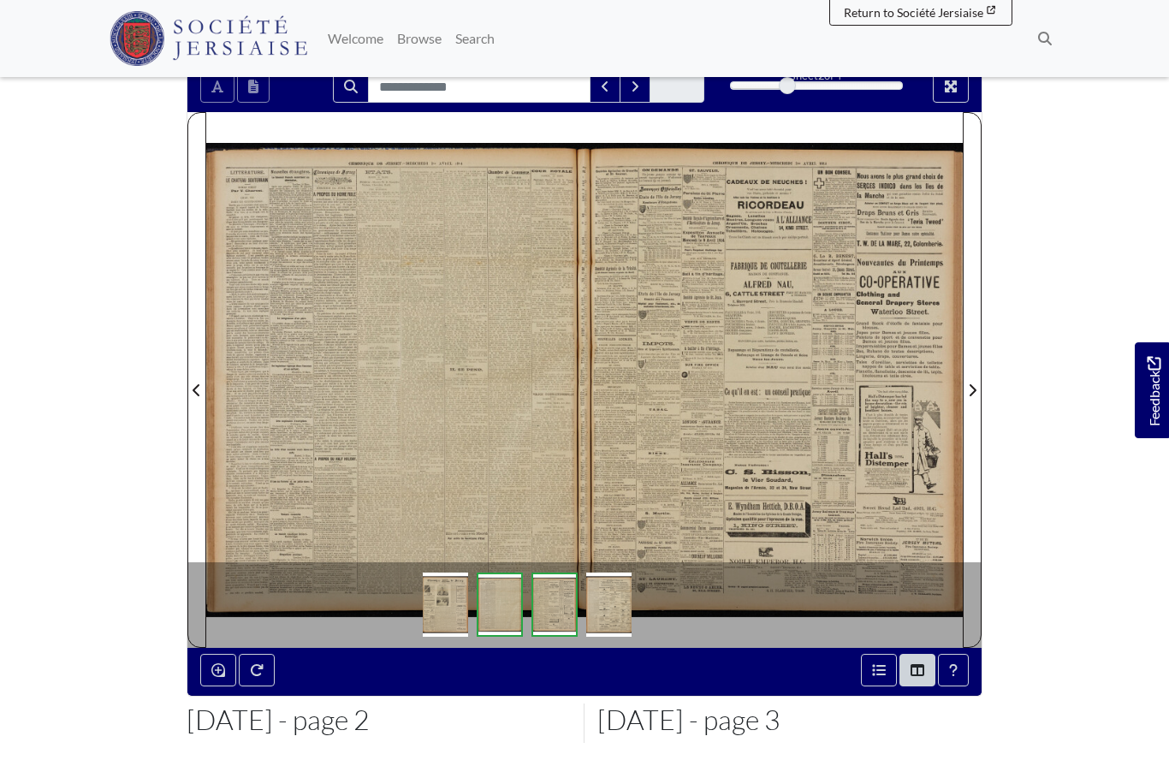
click at [432, 438] on div at bounding box center [395, 379] width 378 height 535
click at [460, 402] on div at bounding box center [395, 379] width 378 height 535
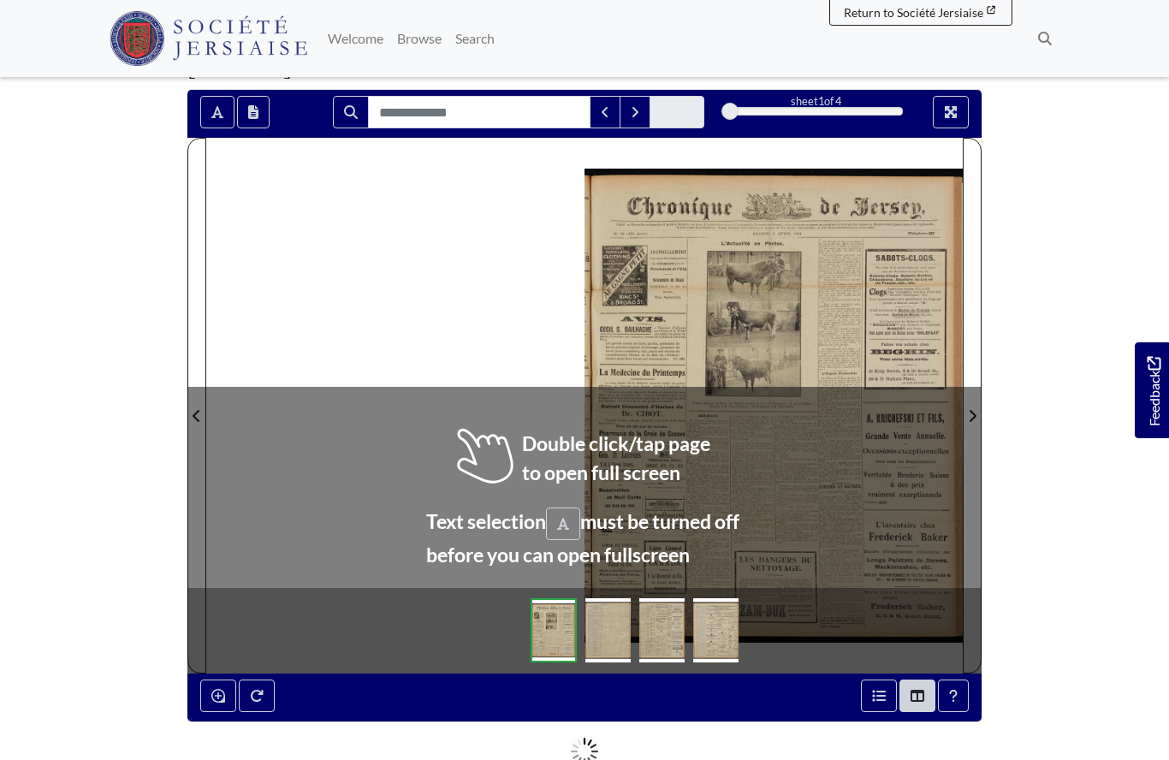
scroll to position [134, 0]
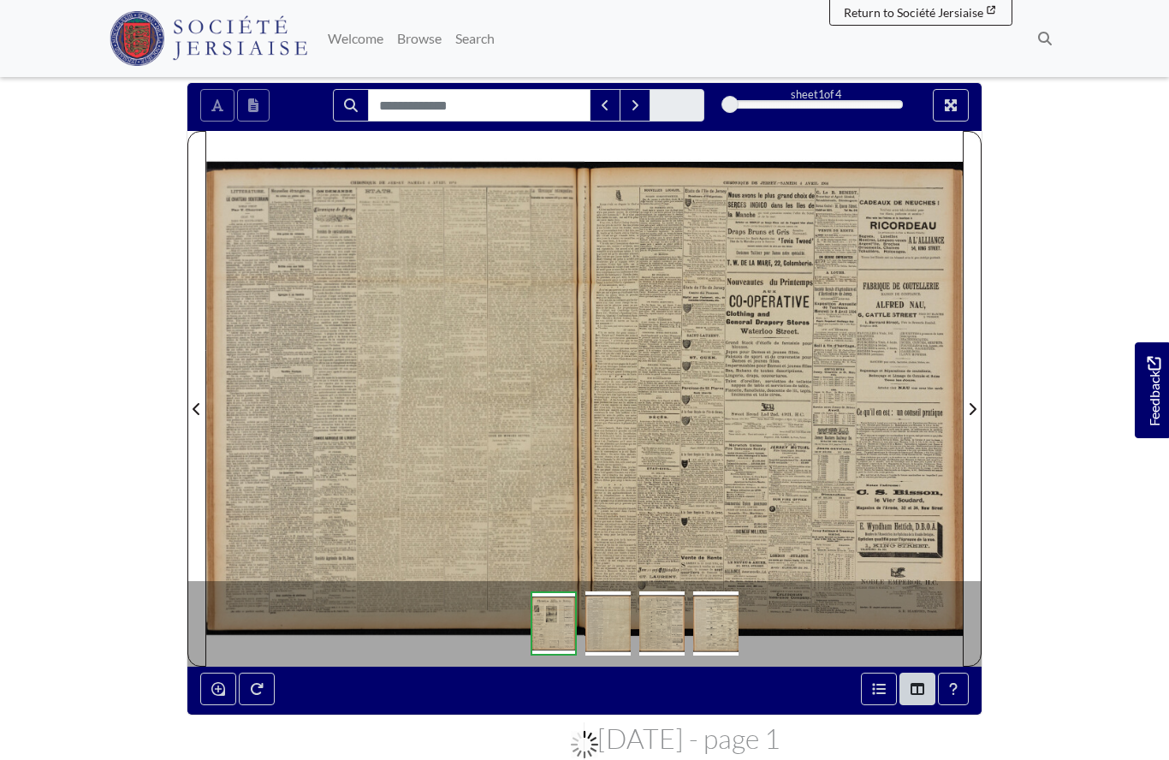
scroll to position [209, 0]
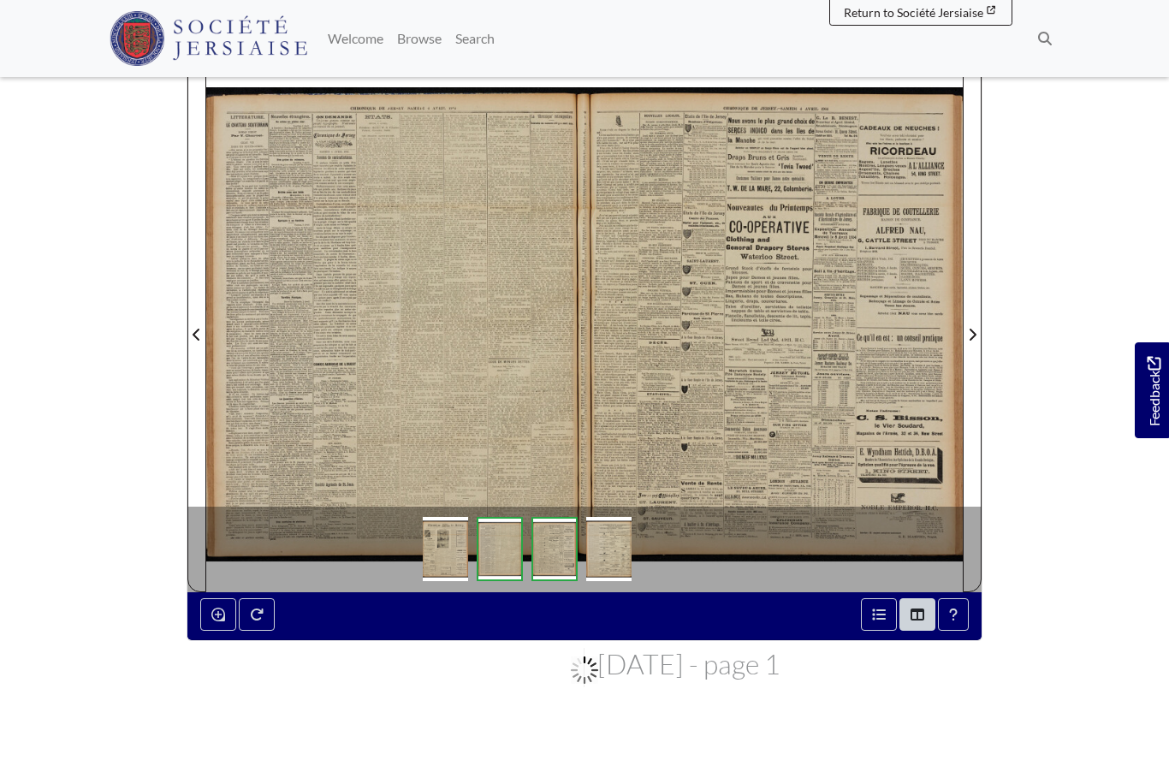
click at [340, 325] on div at bounding box center [395, 323] width 378 height 535
